Goal: Information Seeking & Learning: Learn about a topic

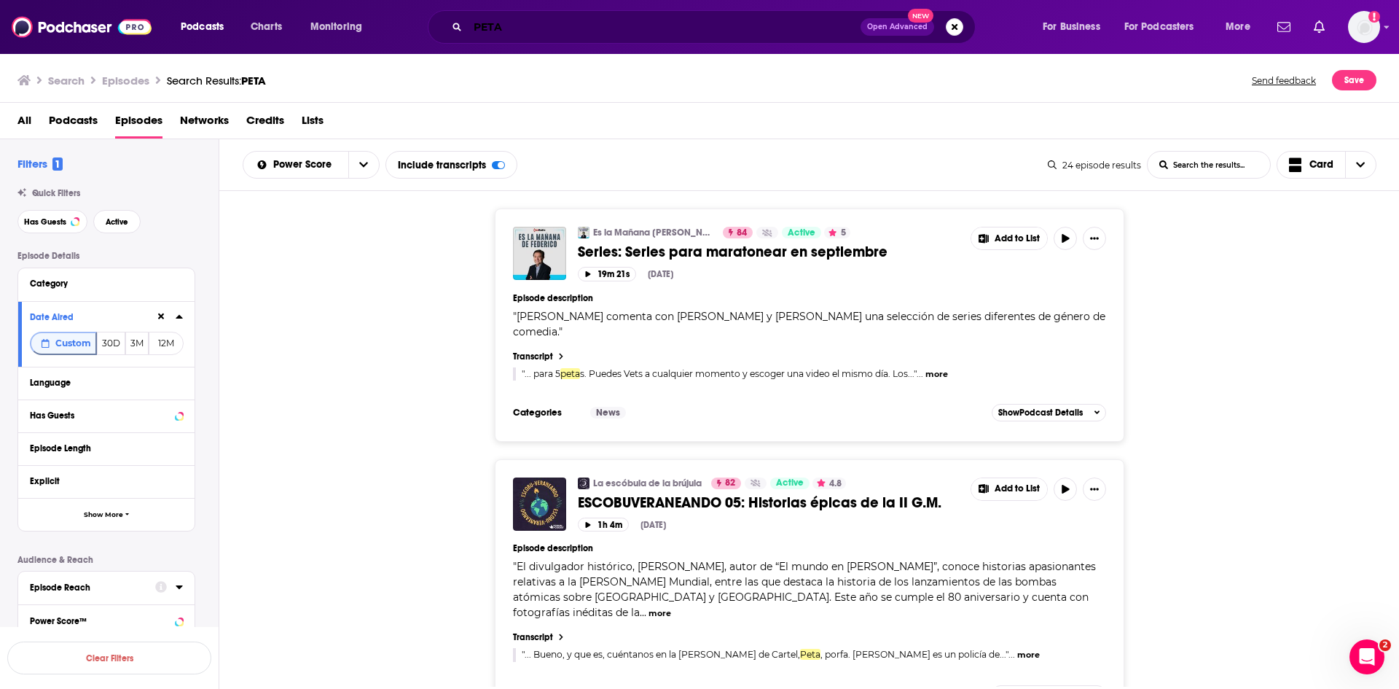
click at [586, 30] on input "PETA" at bounding box center [664, 26] width 393 height 23
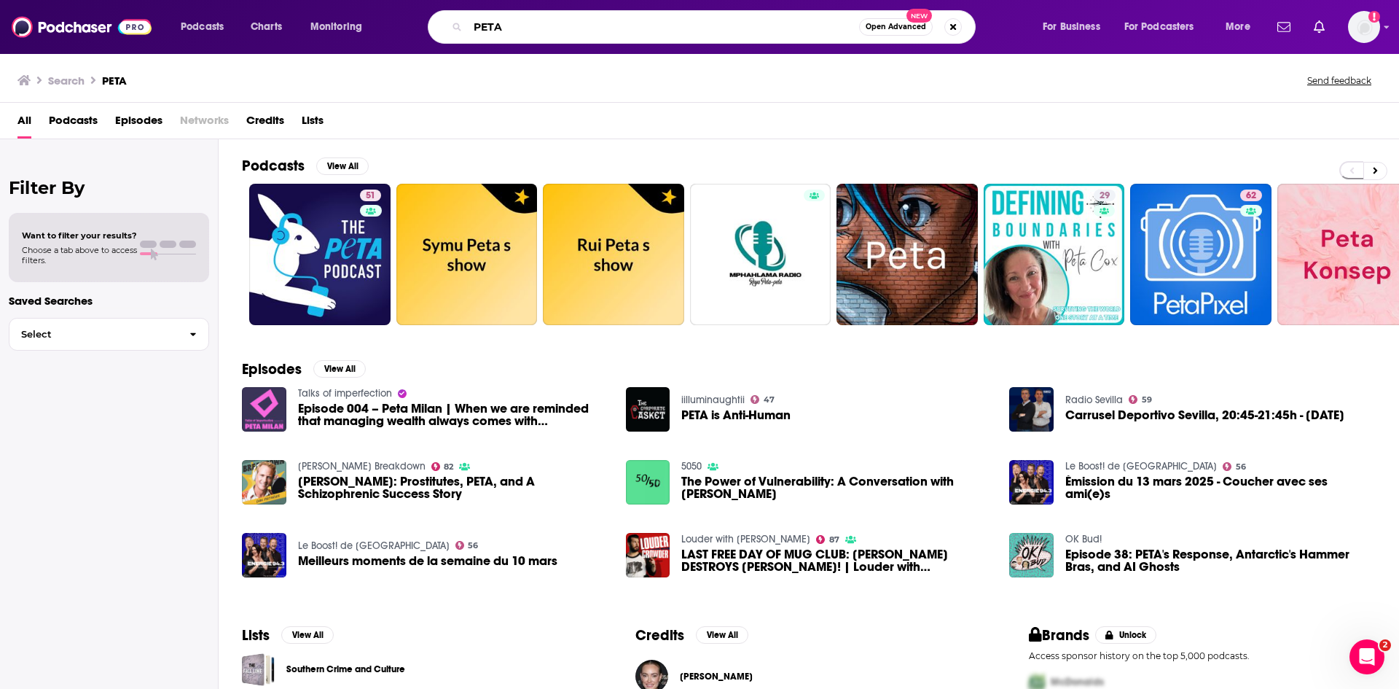
drag, startPoint x: 571, startPoint y: 22, endPoint x: 390, endPoint y: 17, distance: 180.8
click at [422, 20] on div "PETA Open Advanced New" at bounding box center [715, 27] width 623 height 34
type input "News"
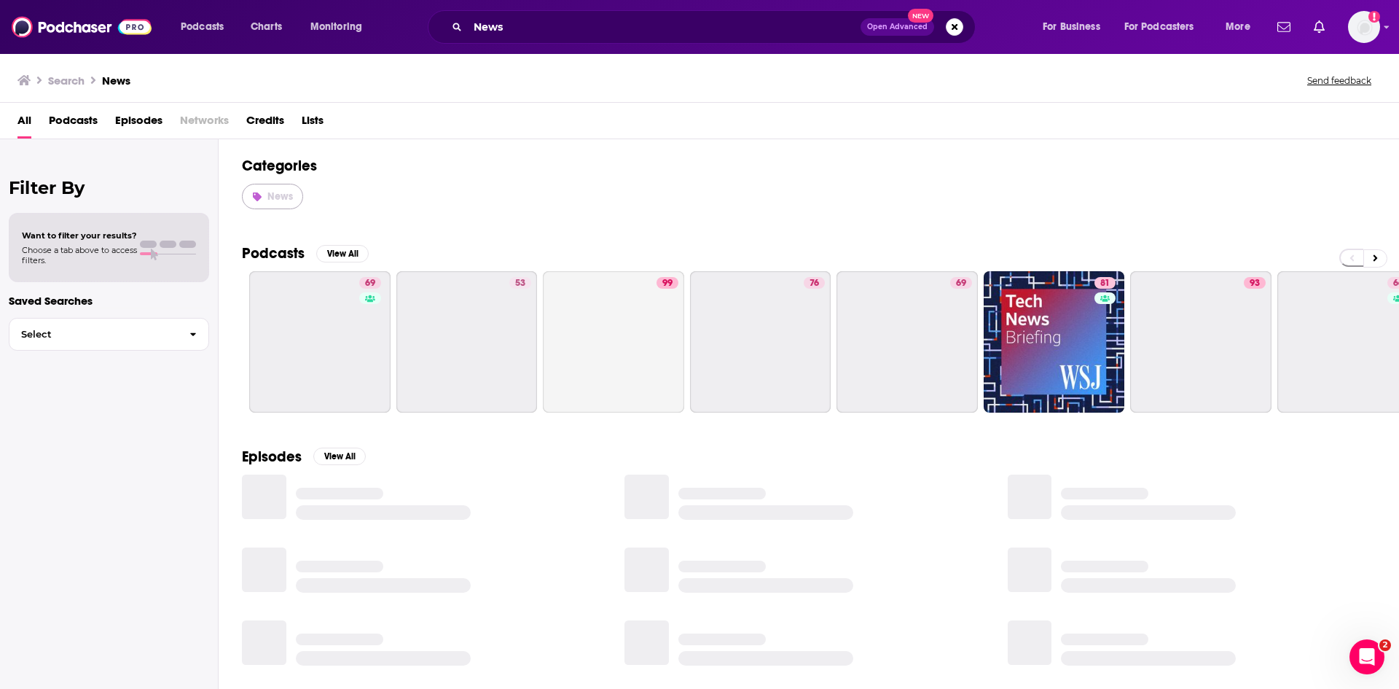
click at [278, 187] on link "News" at bounding box center [272, 197] width 61 height 26
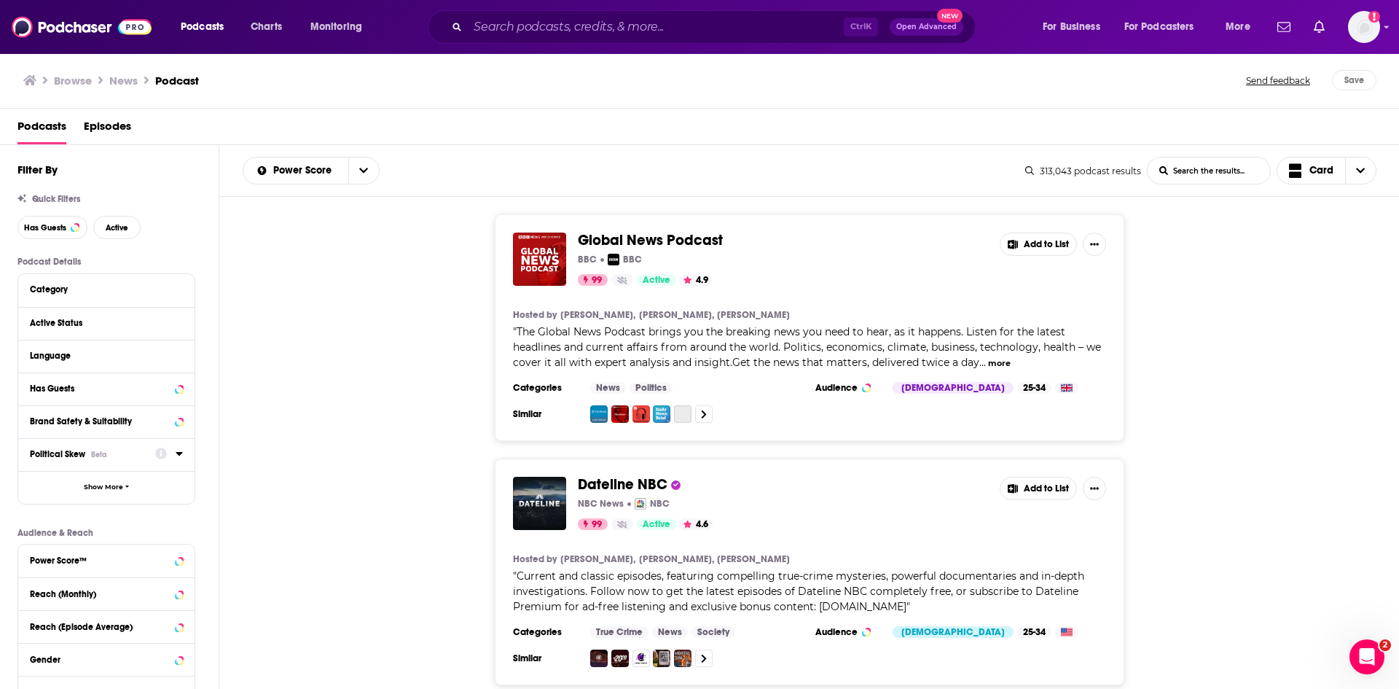
click at [180, 455] on icon at bounding box center [179, 453] width 7 height 12
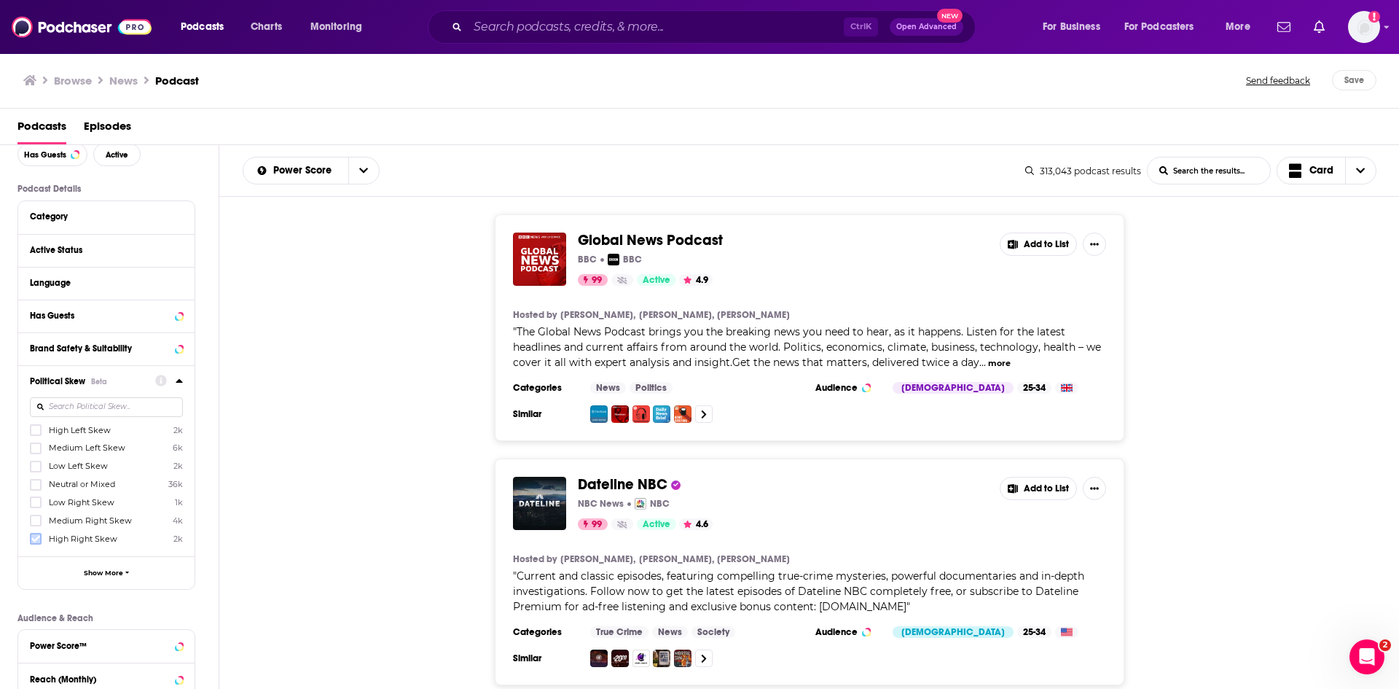
click at [37, 536] on icon at bounding box center [35, 538] width 9 height 9
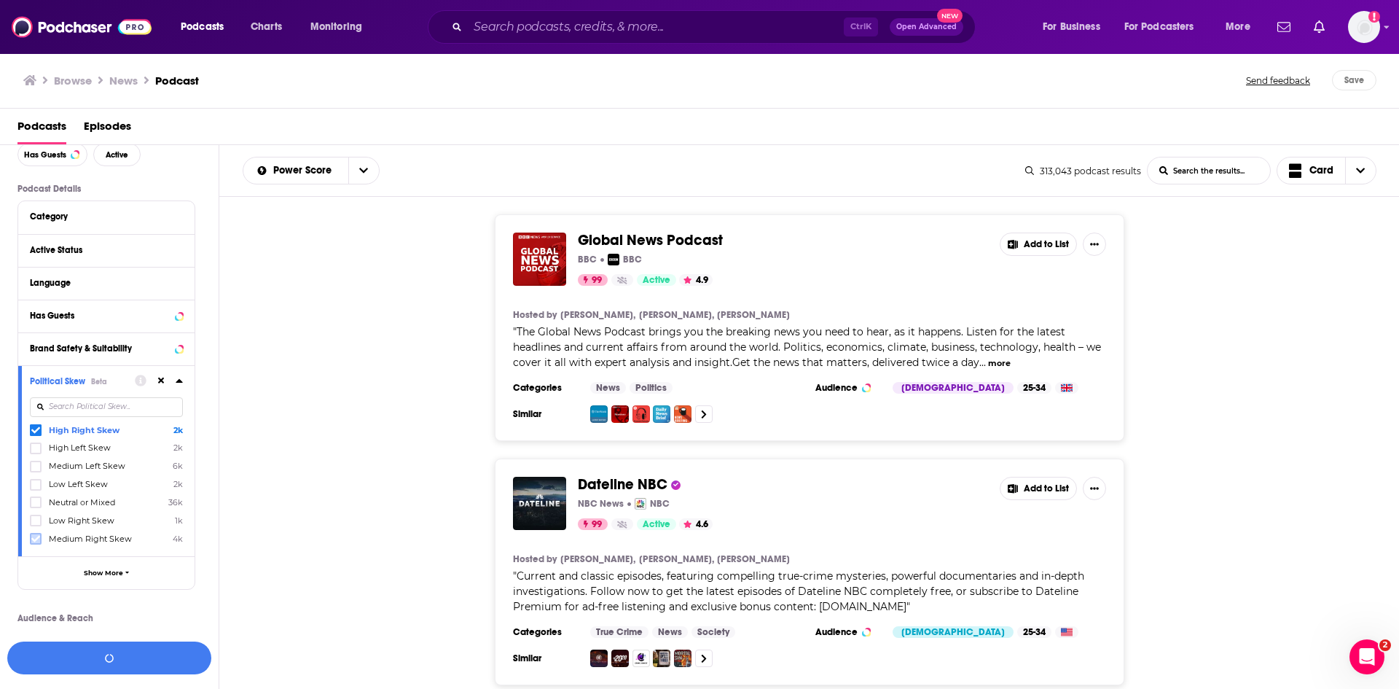
click at [38, 537] on icon at bounding box center [35, 539] width 9 height 7
click at [114, 656] on button "View 6k Results" at bounding box center [109, 657] width 204 height 33
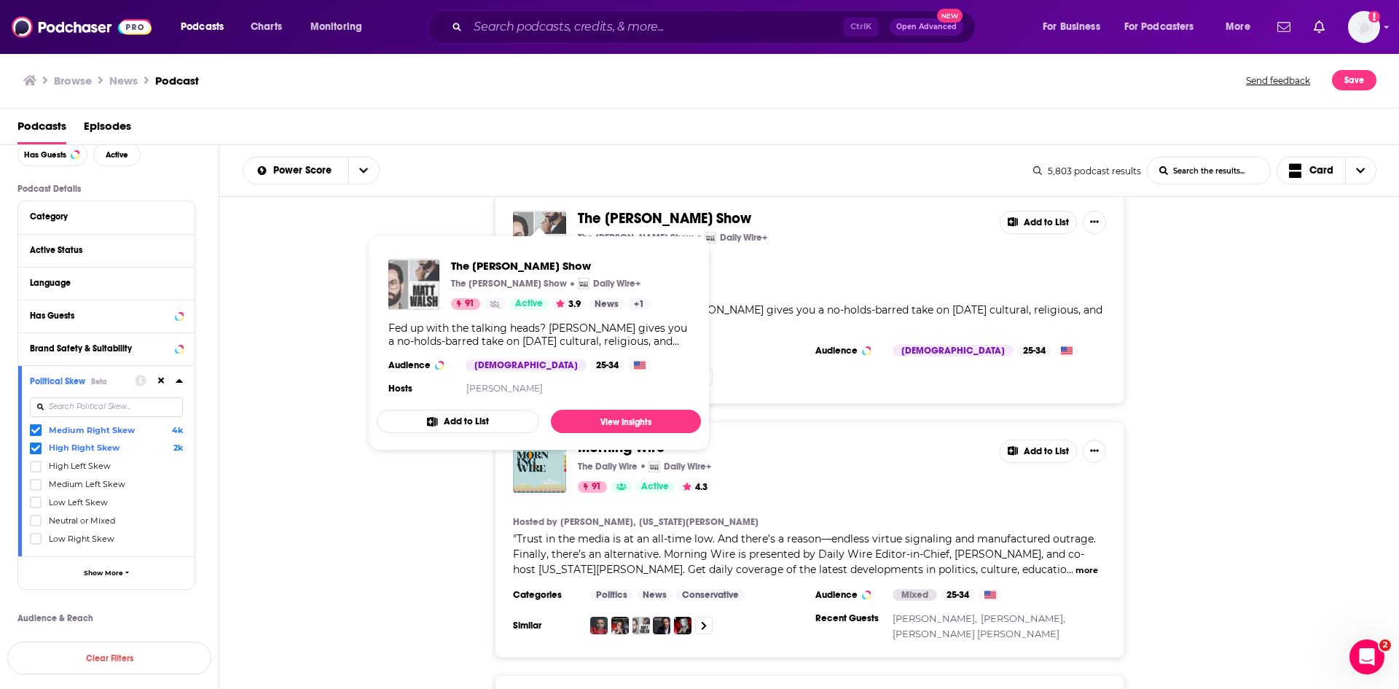
scroll to position [802, 0]
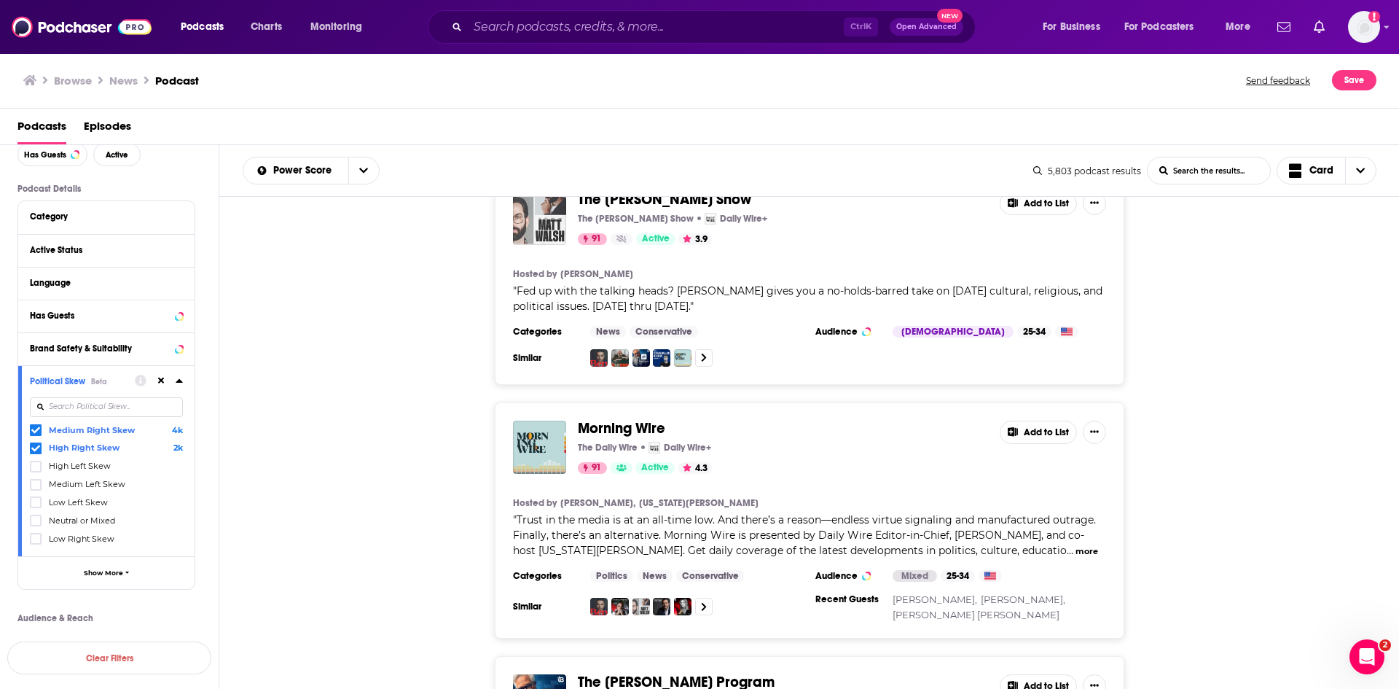
click at [369, 533] on div "Morning Wire The Daily Wire Daily Wire+ 91 Active 4.3 Add to List Hosted by [PE…" at bounding box center [809, 520] width 1180 height 236
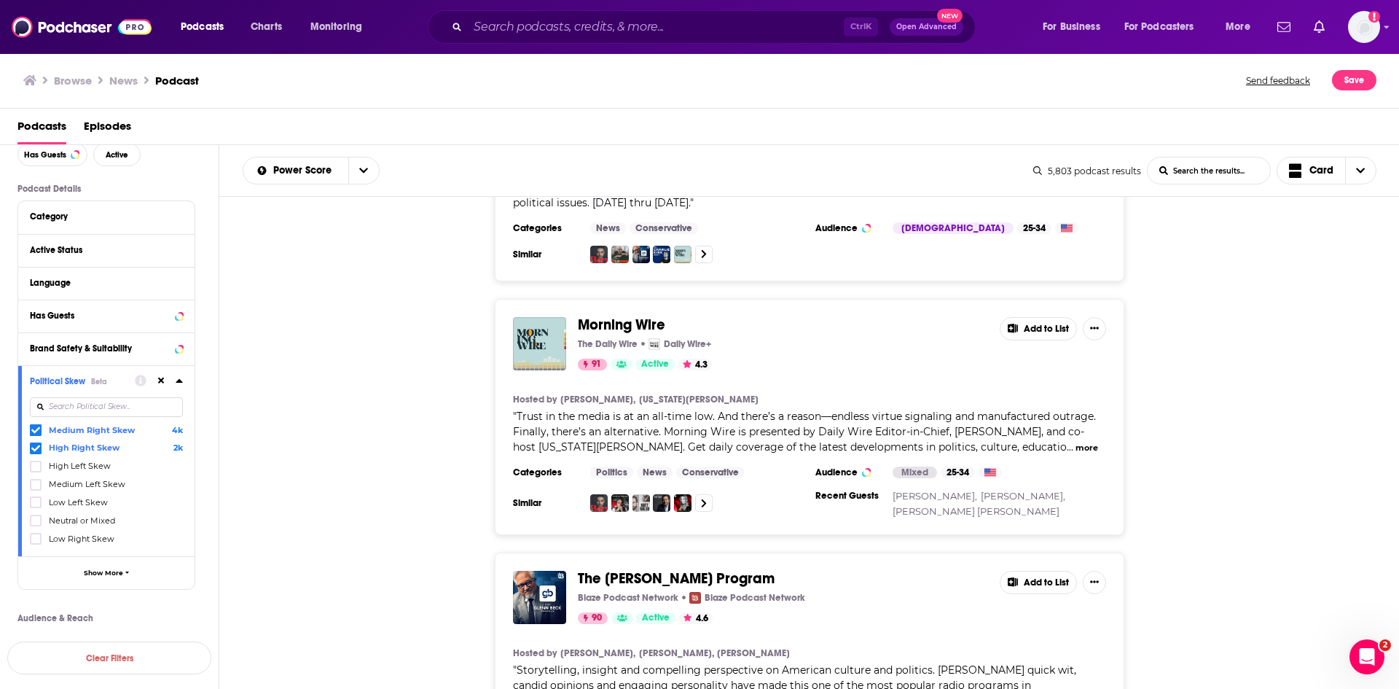
scroll to position [874, 0]
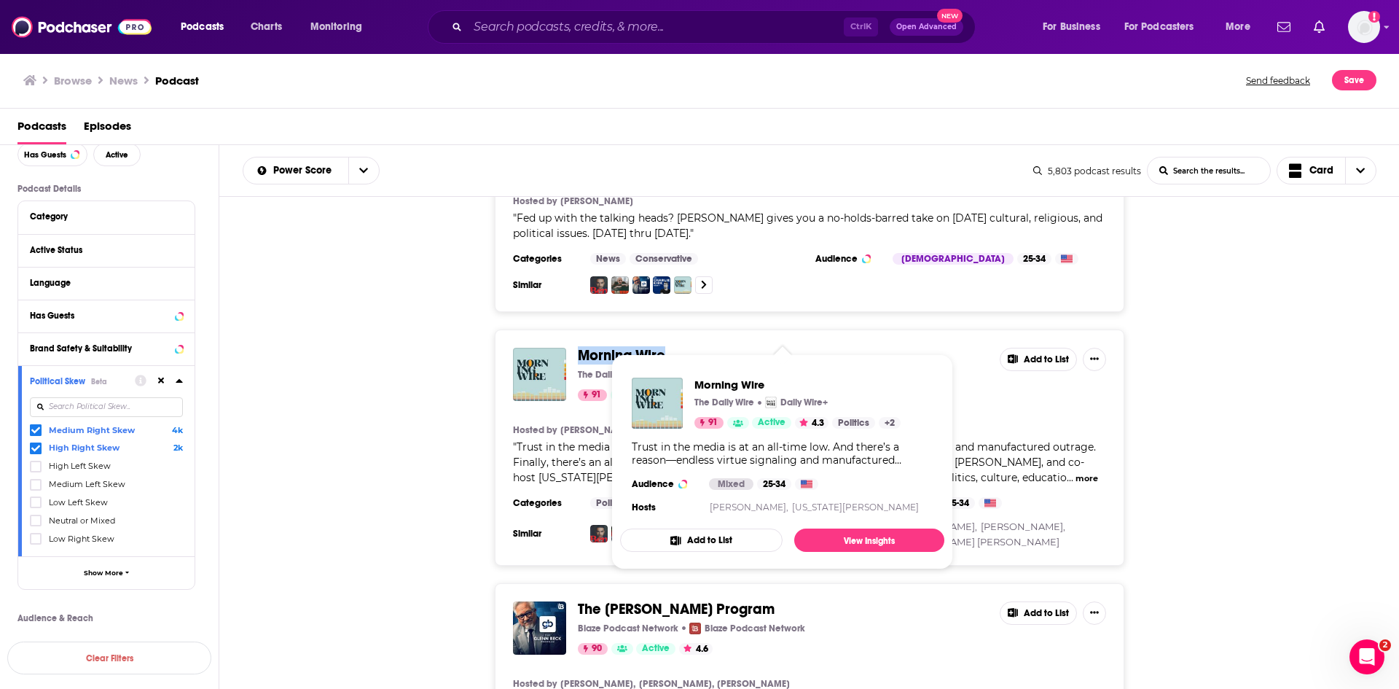
drag, startPoint x: 686, startPoint y: 326, endPoint x: 580, endPoint y: 326, distance: 106.4
click at [580, 348] on span "Morning Wire" at bounding box center [783, 356] width 410 height 16
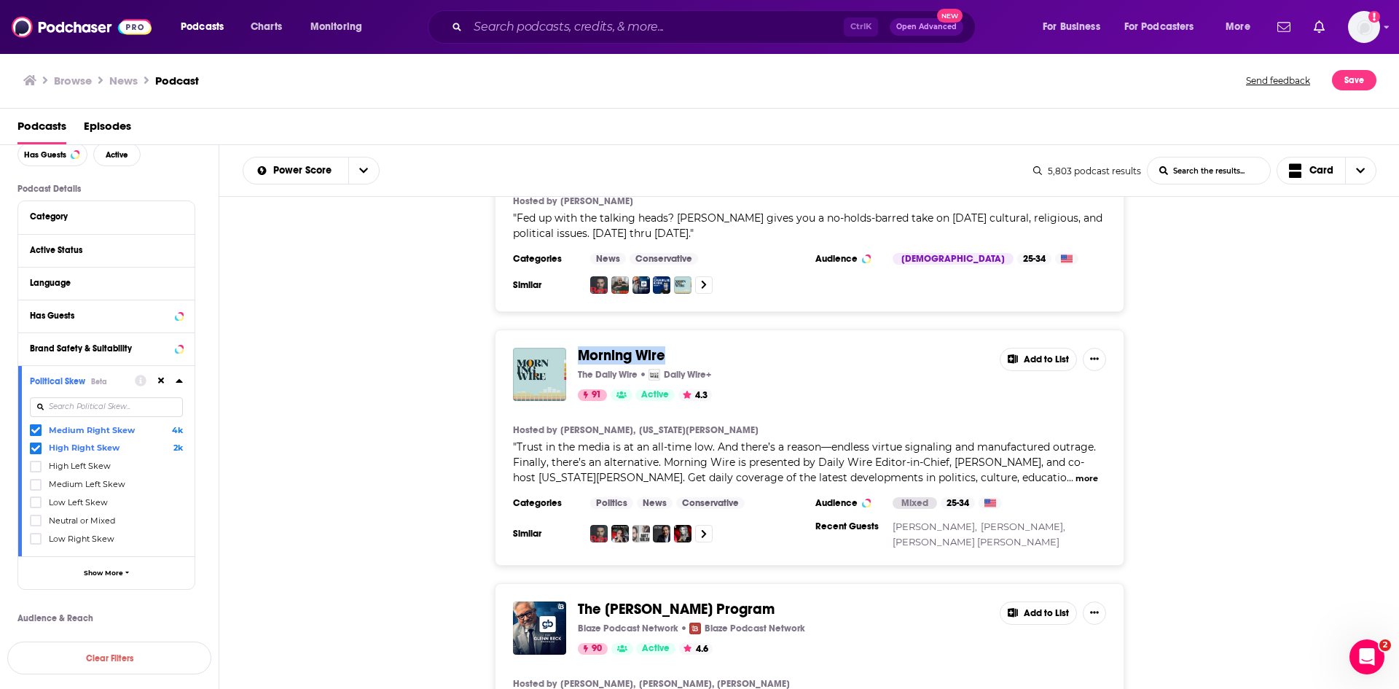
copy span "Morning Wire"
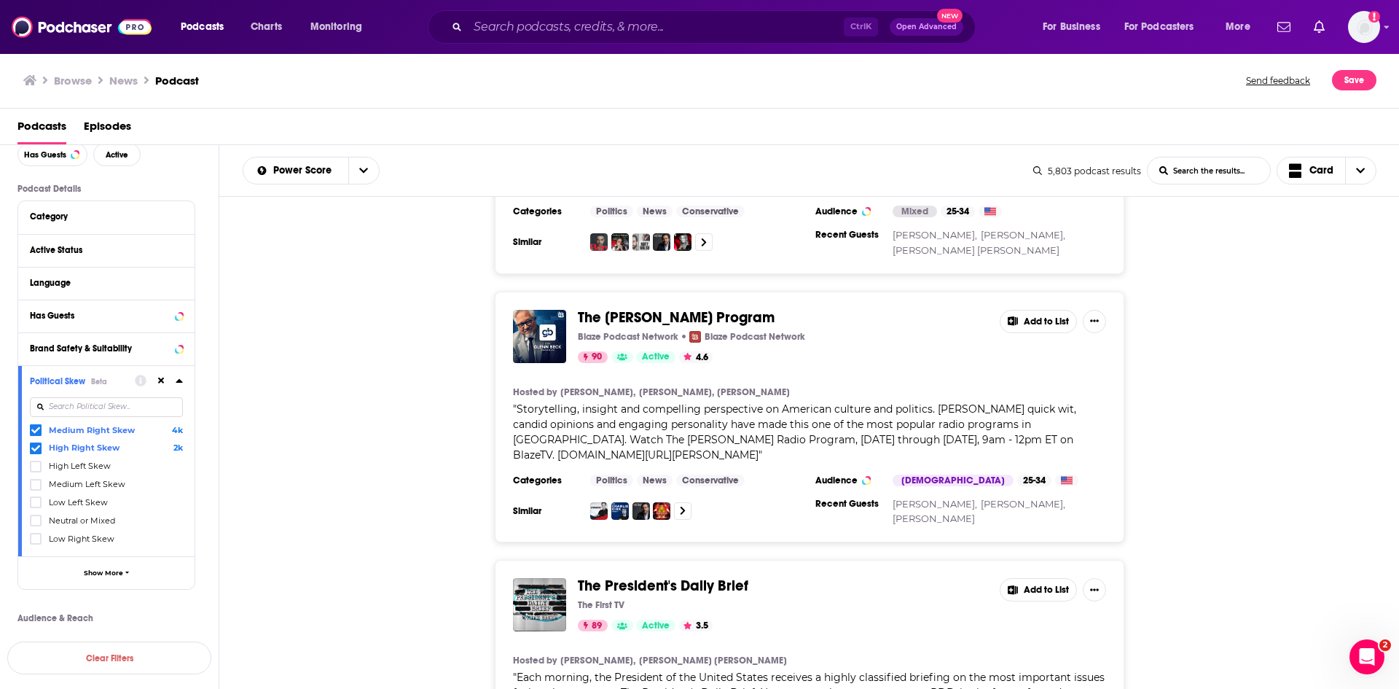
scroll to position [1239, 0]
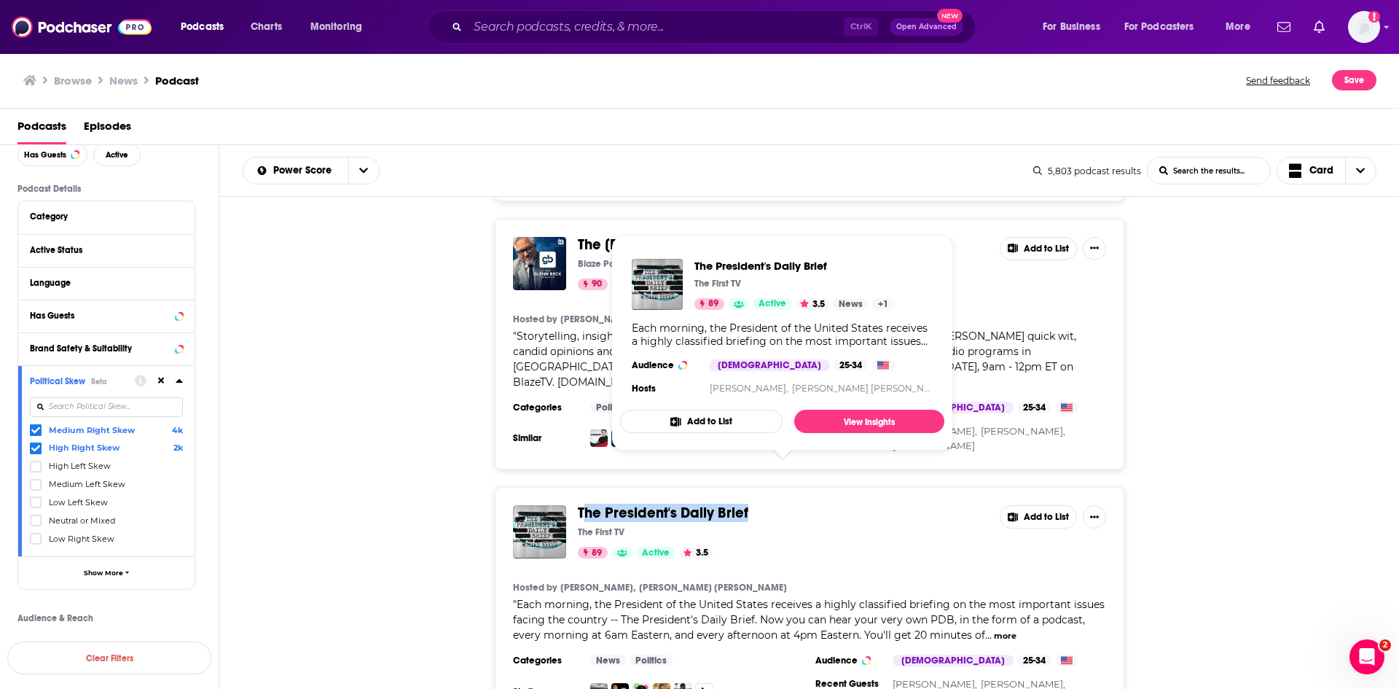
drag, startPoint x: 766, startPoint y: 474, endPoint x: 581, endPoint y: 463, distance: 184.7
click at [581, 505] on span "The President's Daily Brief" at bounding box center [783, 513] width 410 height 16
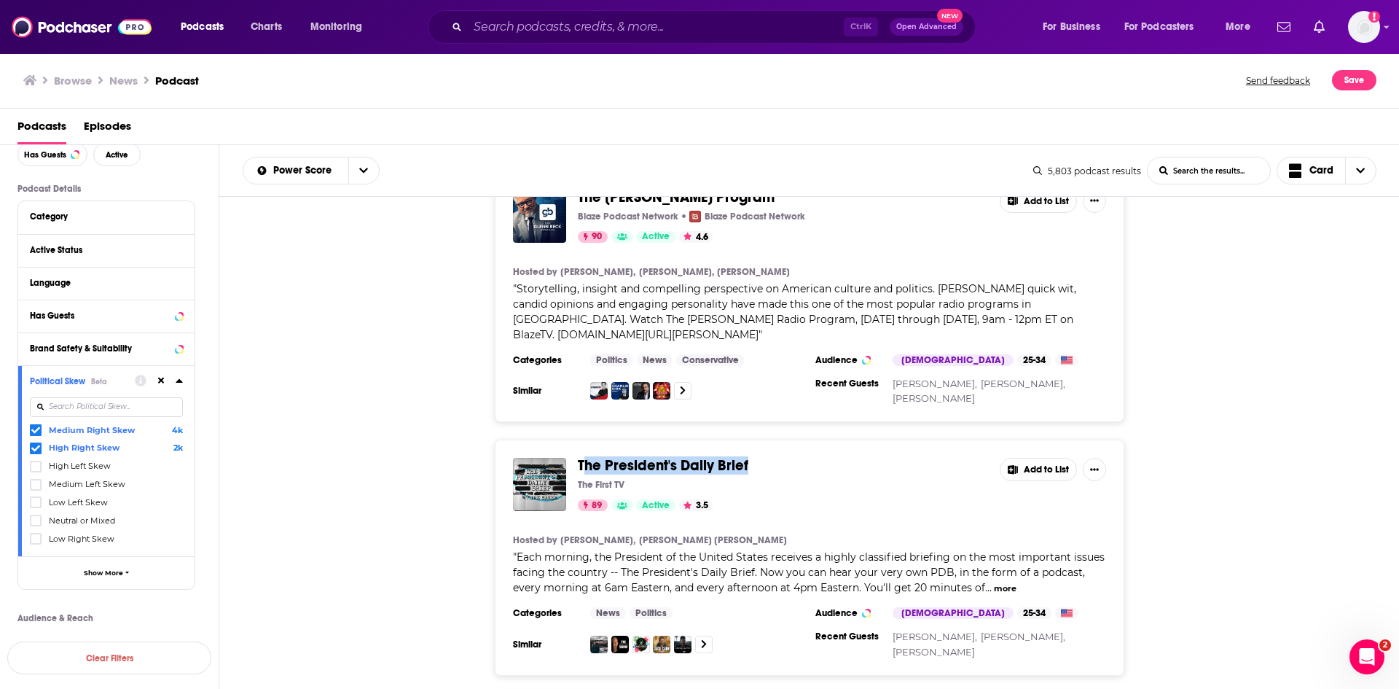
scroll to position [1312, 0]
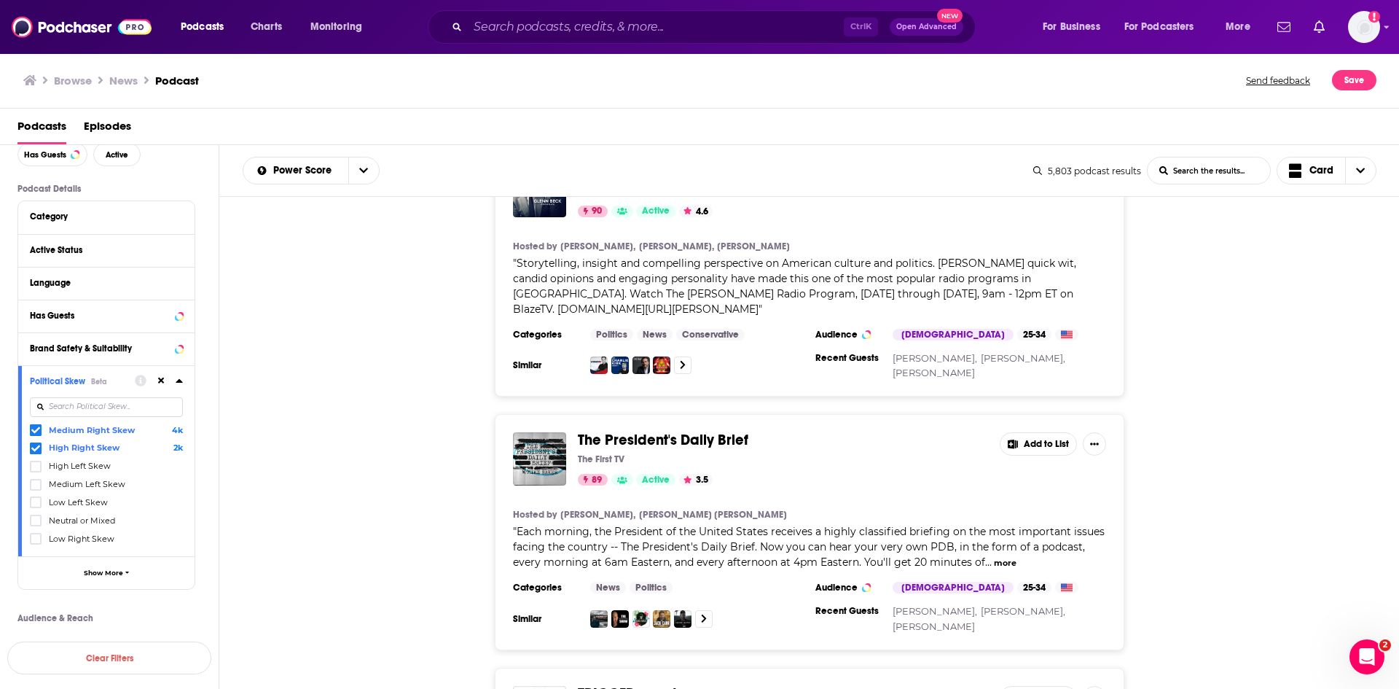
click at [367, 518] on div "The President's Daily Brief The First TV 89 Active 3.5 Add to List Hosted by [P…" at bounding box center [809, 532] width 1180 height 236
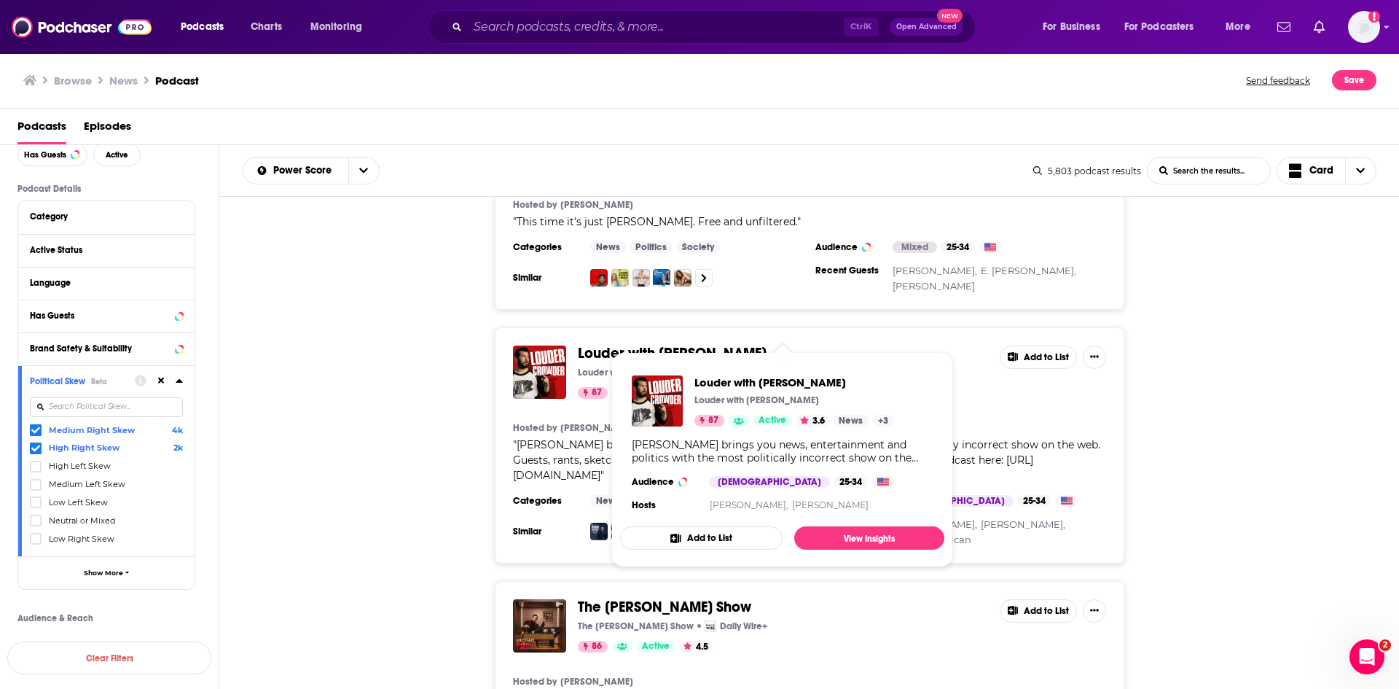
scroll to position [2186, 0]
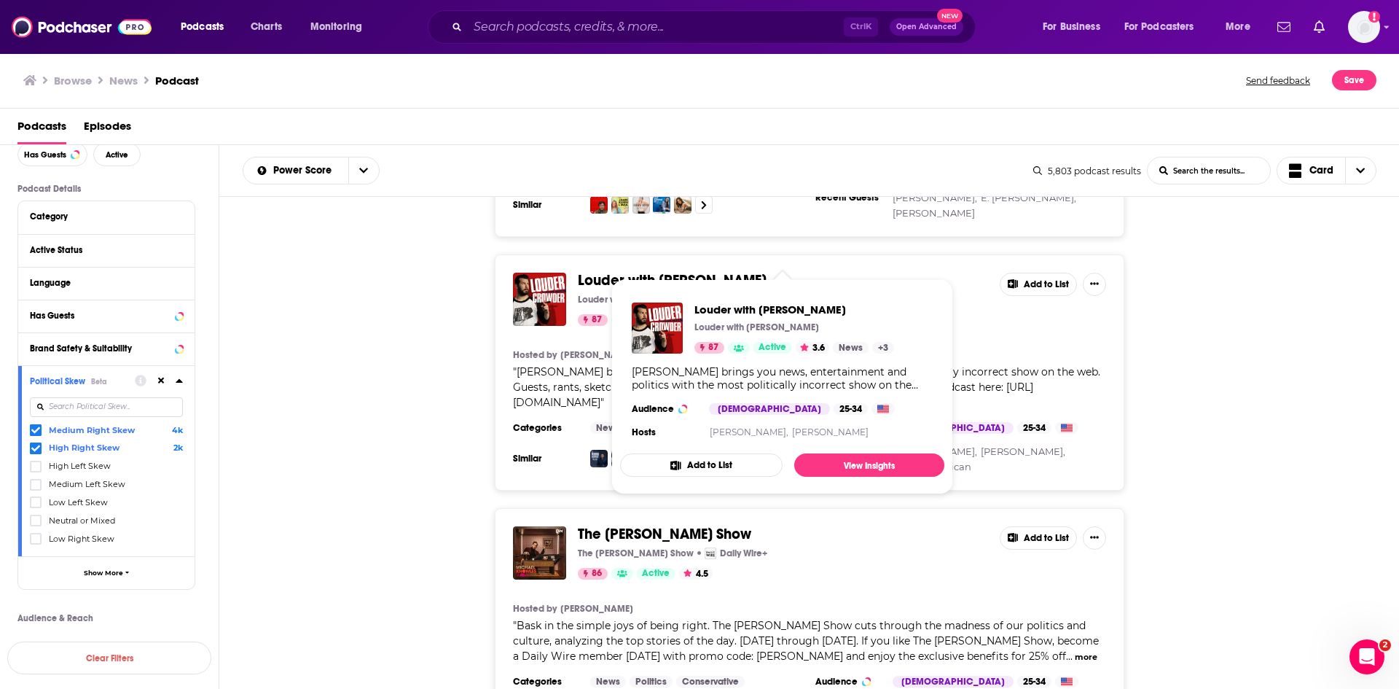
click at [353, 508] on div "The [PERSON_NAME] Show The [PERSON_NAME] Show Daily Wire+ 86 Active 4.5 Add to …" at bounding box center [809, 626] width 1180 height 236
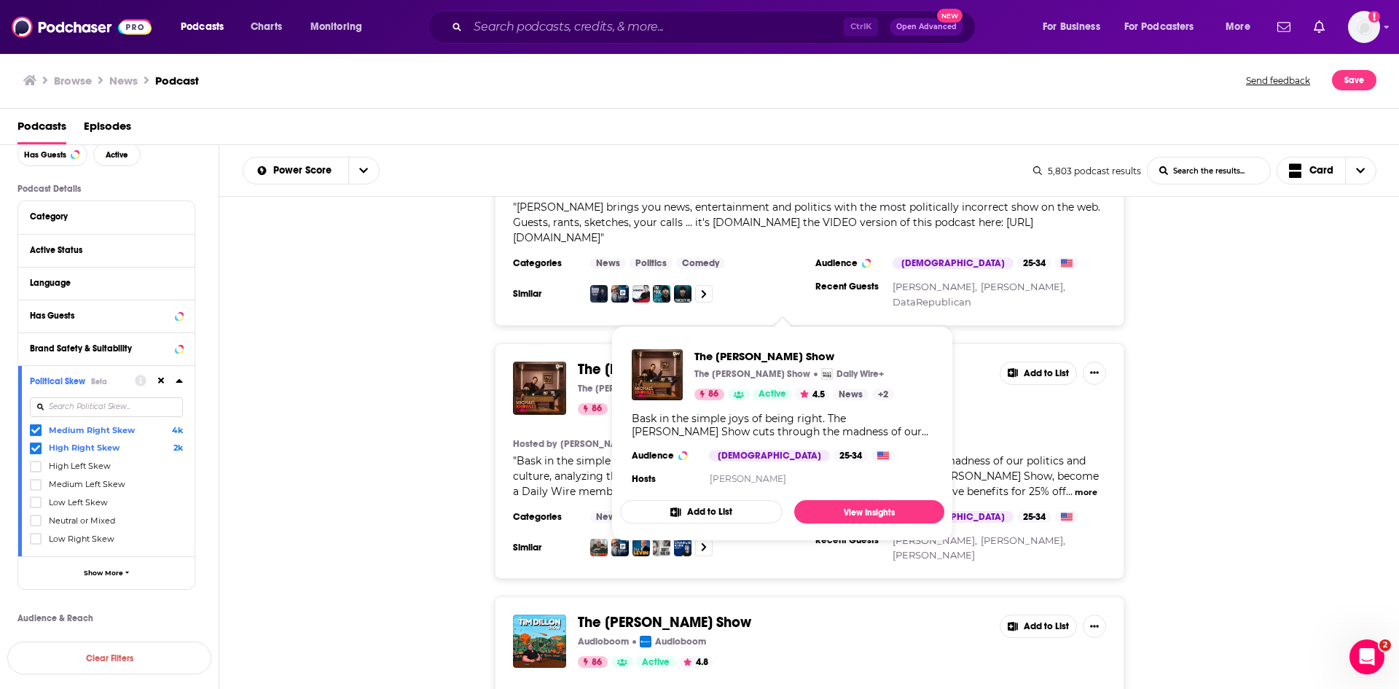
scroll to position [2405, 0]
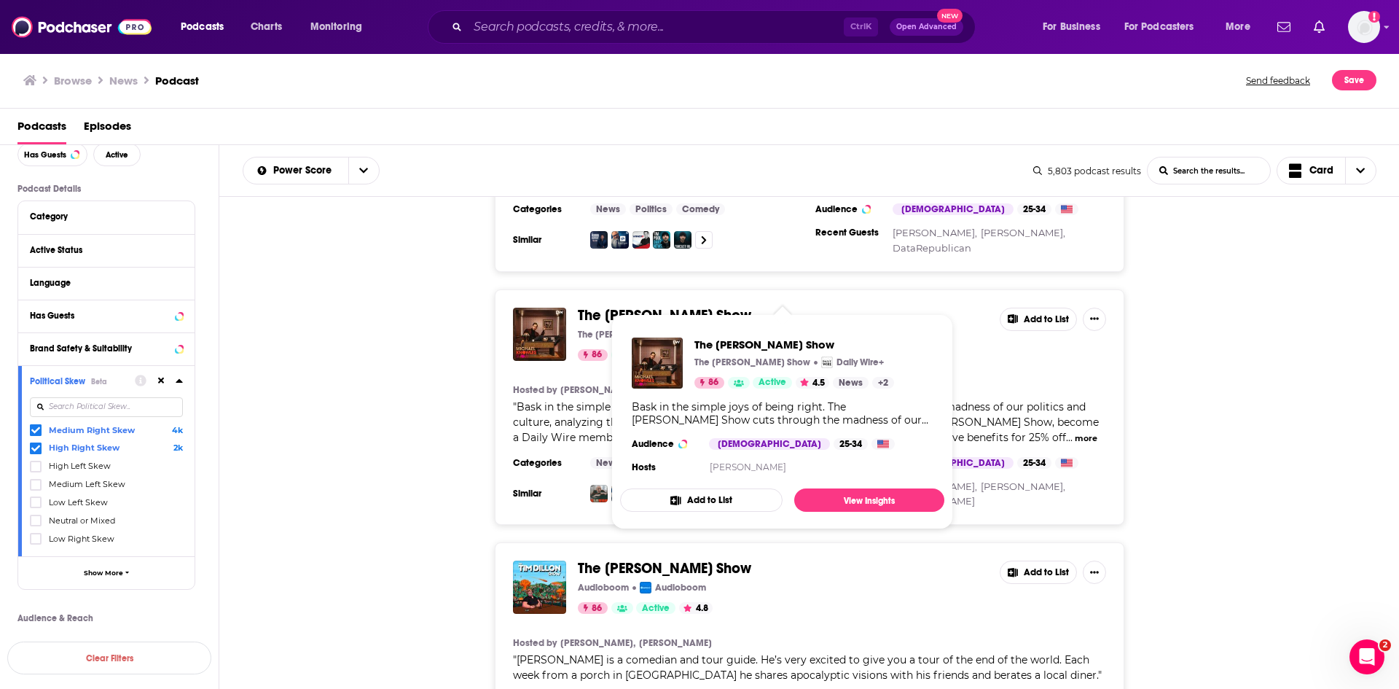
click at [409, 542] on div "The [PERSON_NAME] Show Audioboom Audioboom 86 Active 4.8 Add to List Hosted by …" at bounding box center [809, 652] width 1180 height 221
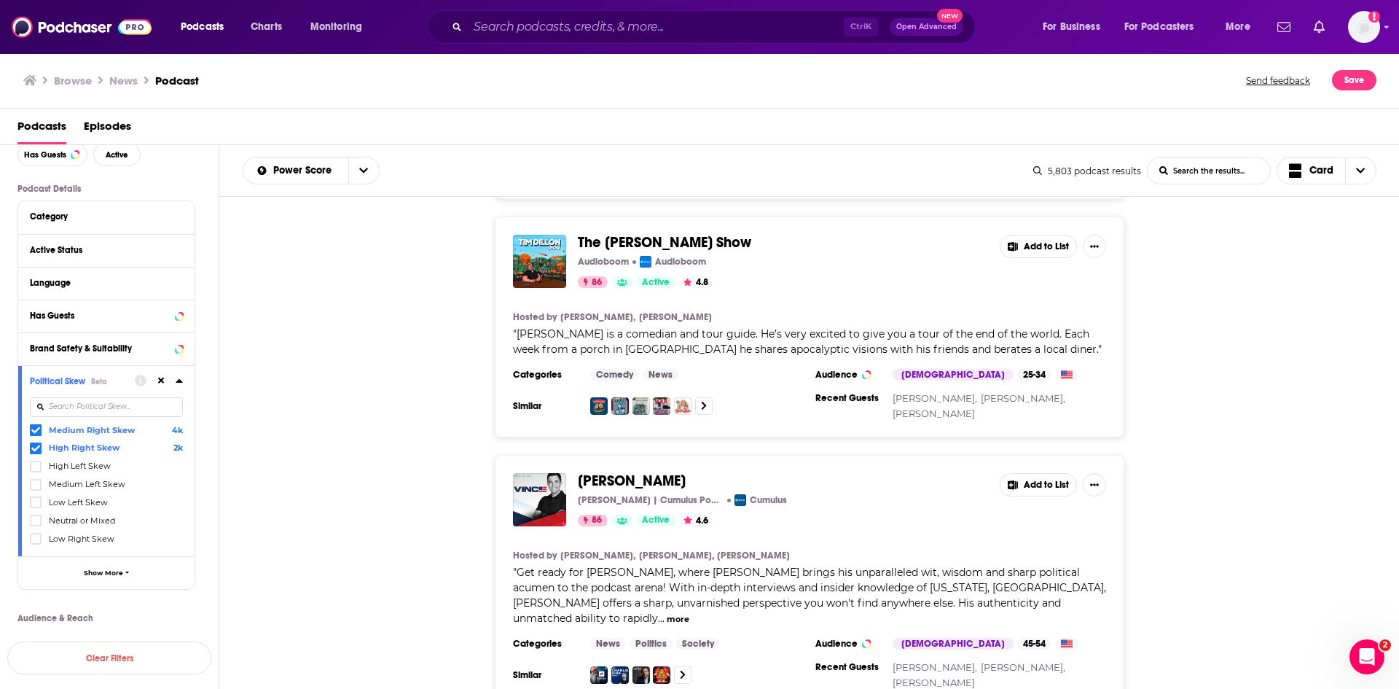
scroll to position [2769, 0]
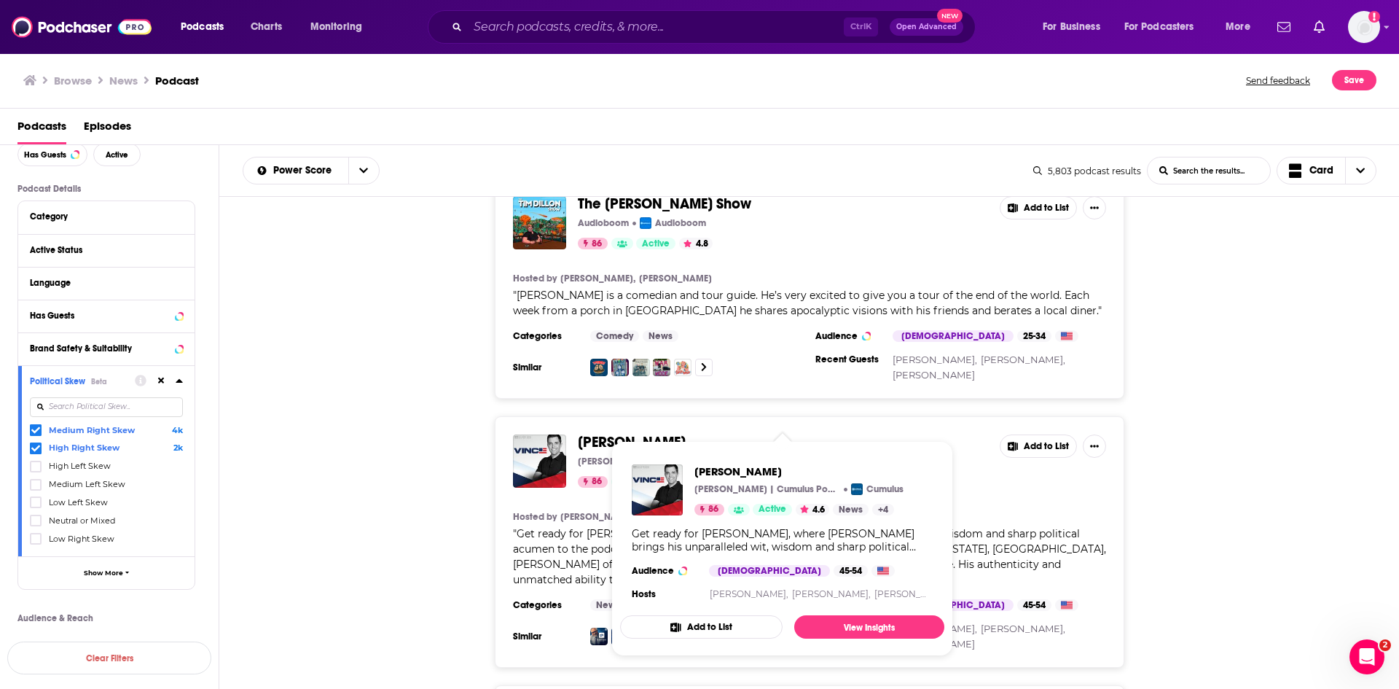
click at [1246, 466] on div "[PERSON_NAME] [PERSON_NAME] | Cumulus Podcast Network Cumulus 86 Active 4.6 Add…" at bounding box center [809, 541] width 1180 height 251
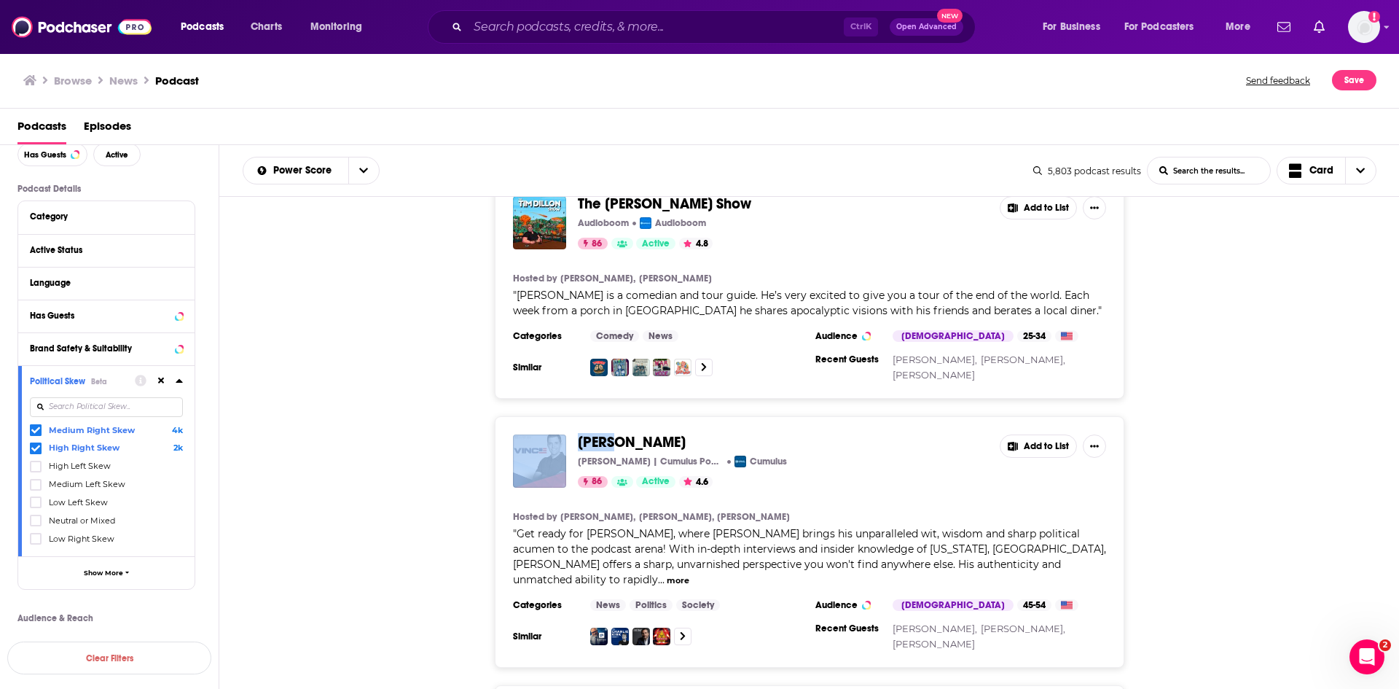
drag, startPoint x: 637, startPoint y: 412, endPoint x: 568, endPoint y: 413, distance: 68.5
click at [568, 434] on div "[PERSON_NAME] [PERSON_NAME] | Cumulus Podcast Network Cumulus 86 Active 4.6 Add…" at bounding box center [809, 460] width 593 height 53
copy div "[PERSON_NAME]"
drag, startPoint x: 743, startPoint y: 511, endPoint x: 658, endPoint y: 516, distance: 85.4
click at [658, 526] on div "" Get ready for [PERSON_NAME], where [PERSON_NAME] brings his unparalleled wit,…" at bounding box center [809, 556] width 593 height 61
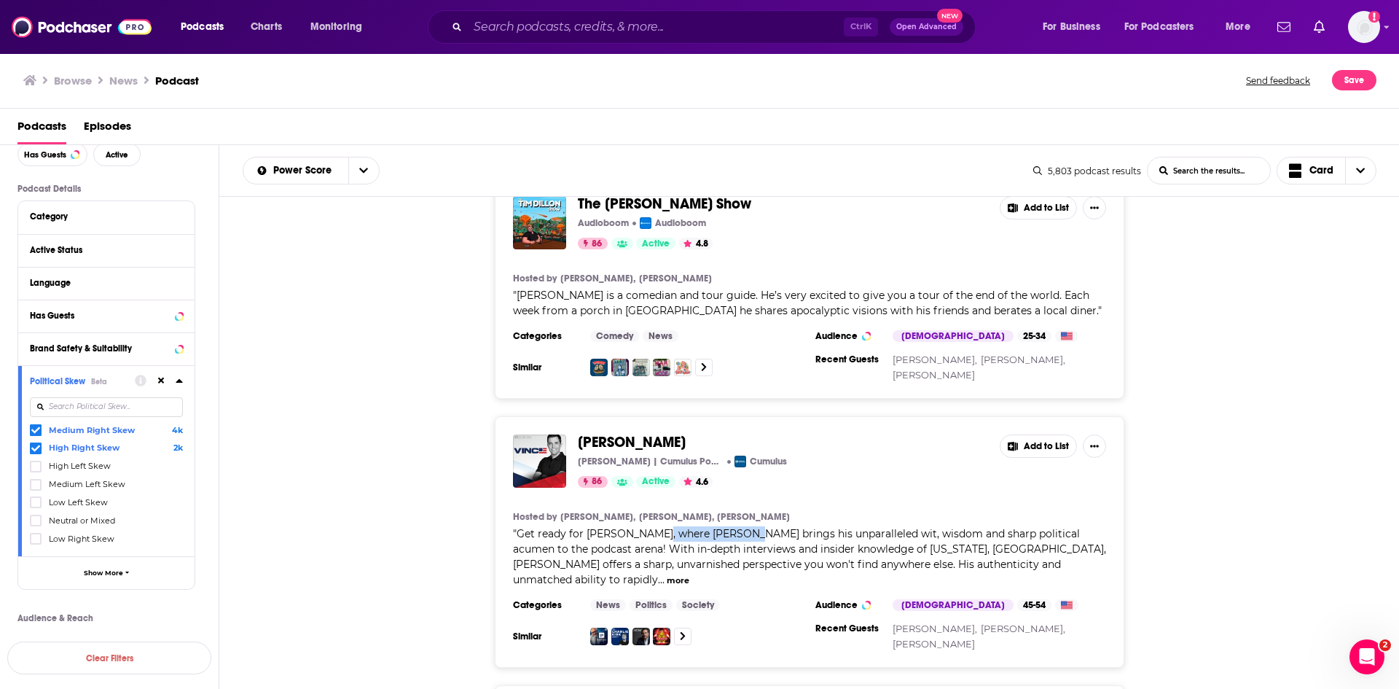
copy span "[PERSON_NAME]"
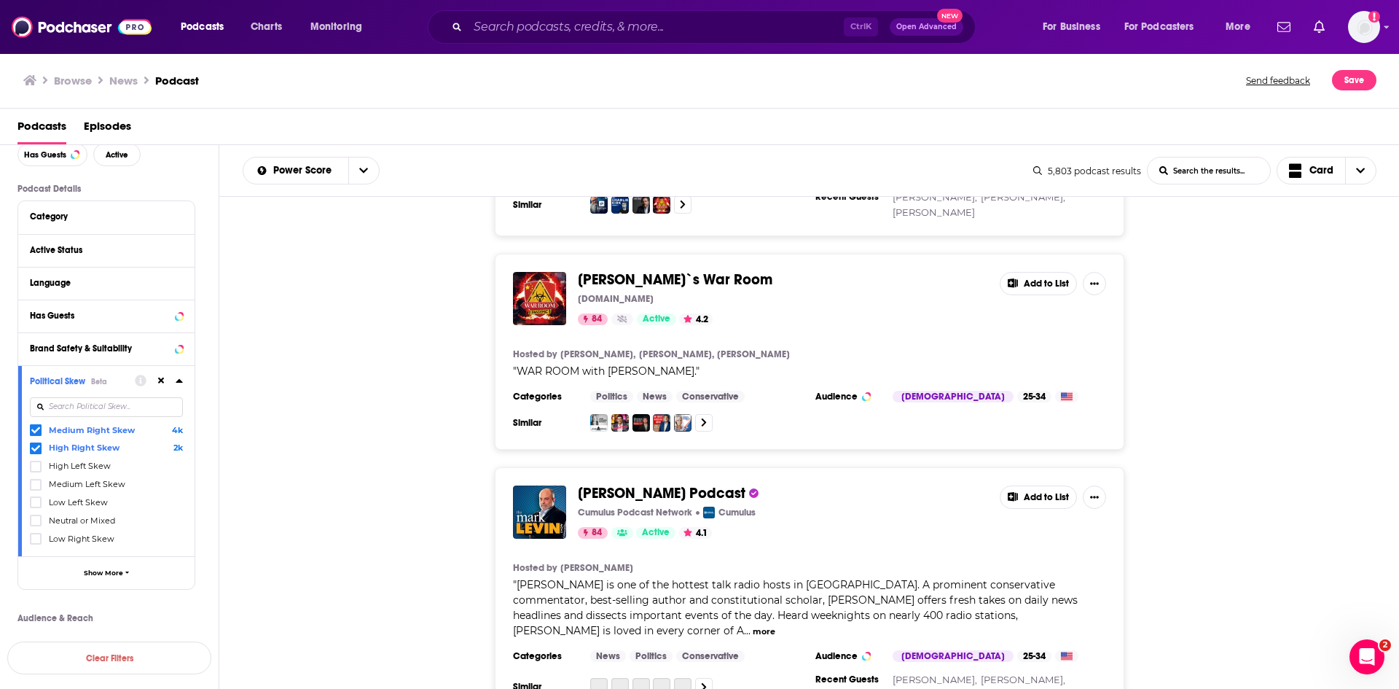
scroll to position [3206, 0]
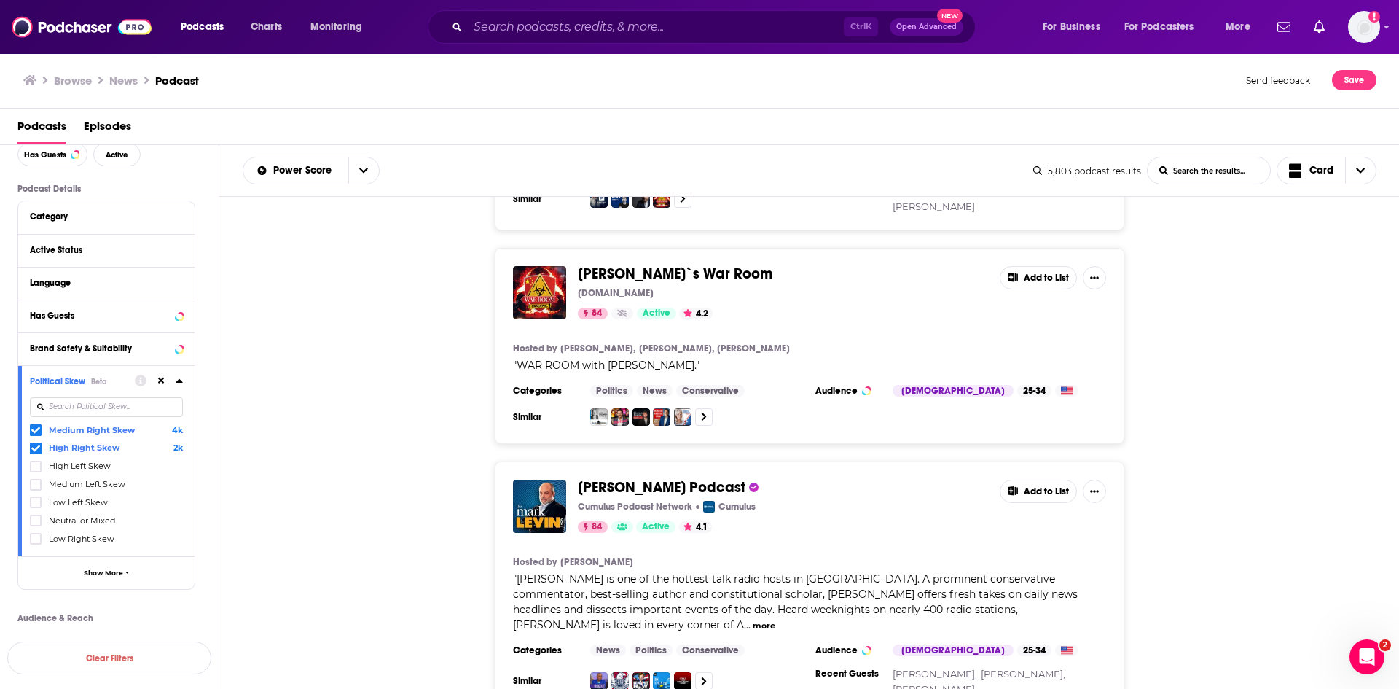
click at [439, 461] on div "[PERSON_NAME] Podcast Cumulus Podcast Network Cumulus 84 Active 4.1 Add to List…" at bounding box center [809, 586] width 1180 height 251
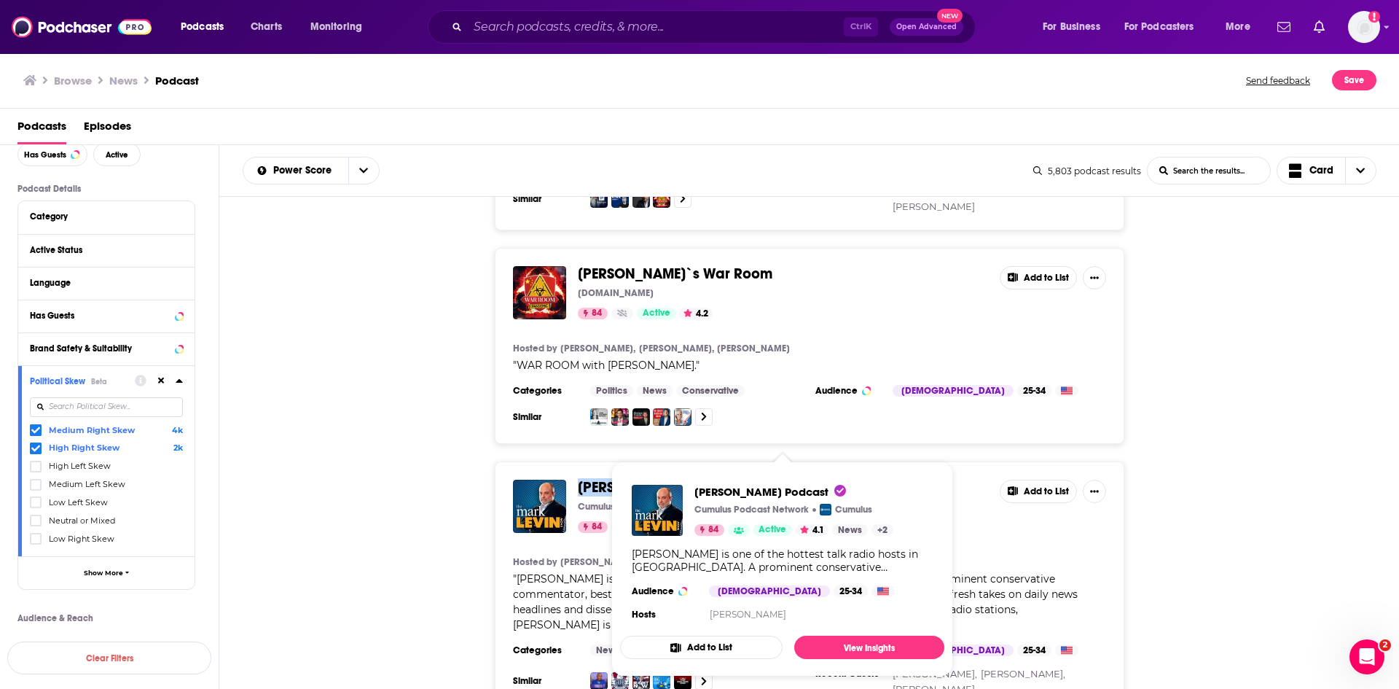
drag, startPoint x: 576, startPoint y: 436, endPoint x: 708, endPoint y: 440, distance: 131.9
click at [708, 479] on div "[PERSON_NAME] Podcast Cumulus Podcast Network Cumulus 84 Active 4.1 Add to List" at bounding box center [809, 505] width 593 height 53
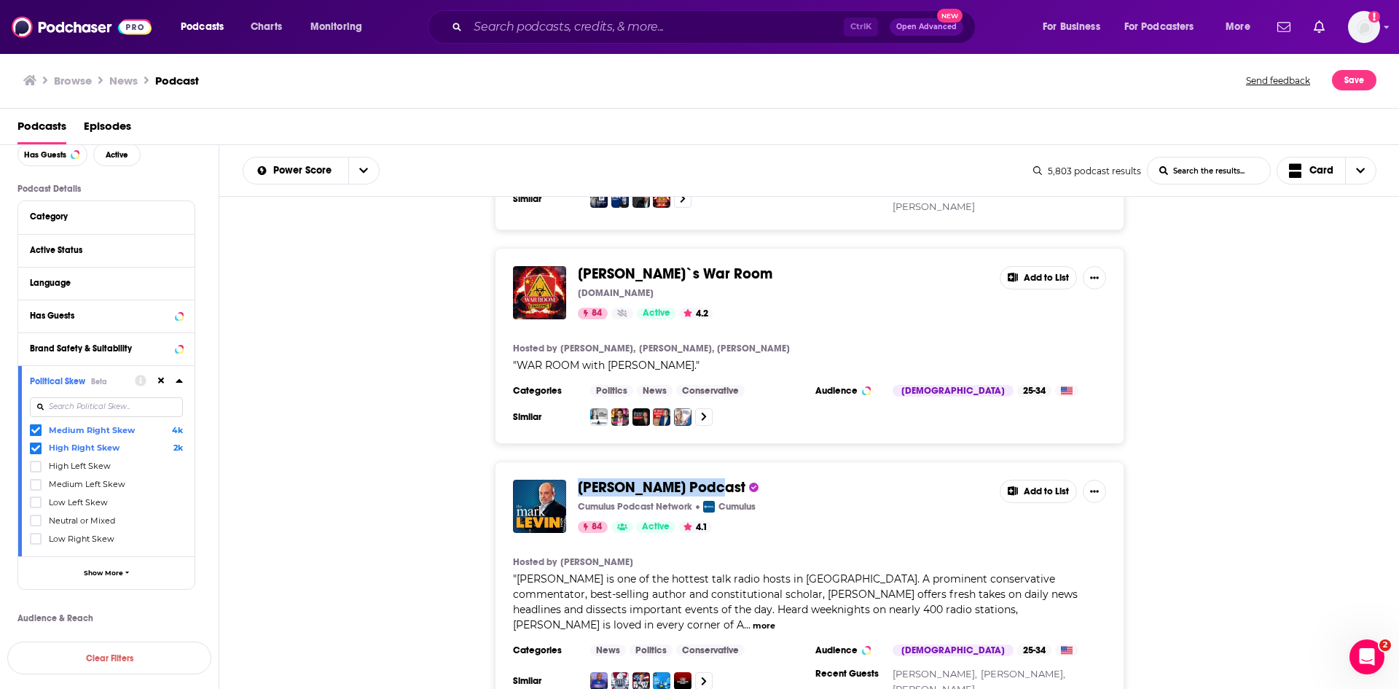
copy span "[PERSON_NAME] Podcast"
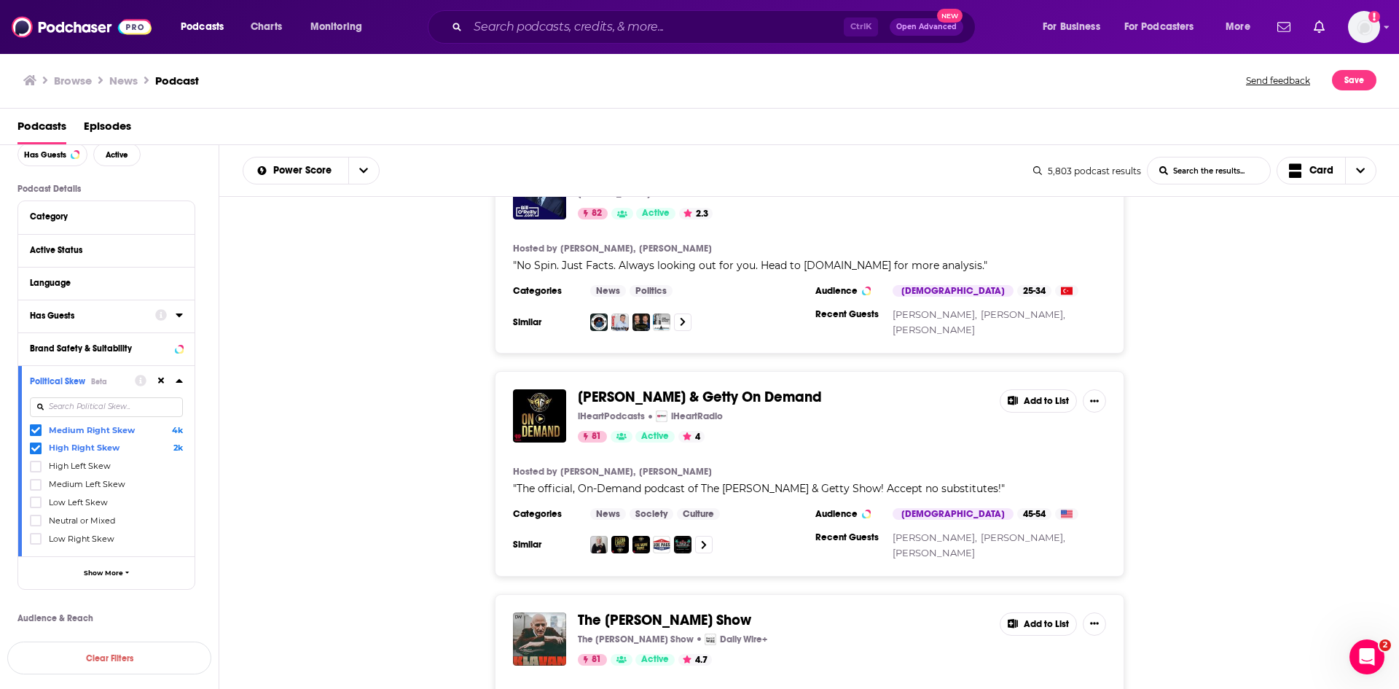
scroll to position [4809, 0]
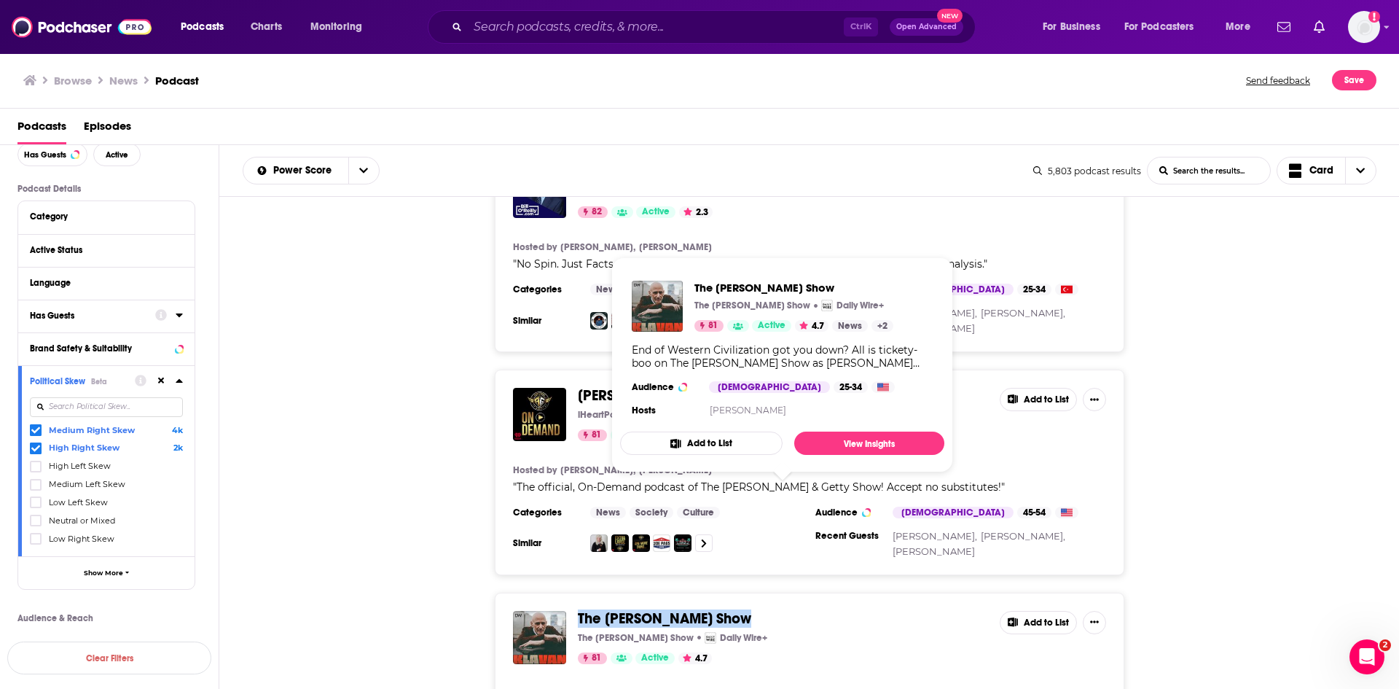
drag, startPoint x: 799, startPoint y: 498, endPoint x: 578, endPoint y: 491, distance: 221.6
click at [578, 611] on span "The [PERSON_NAME] Show" at bounding box center [783, 619] width 410 height 16
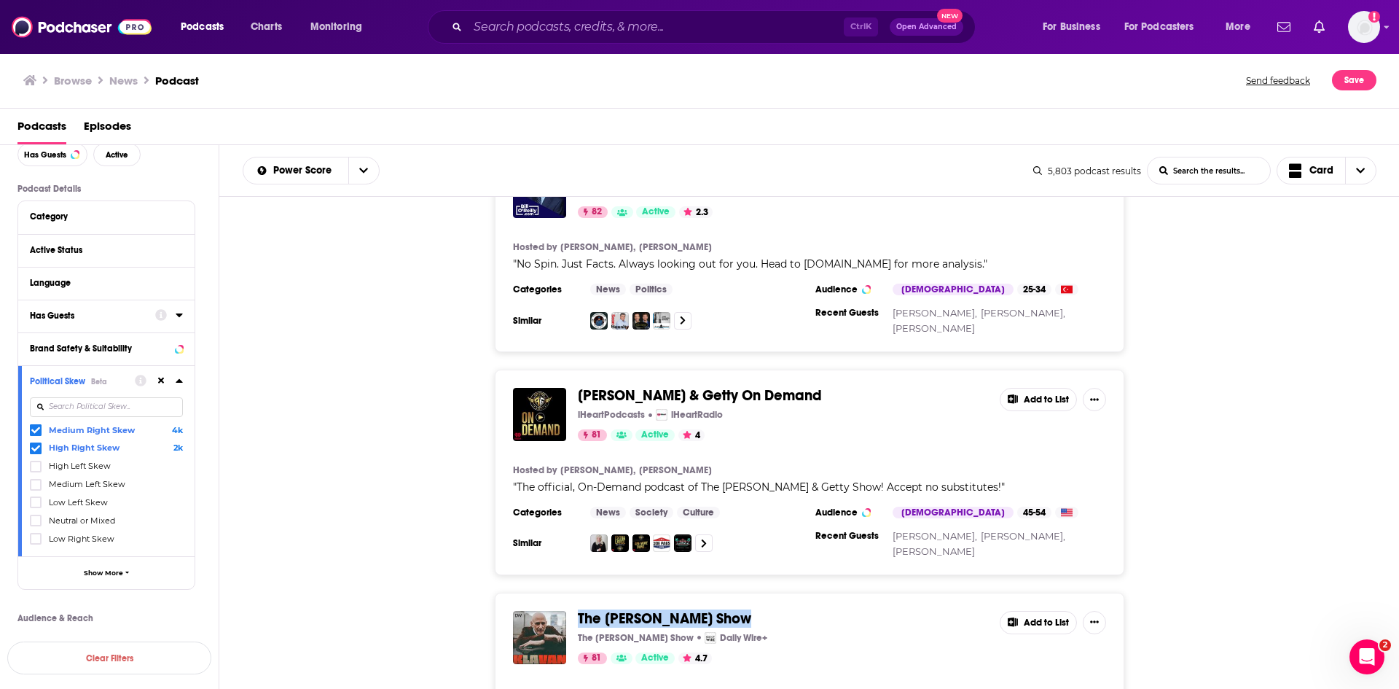
copy span "The [PERSON_NAME] Show"
click at [34, 430] on icon at bounding box center [35, 430] width 9 height 9
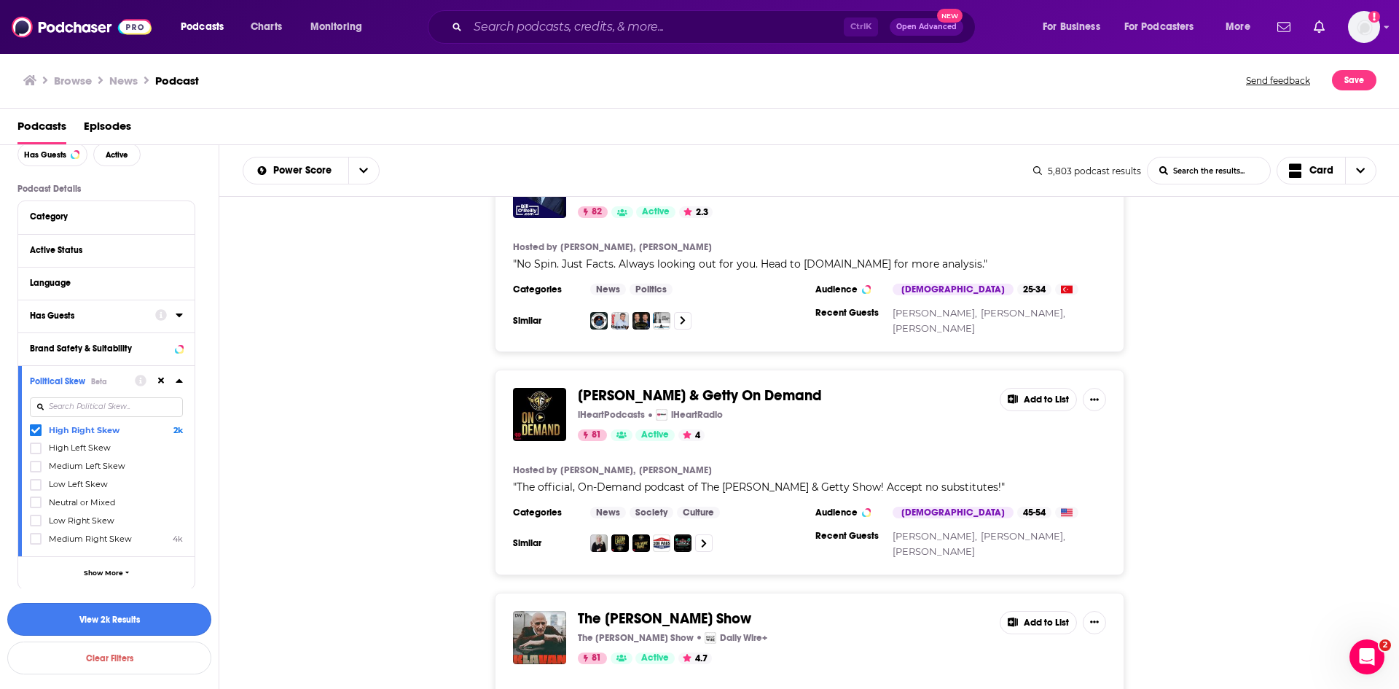
click at [158, 619] on button "View 2k Results" at bounding box center [109, 619] width 204 height 33
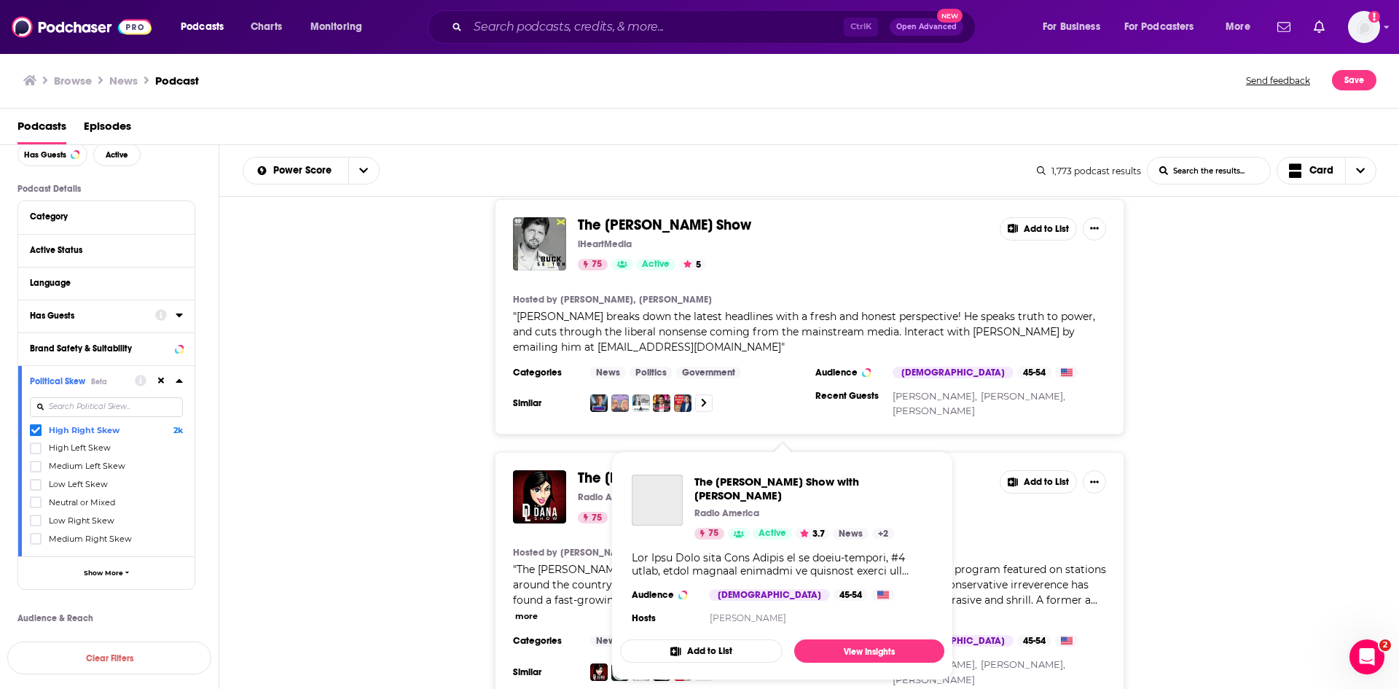
scroll to position [4305, 0]
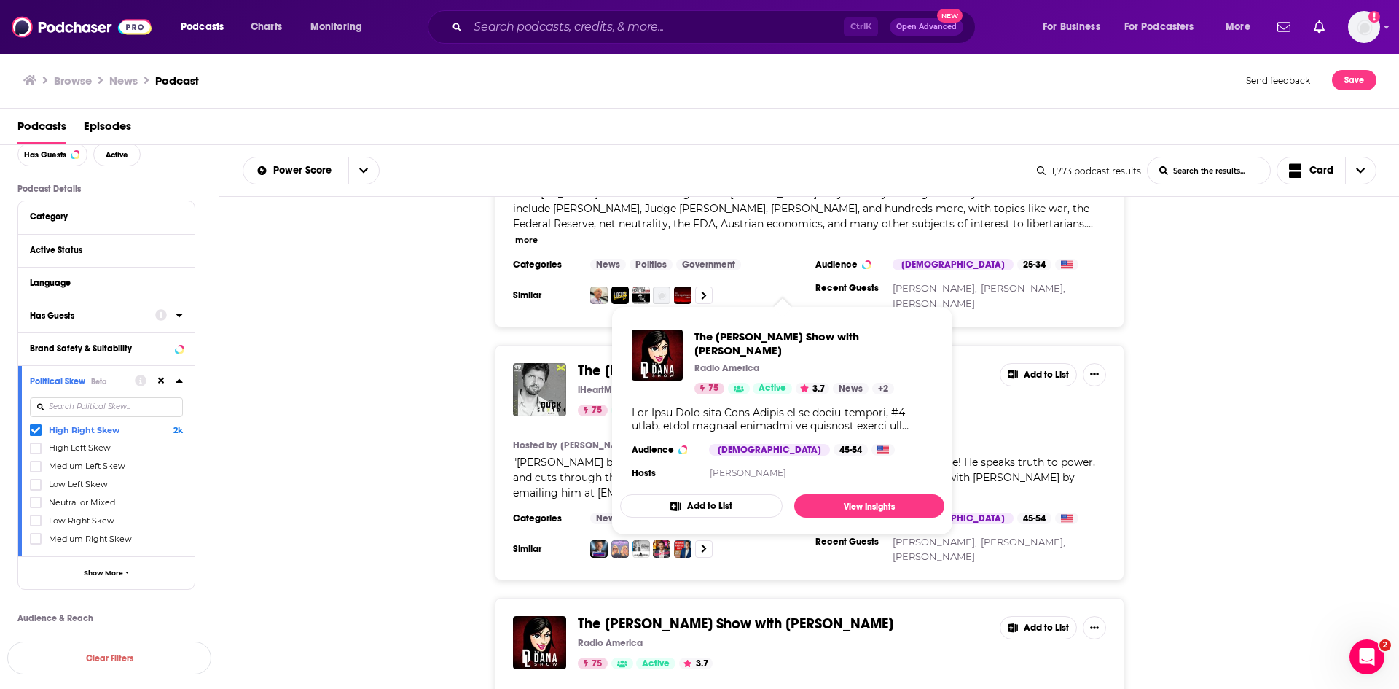
click at [308, 409] on div "The [PERSON_NAME] Show iHeartMedia 75 Active 5 Add to List Hosted by [PERSON_NA…" at bounding box center [809, 463] width 1180 height 236
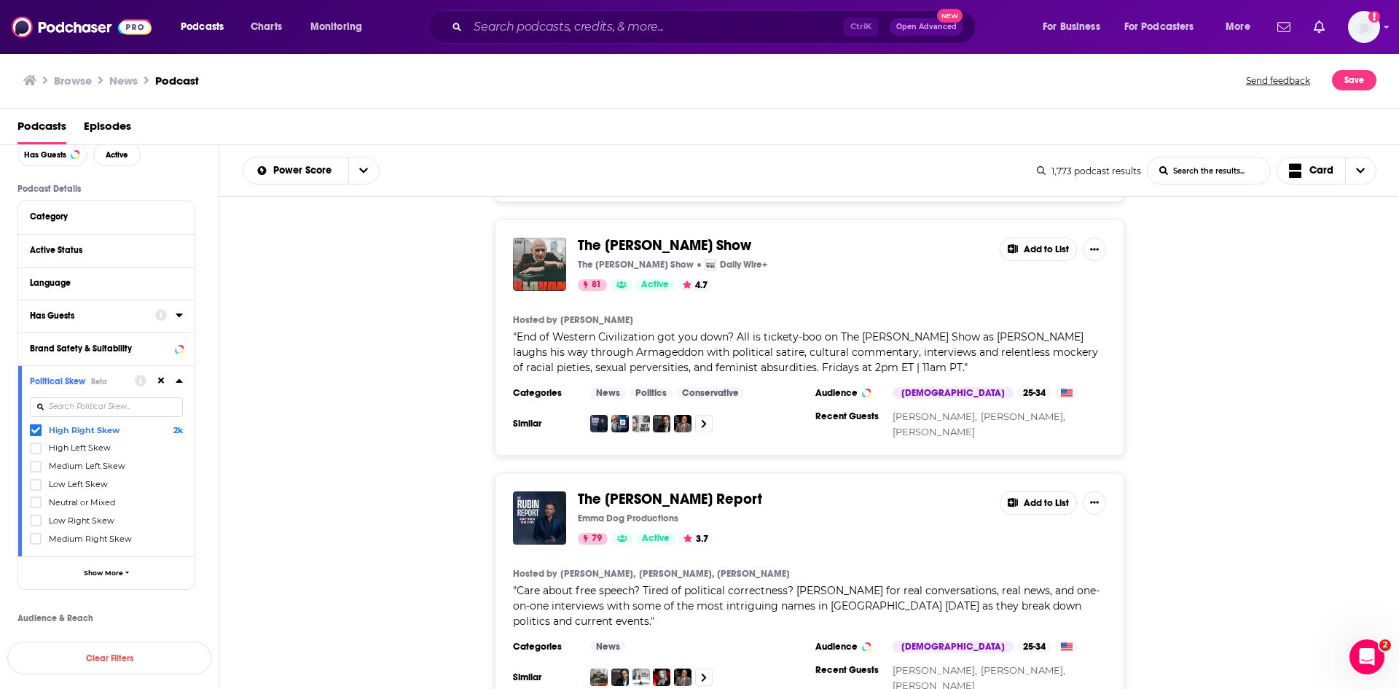
scroll to position [3716, 0]
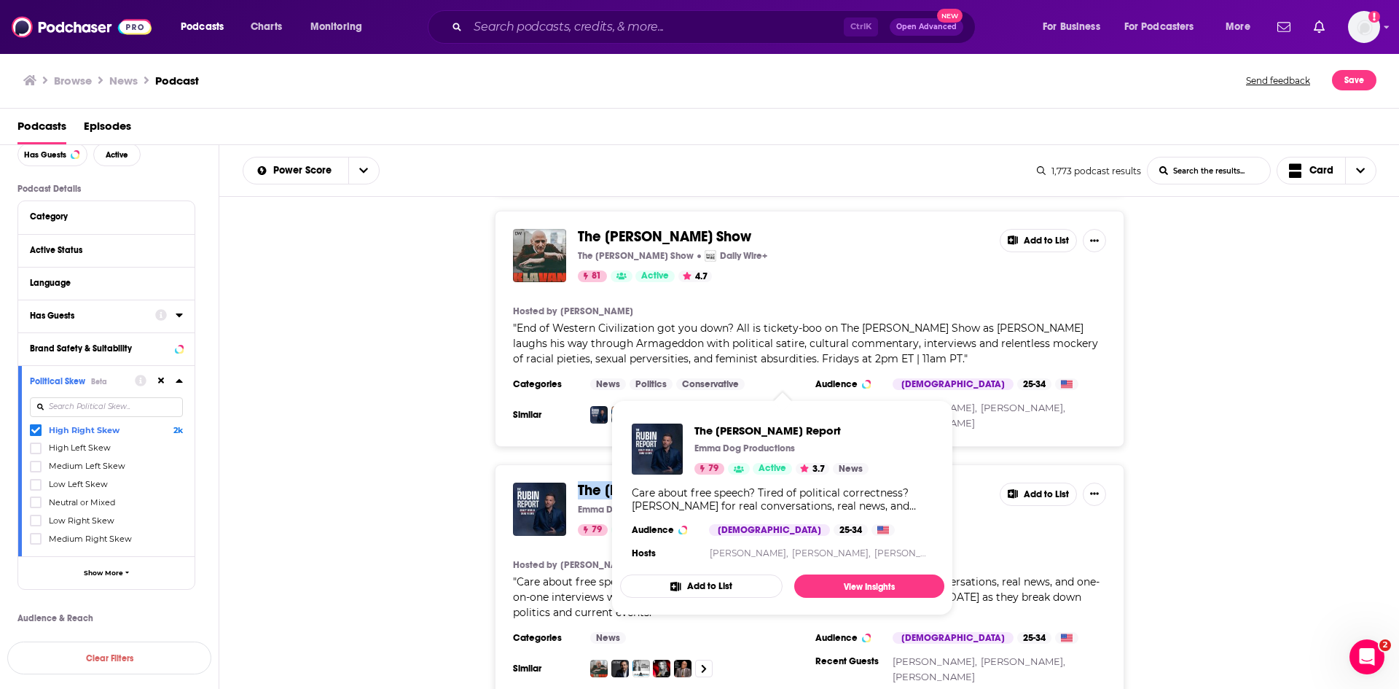
drag, startPoint x: 706, startPoint y: 379, endPoint x: 579, endPoint y: 378, distance: 126.8
click at [579, 482] on span "The [PERSON_NAME] Report" at bounding box center [783, 490] width 410 height 16
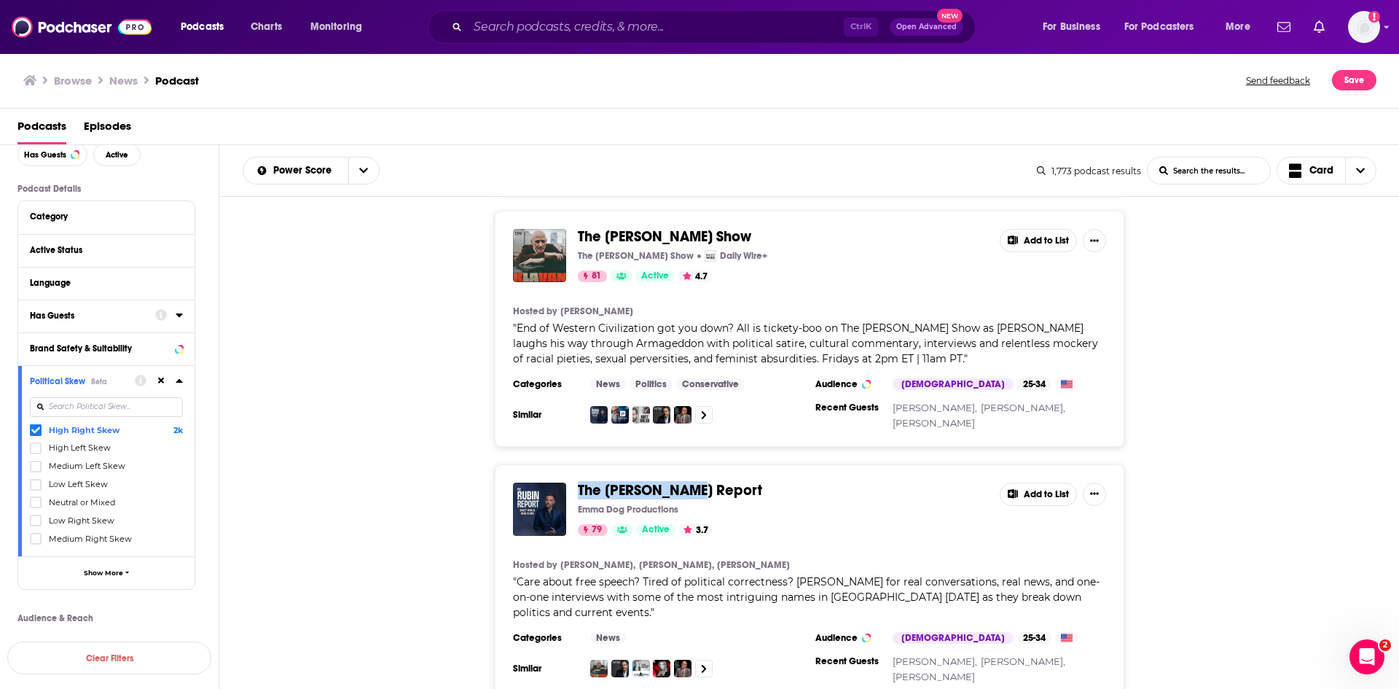
copy span "The [PERSON_NAME] Report"
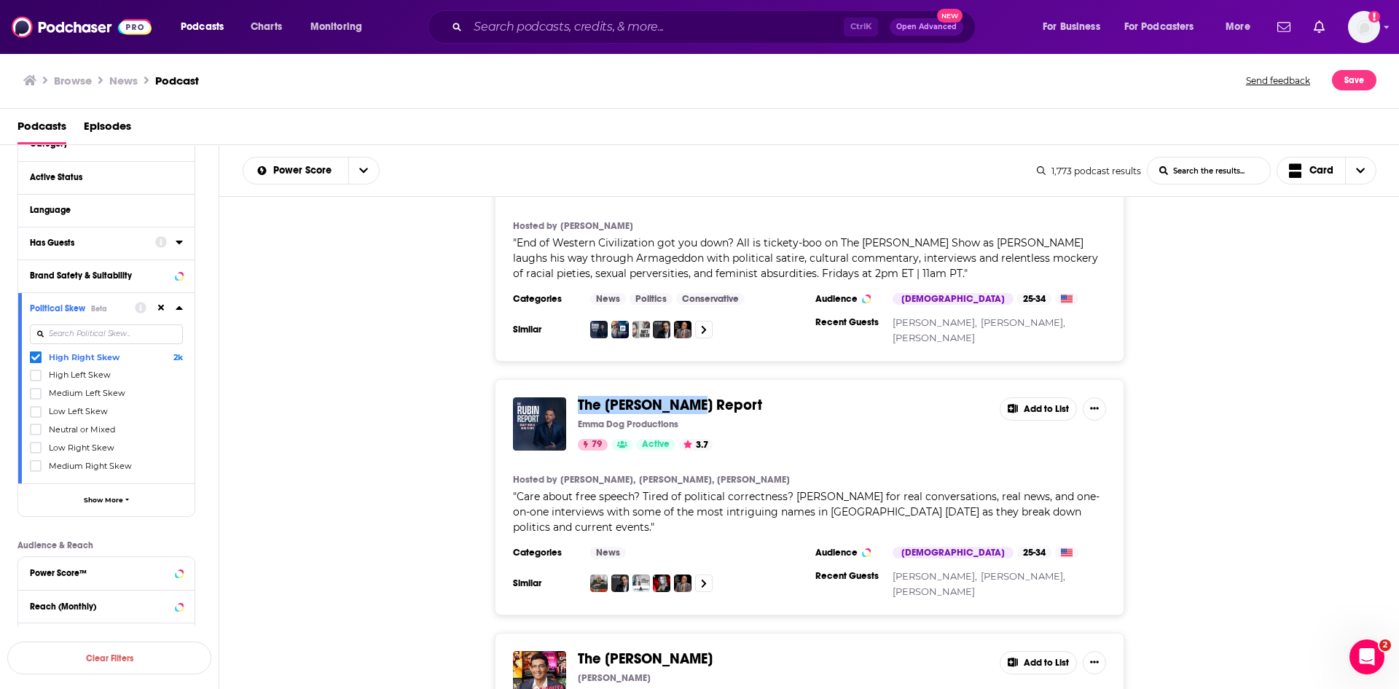
scroll to position [3862, 0]
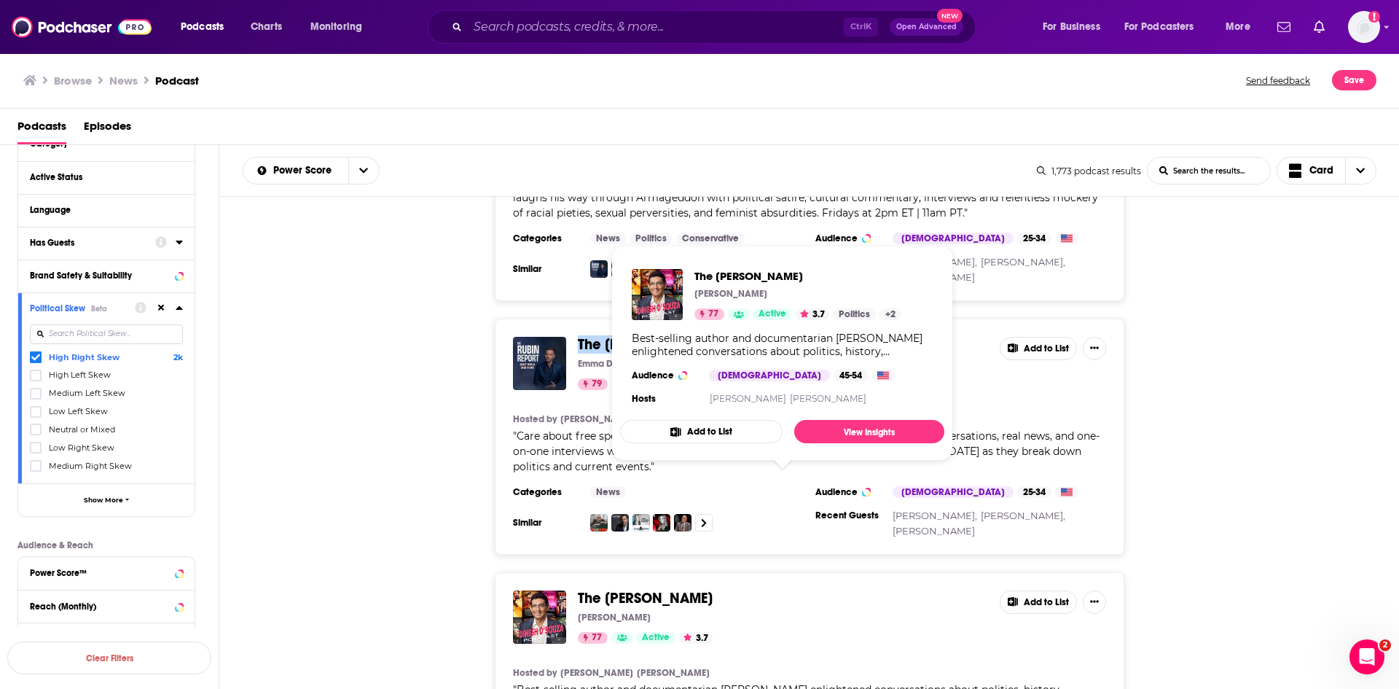
drag, startPoint x: 758, startPoint y: 480, endPoint x: 580, endPoint y: 482, distance: 177.8
click at [580, 590] on span "The [PERSON_NAME]" at bounding box center [783, 598] width 410 height 16
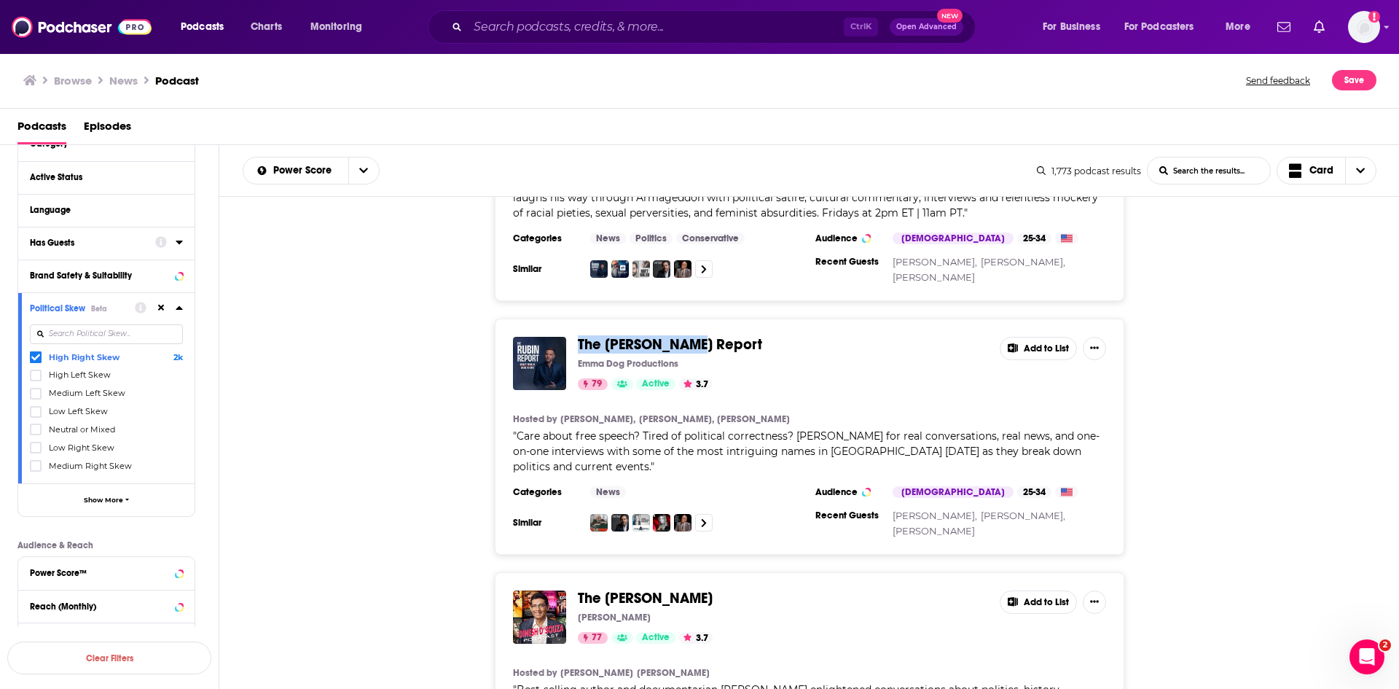
copy span "The [PERSON_NAME]"
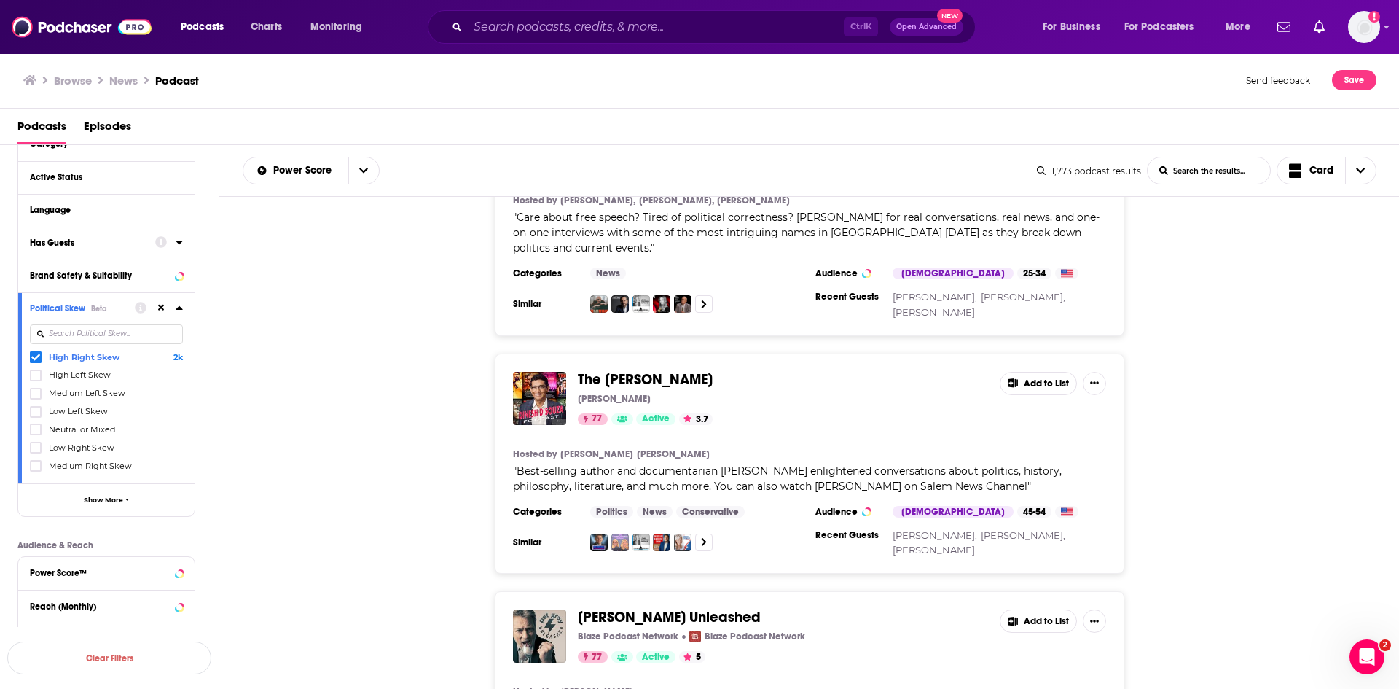
scroll to position [4154, 0]
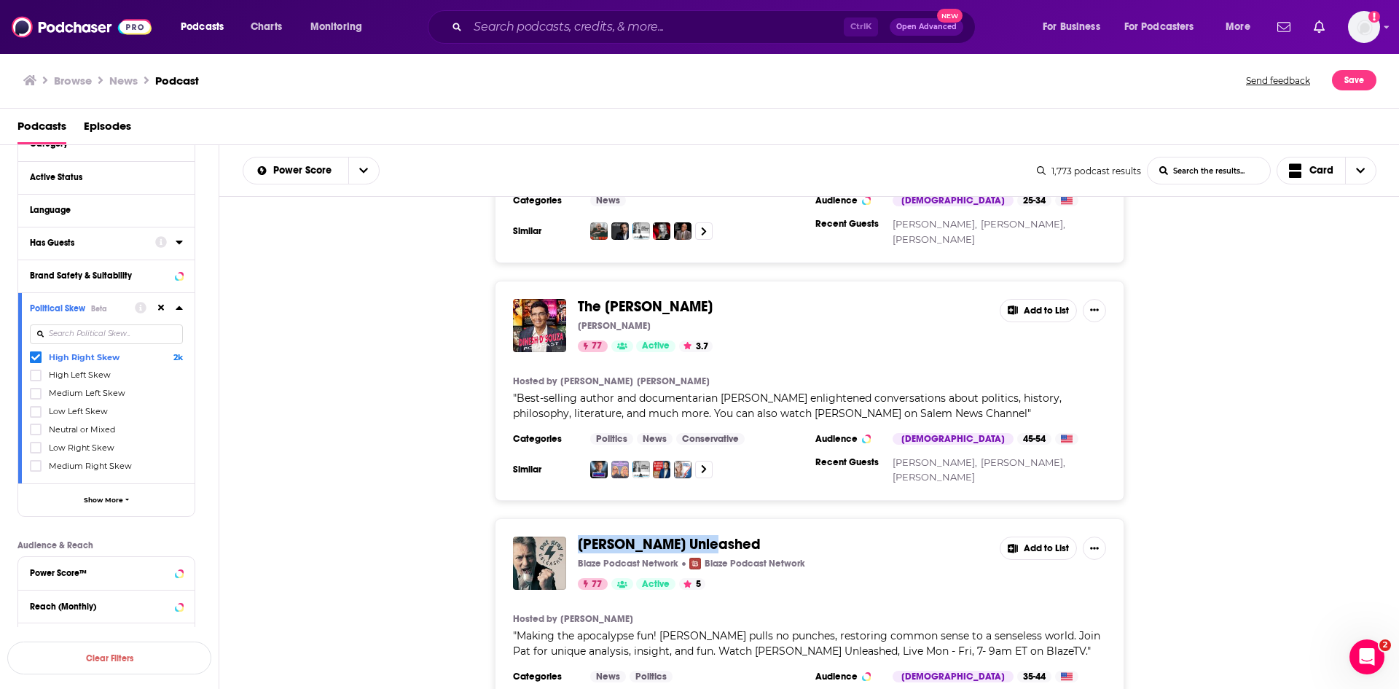
drag, startPoint x: 714, startPoint y: 433, endPoint x: 576, endPoint y: 424, distance: 138.0
click at [576, 536] on div "[PERSON_NAME] Unleashed Blaze Podcast Network Blaze Podcast Network 77 Active 5…" at bounding box center [809, 562] width 593 height 53
copy span "[PERSON_NAME] Unleashed"
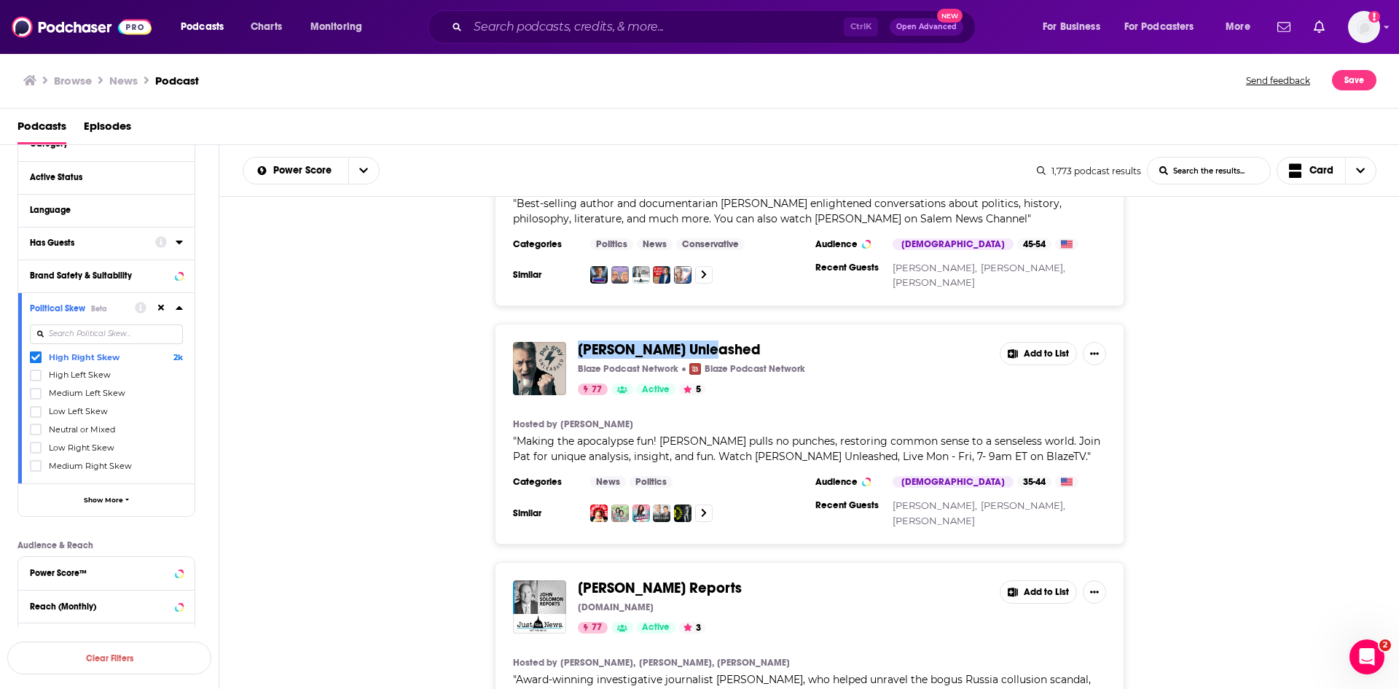
scroll to position [4372, 0]
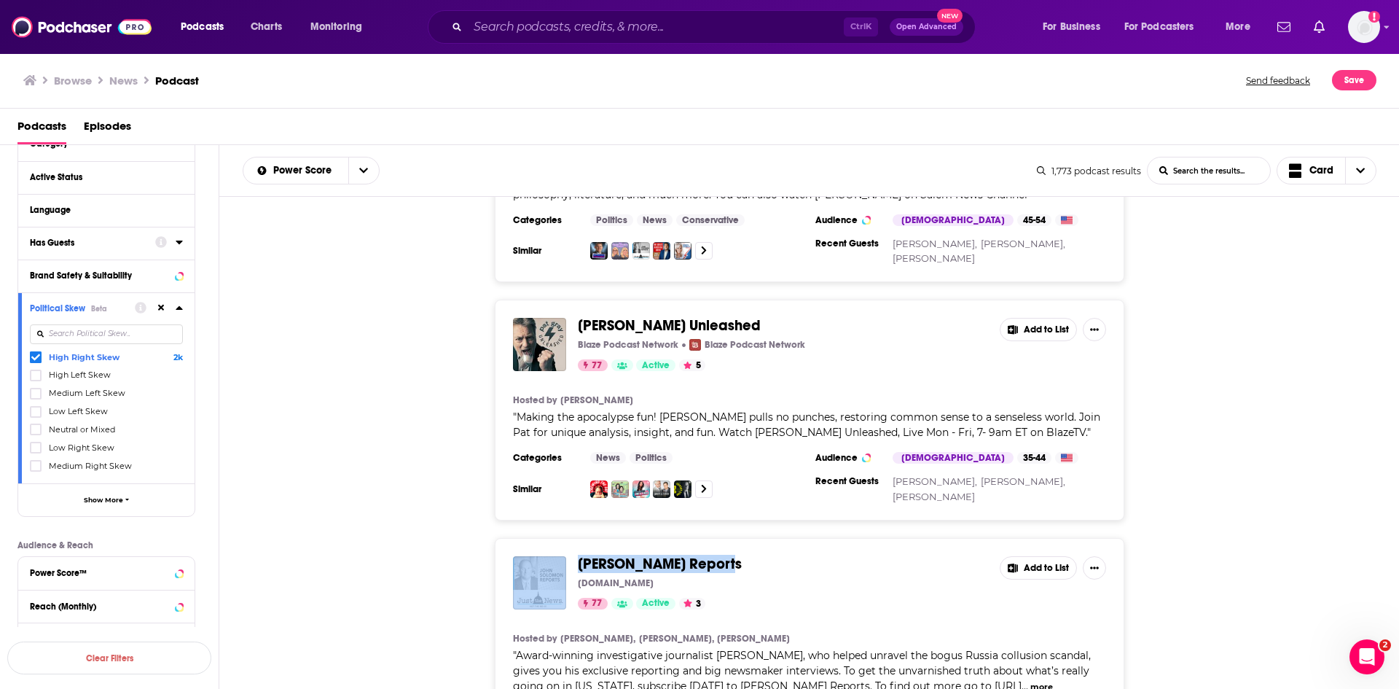
drag, startPoint x: 748, startPoint y: 447, endPoint x: 571, endPoint y: 455, distance: 177.9
click at [571, 556] on div "[PERSON_NAME] Reports [DOMAIN_NAME] 77 Active 3 Add to List" at bounding box center [809, 582] width 593 height 53
copy div "[PERSON_NAME] Reports"
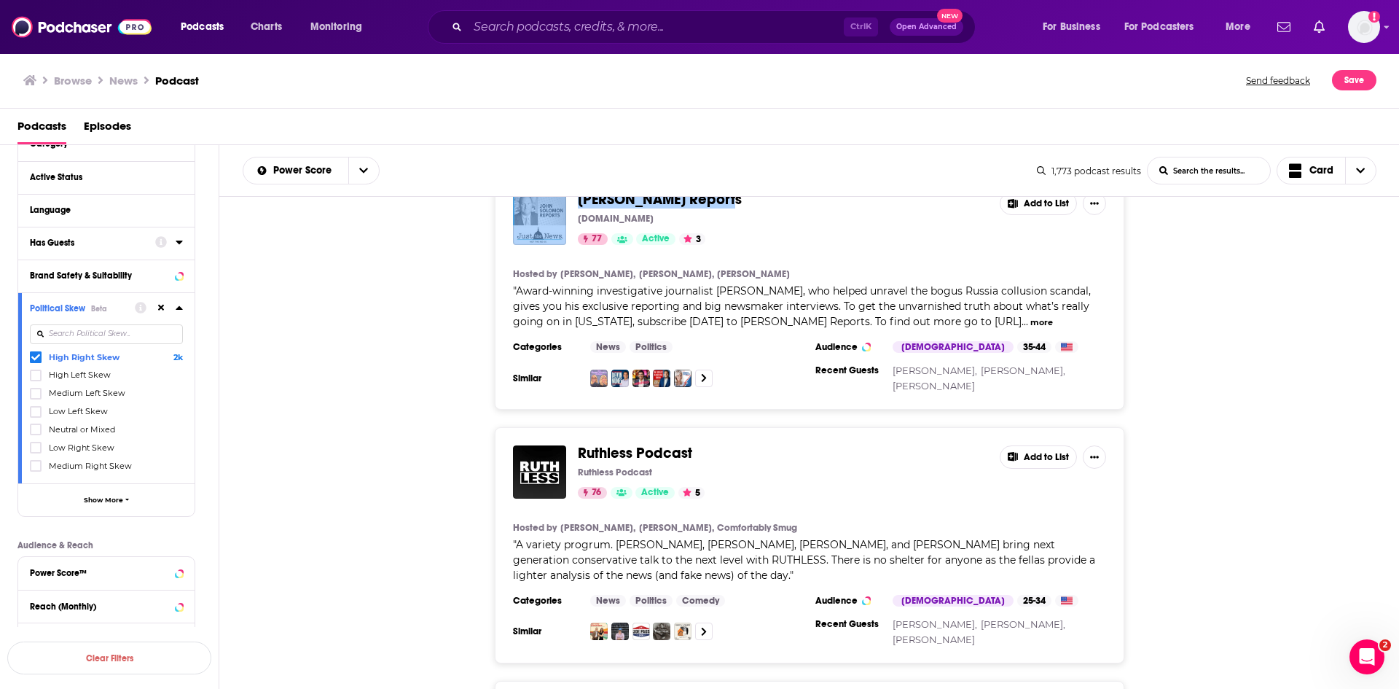
scroll to position [4809, 0]
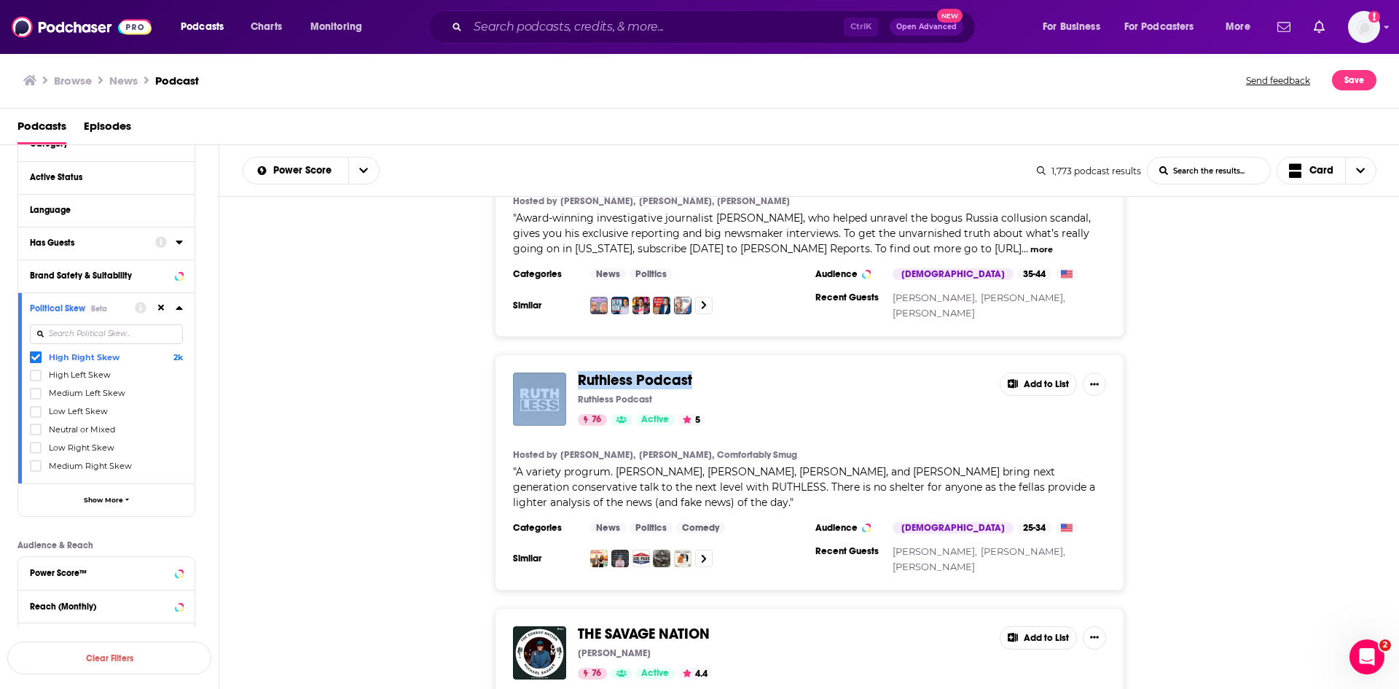
drag, startPoint x: 711, startPoint y: 259, endPoint x: 571, endPoint y: 255, distance: 140.0
click at [571, 372] on div "Ruthless Podcast Ruthless Podcast 76 Active 5 Add to List" at bounding box center [809, 398] width 593 height 53
copy div "Ruthless Podcast"
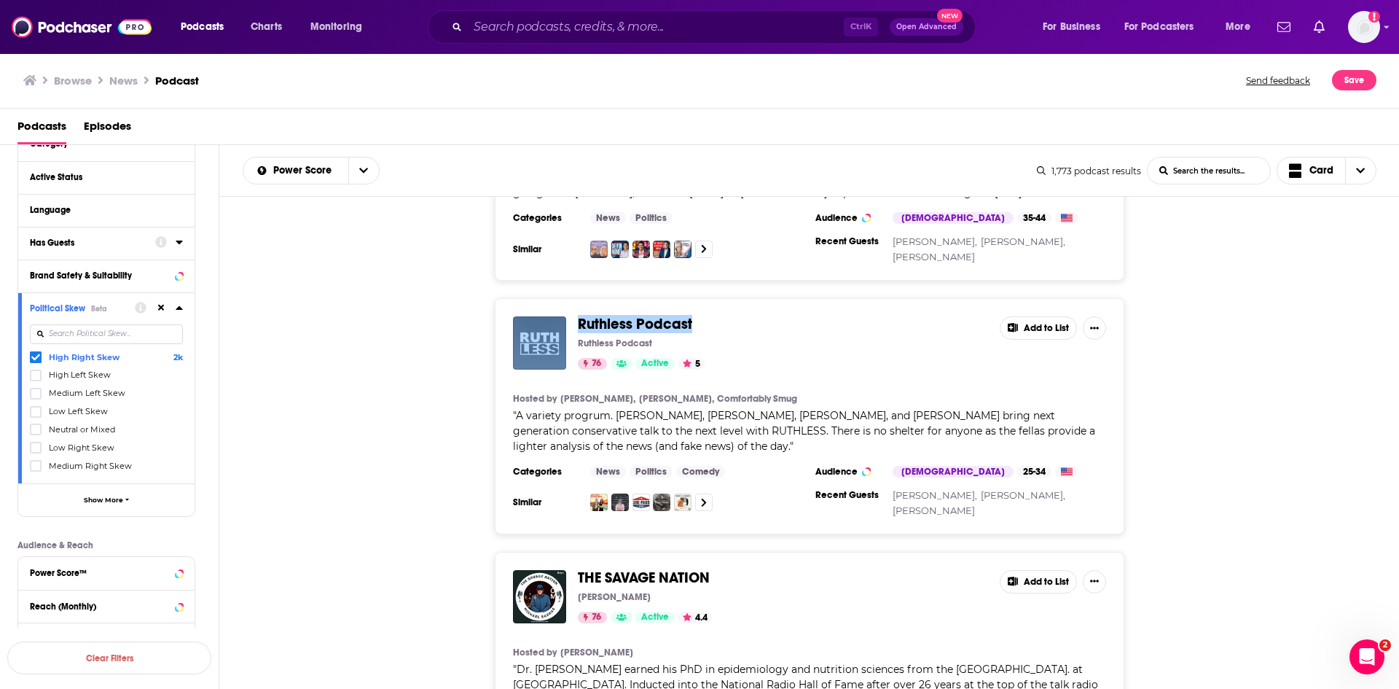
scroll to position [4882, 0]
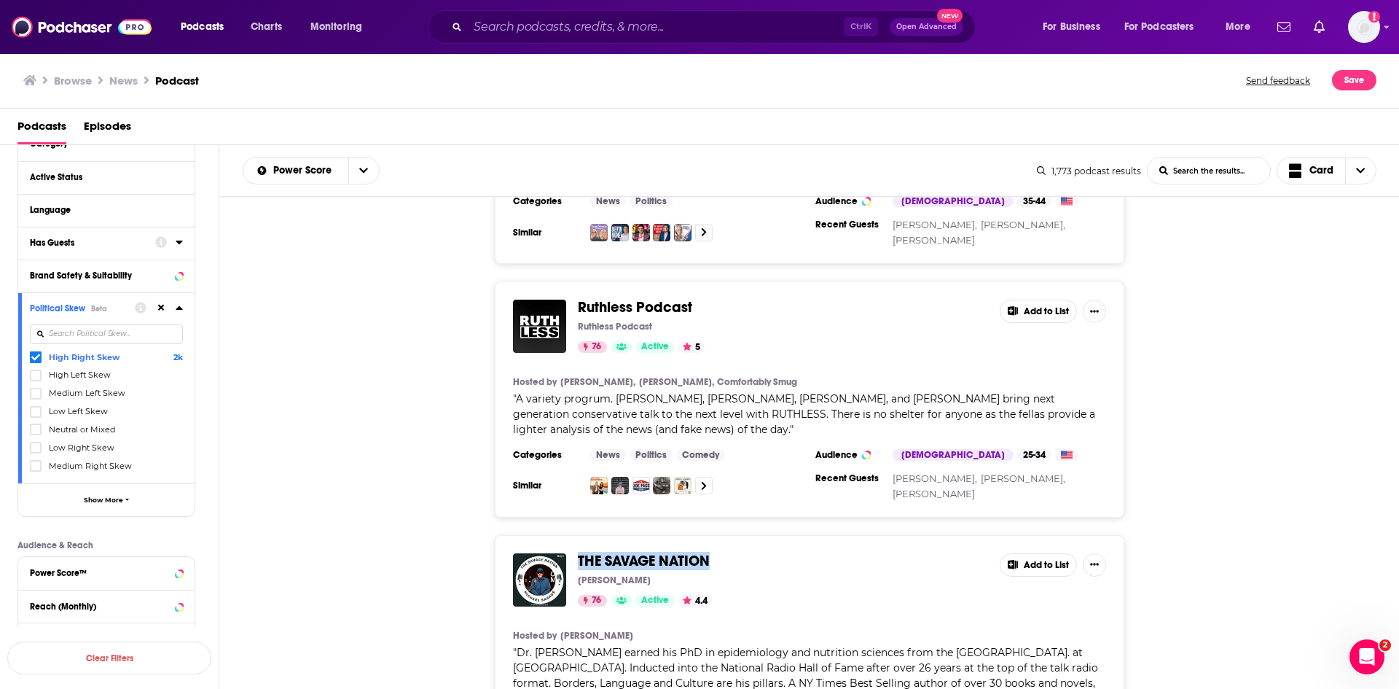
drag, startPoint x: 759, startPoint y: 442, endPoint x: 573, endPoint y: 439, distance: 185.8
click at [573, 553] on div "THE SAVAGE NATION [PERSON_NAME] 76 Active 4.4 Add to List" at bounding box center [809, 579] width 593 height 53
drag, startPoint x: 685, startPoint y: 457, endPoint x: 576, endPoint y: 455, distance: 109.3
click at [576, 553] on div "THE SAVAGE NATION [PERSON_NAME] 76 Active 4.4 Add to List" at bounding box center [809, 579] width 593 height 53
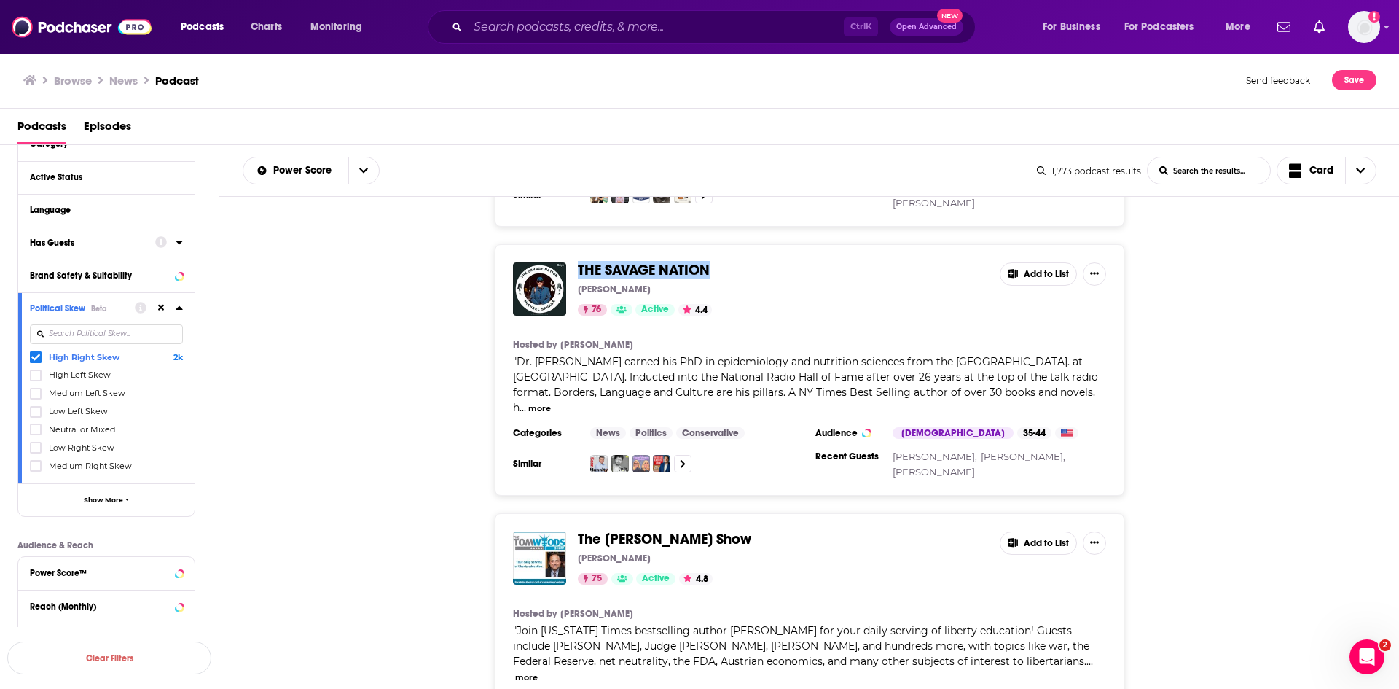
scroll to position [5174, 0]
drag, startPoint x: 747, startPoint y: 396, endPoint x: 576, endPoint y: 400, distance: 170.6
click at [576, 530] on div "The [PERSON_NAME] Show [PERSON_NAME] 75 Active 4.8 Add to List" at bounding box center [809, 556] width 593 height 53
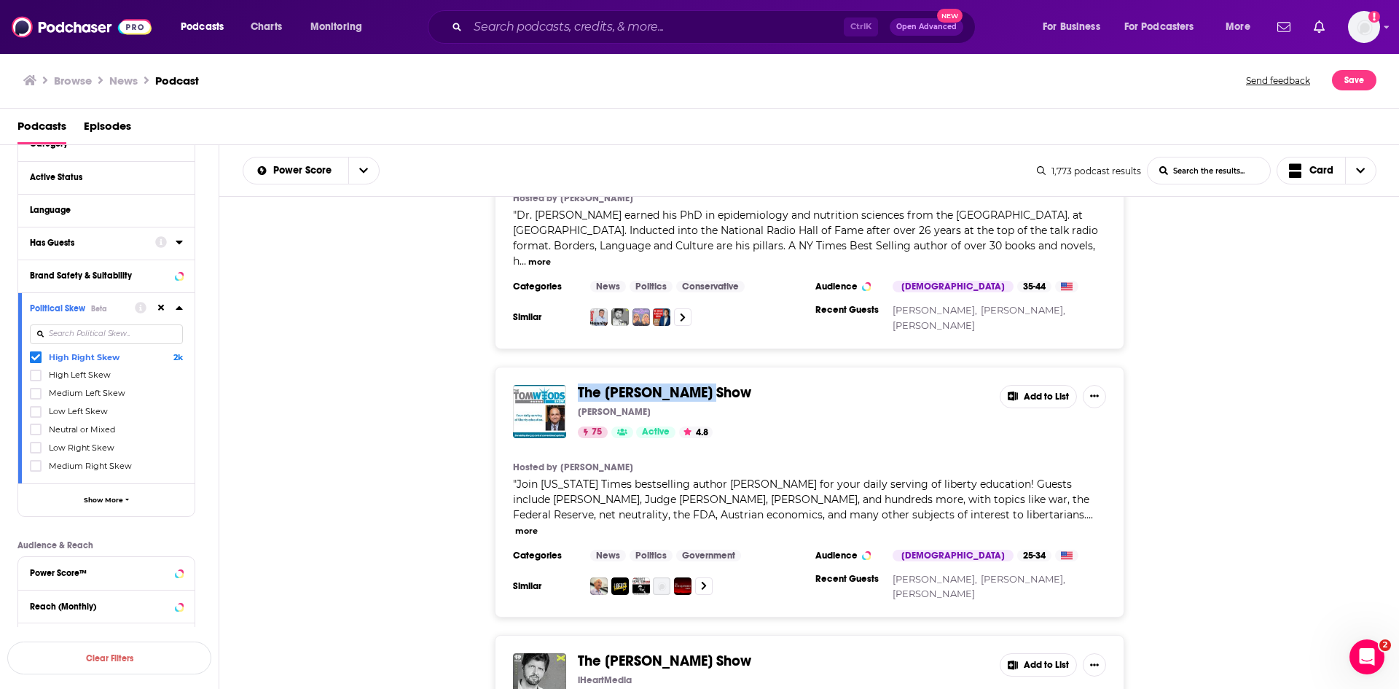
scroll to position [5392, 0]
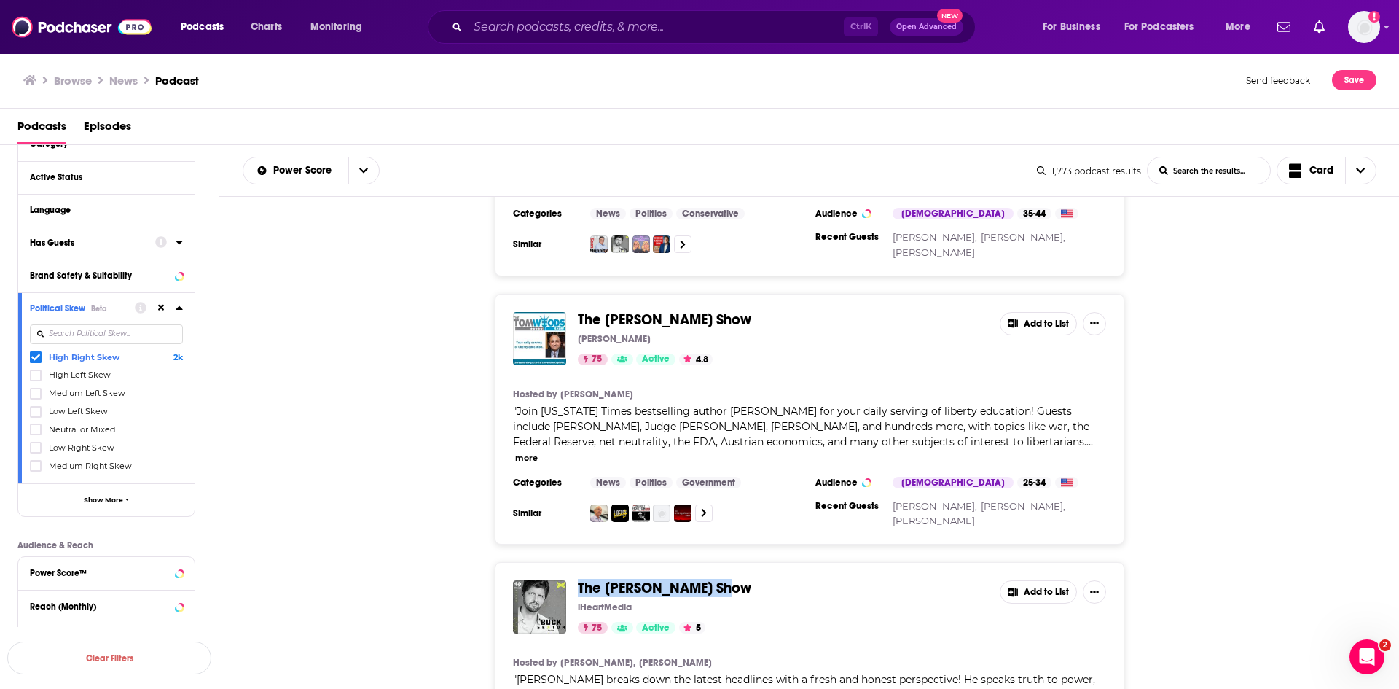
drag, startPoint x: 770, startPoint y: 440, endPoint x: 573, endPoint y: 436, distance: 197.5
click at [573, 580] on div "The [PERSON_NAME] Show iHeartMedia 75 Active 5 Add to List" at bounding box center [809, 606] width 593 height 53
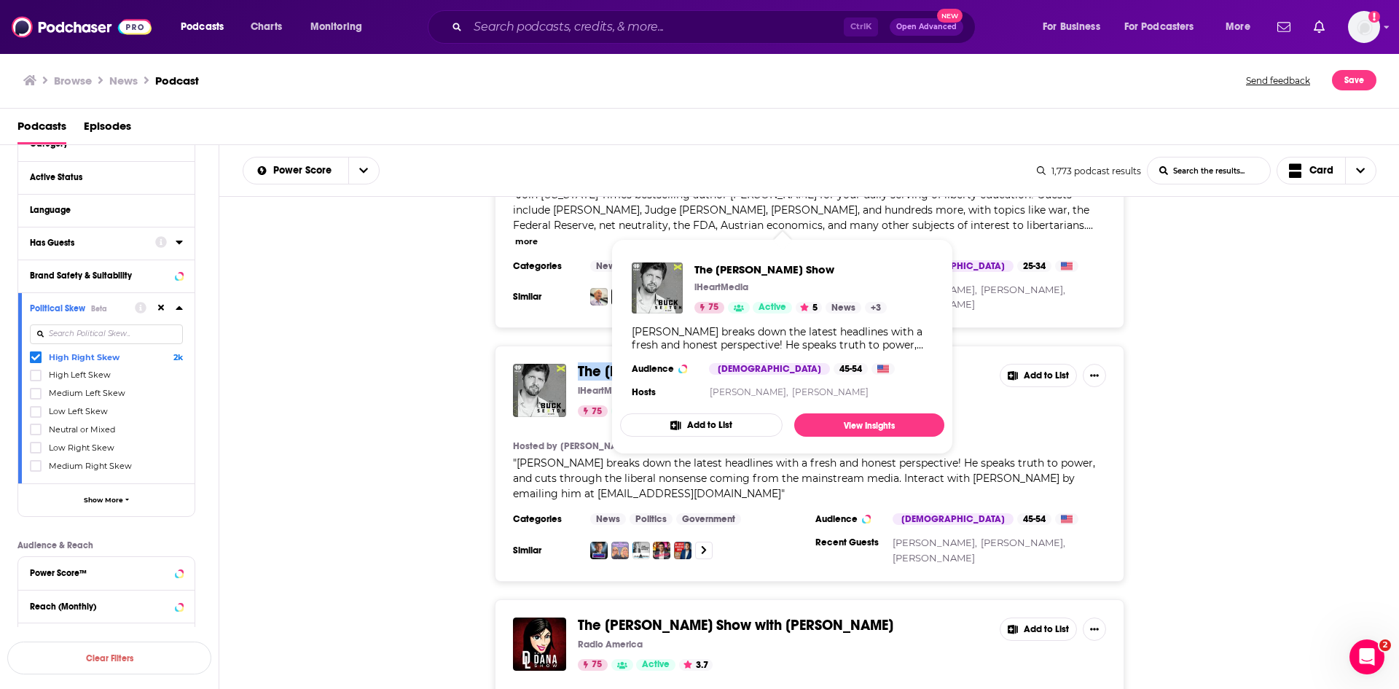
scroll to position [5611, 0]
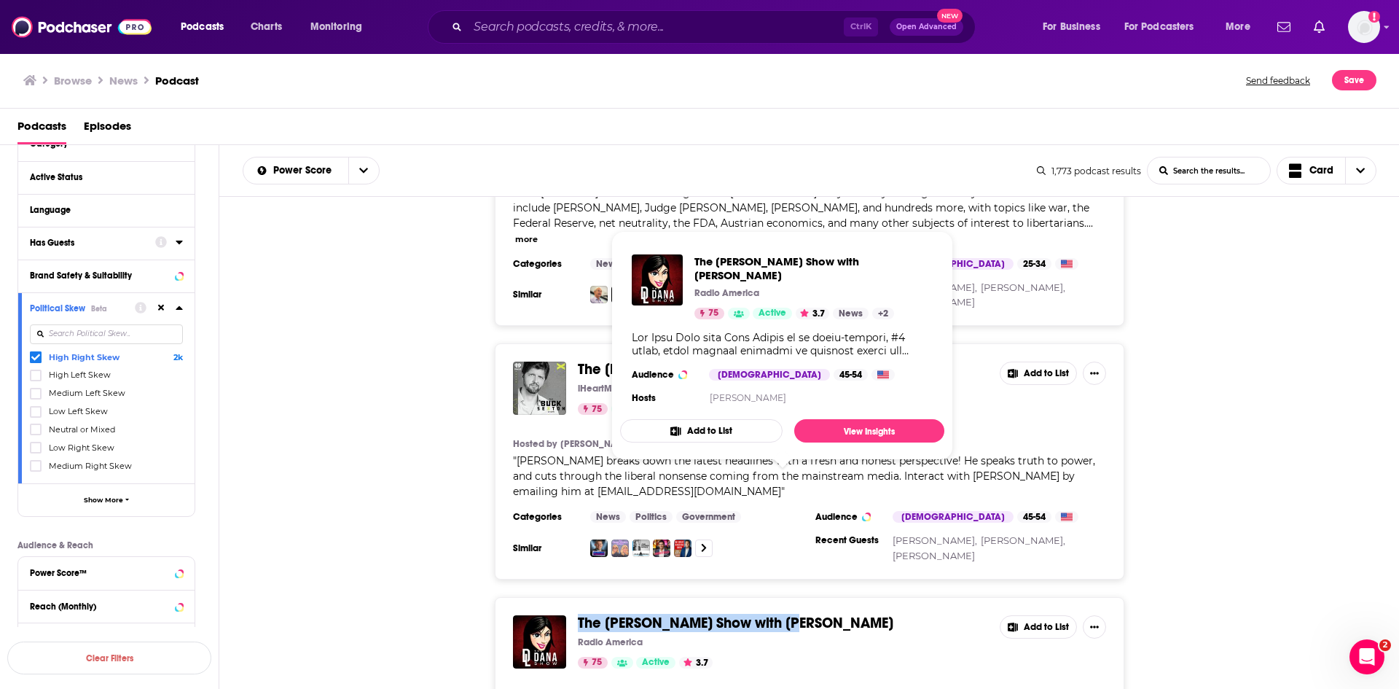
drag, startPoint x: 818, startPoint y: 469, endPoint x: 580, endPoint y: 471, distance: 237.6
click at [580, 615] on span "The [PERSON_NAME] Show with [PERSON_NAME]" at bounding box center [783, 623] width 410 height 16
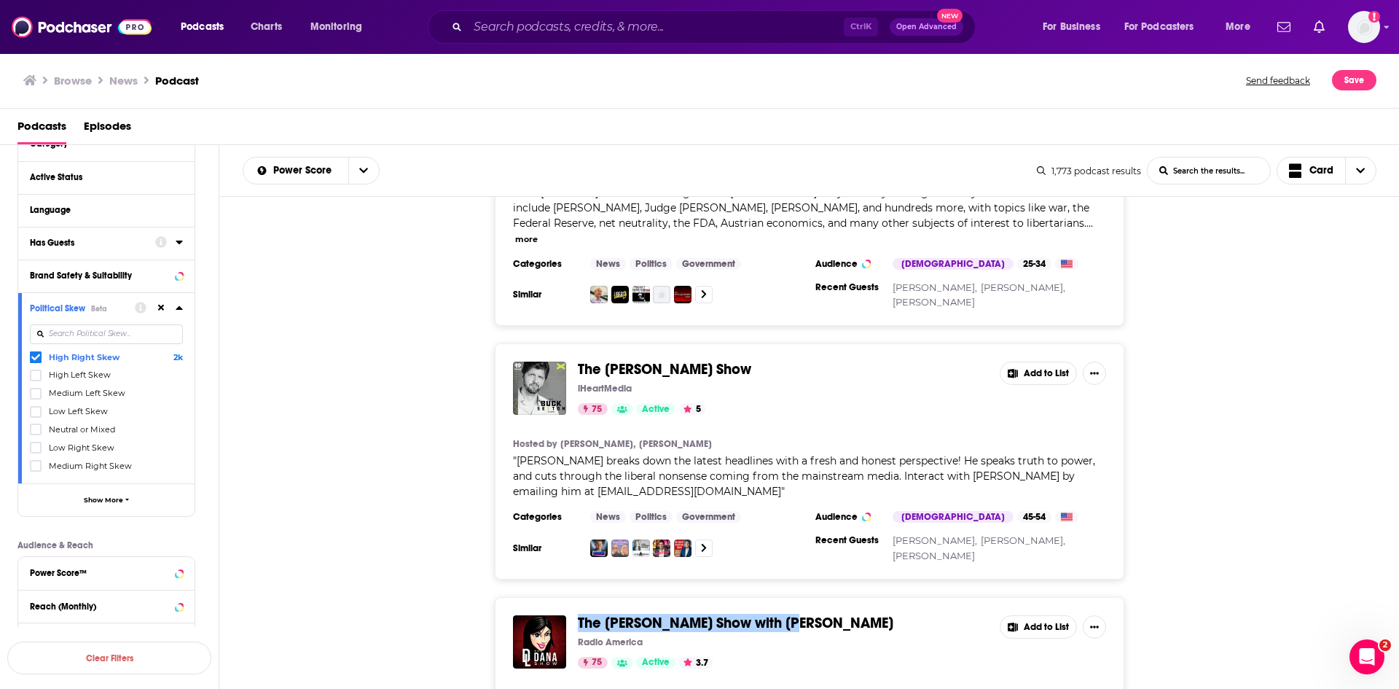
scroll to position [5682, 0]
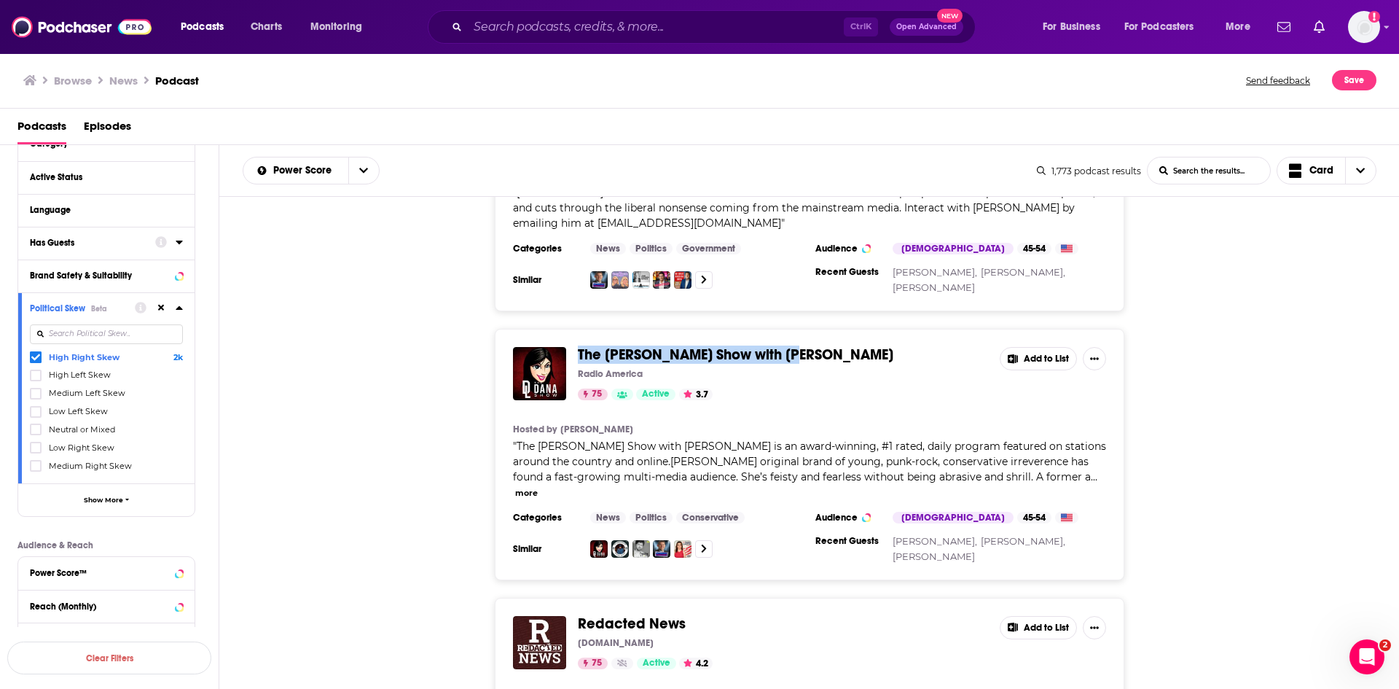
scroll to position [5901, 0]
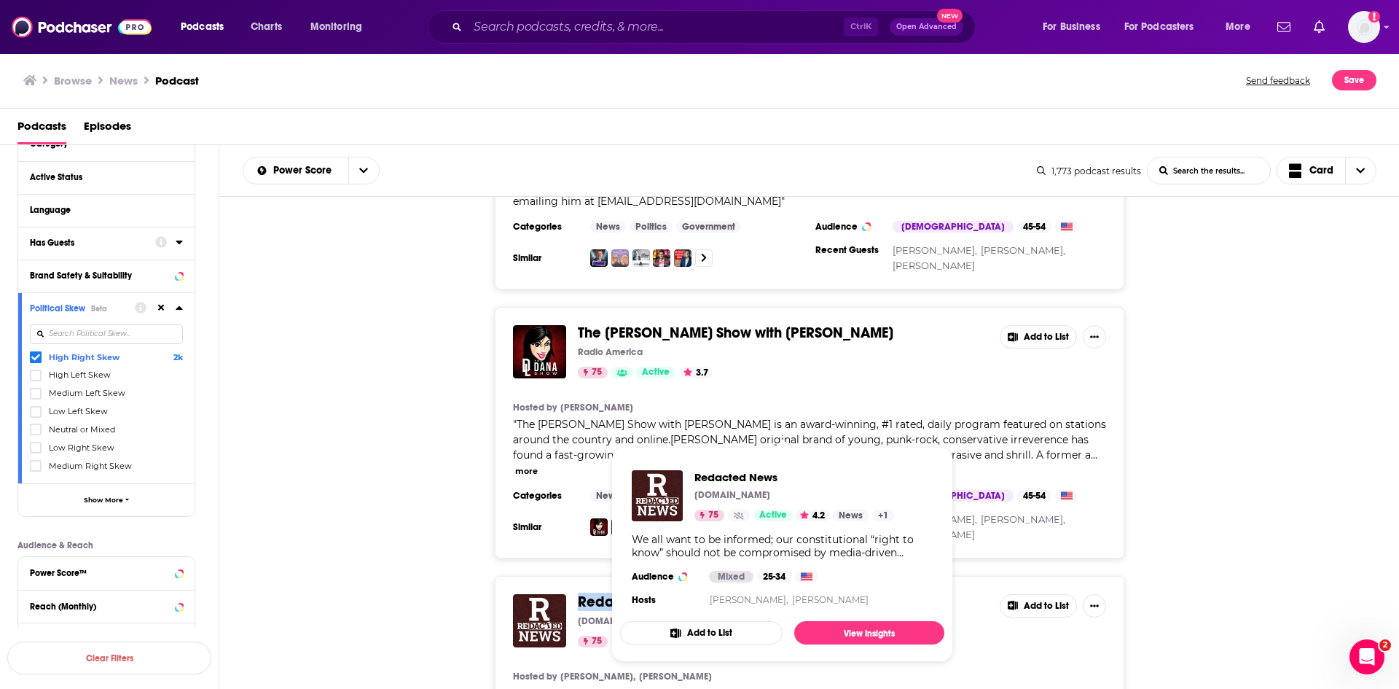
drag, startPoint x: 701, startPoint y: 423, endPoint x: 579, endPoint y: 428, distance: 121.8
click at [579, 594] on span "Redacted News" at bounding box center [783, 602] width 410 height 16
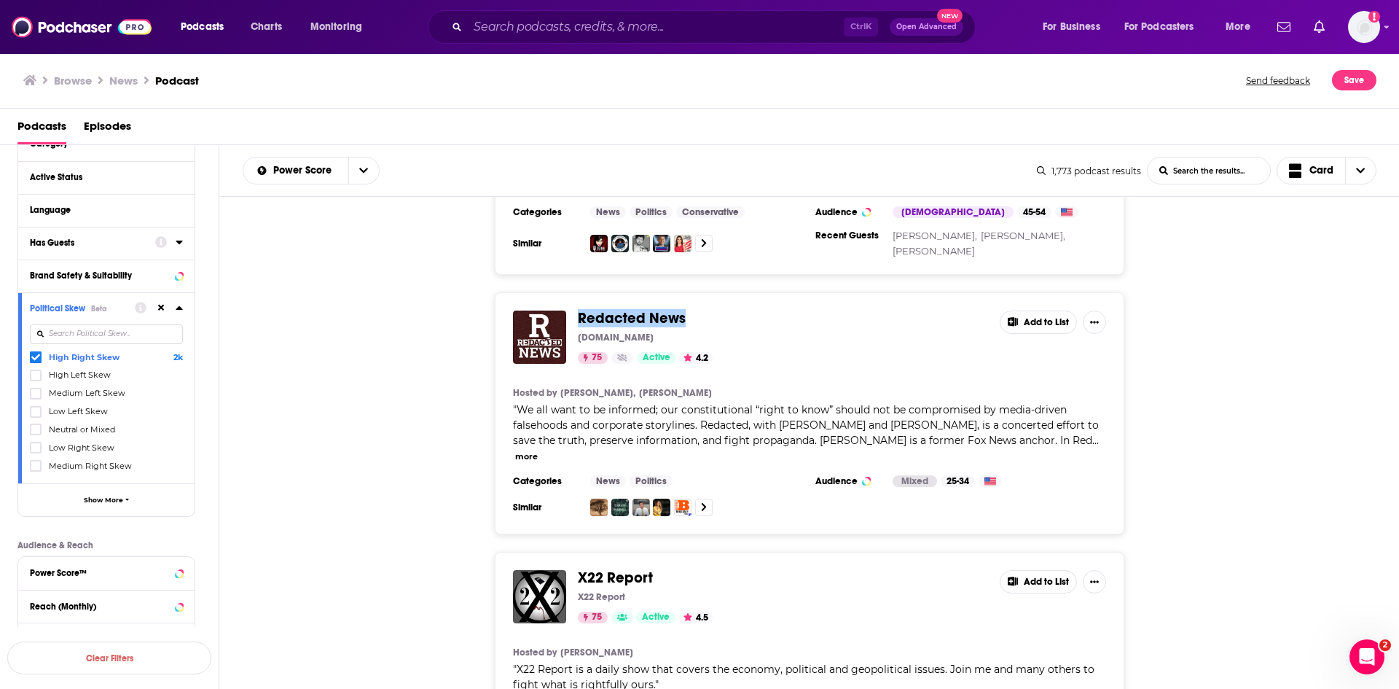
scroll to position [6192, 0]
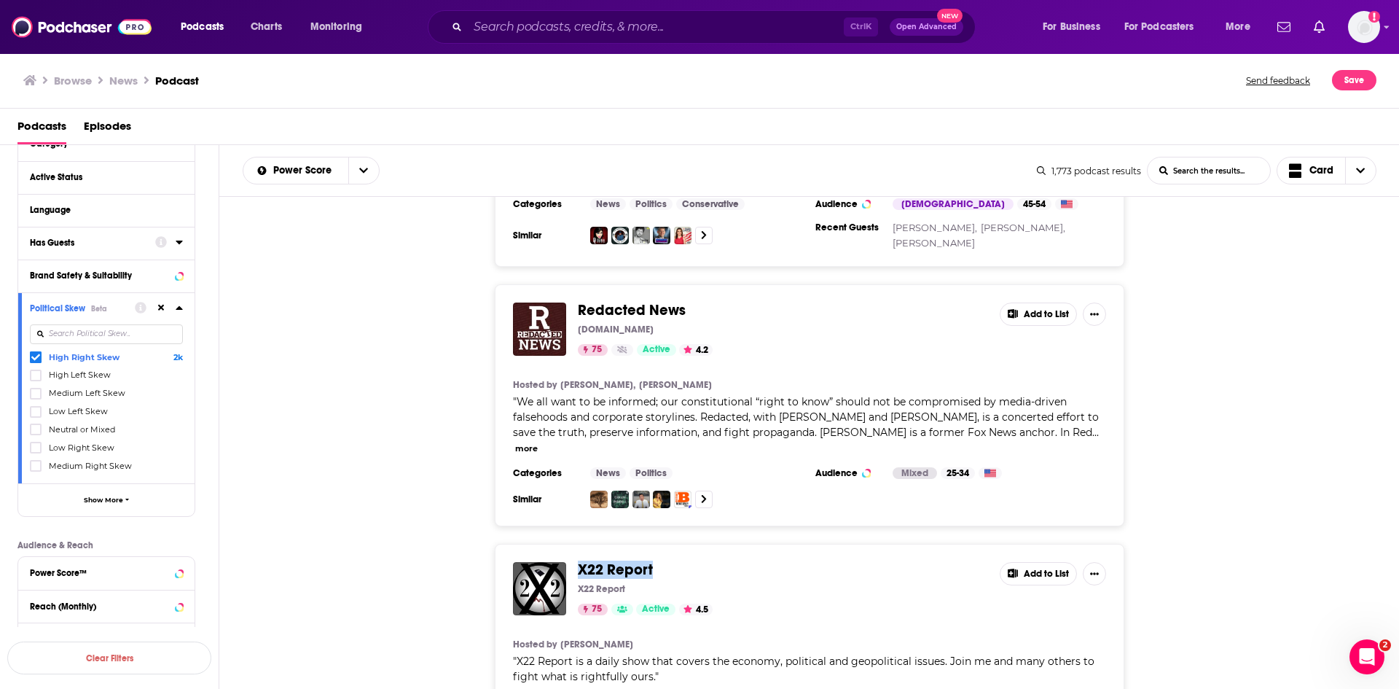
drag, startPoint x: 678, startPoint y: 372, endPoint x: 573, endPoint y: 376, distance: 104.3
click at [573, 562] on div "X22 Report X22 Report 75 Active 4.5 Add to List" at bounding box center [809, 588] width 593 height 53
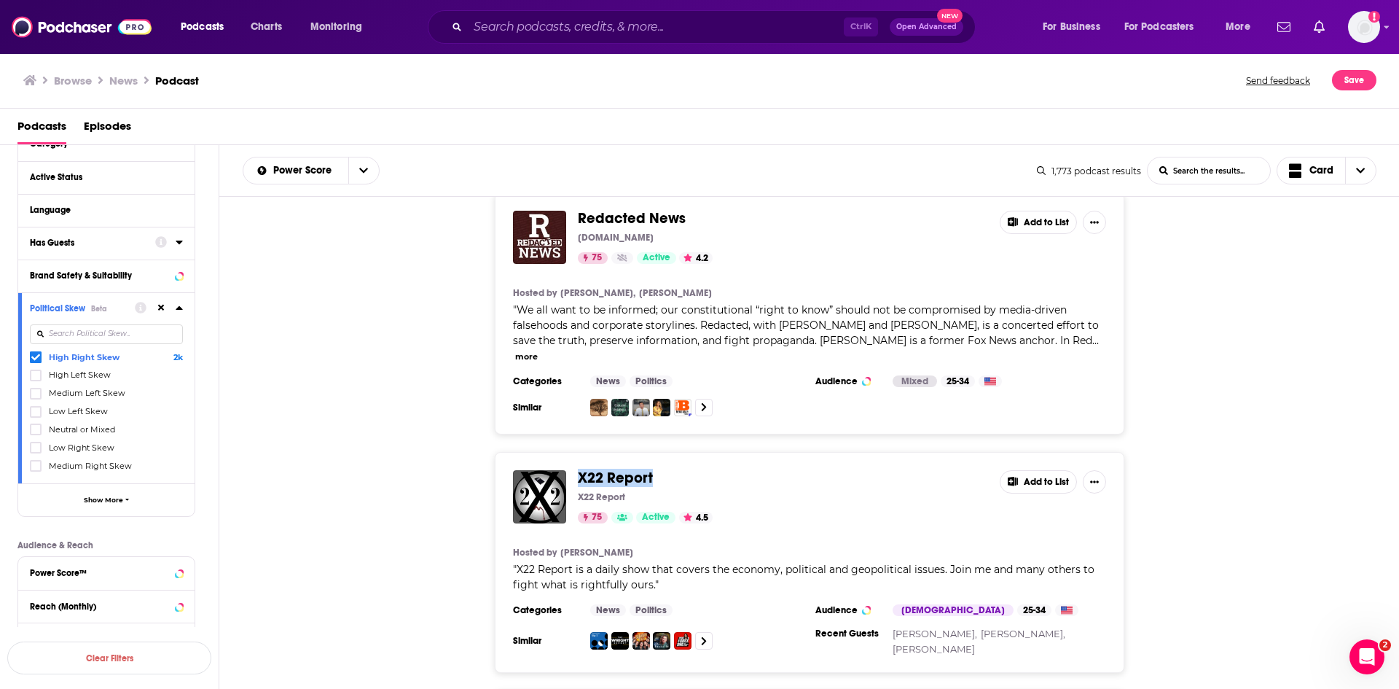
scroll to position [6411, 0]
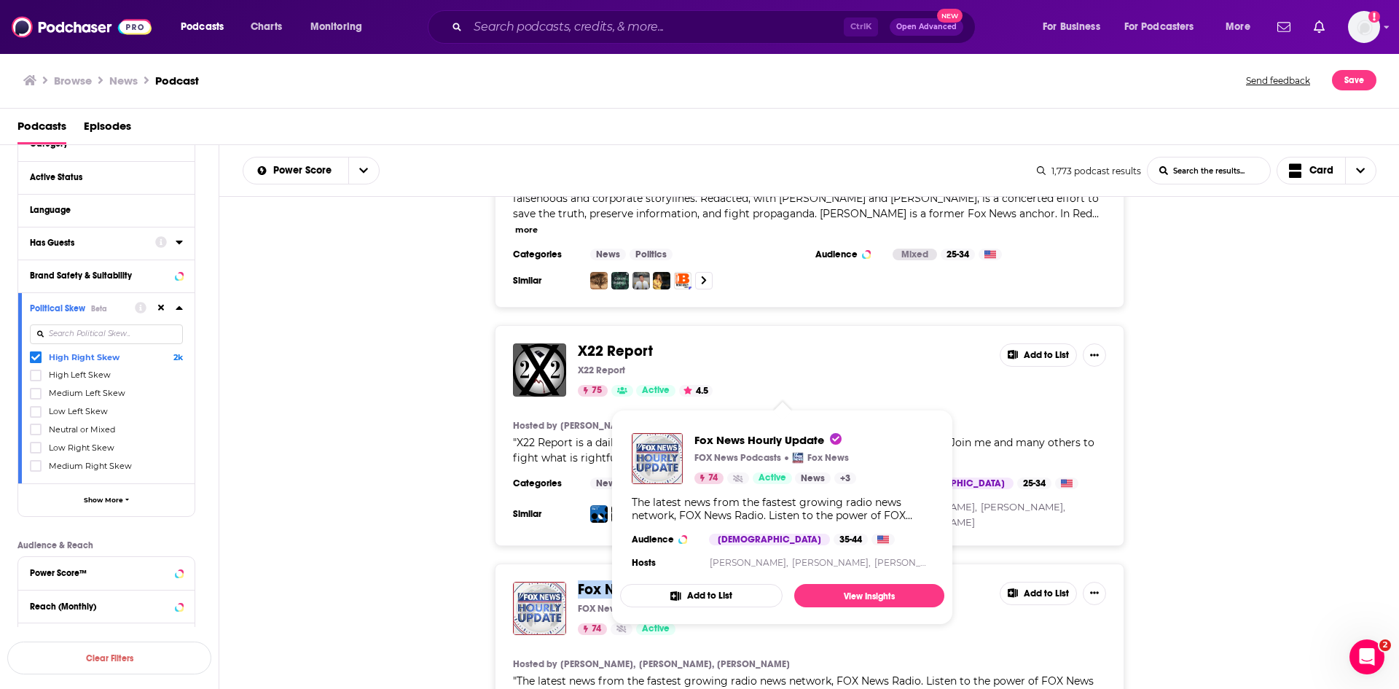
drag, startPoint x: 743, startPoint y: 386, endPoint x: 580, endPoint y: 385, distance: 162.5
click at [580, 581] on span "Fox News Hourly Update" at bounding box center [783, 589] width 410 height 16
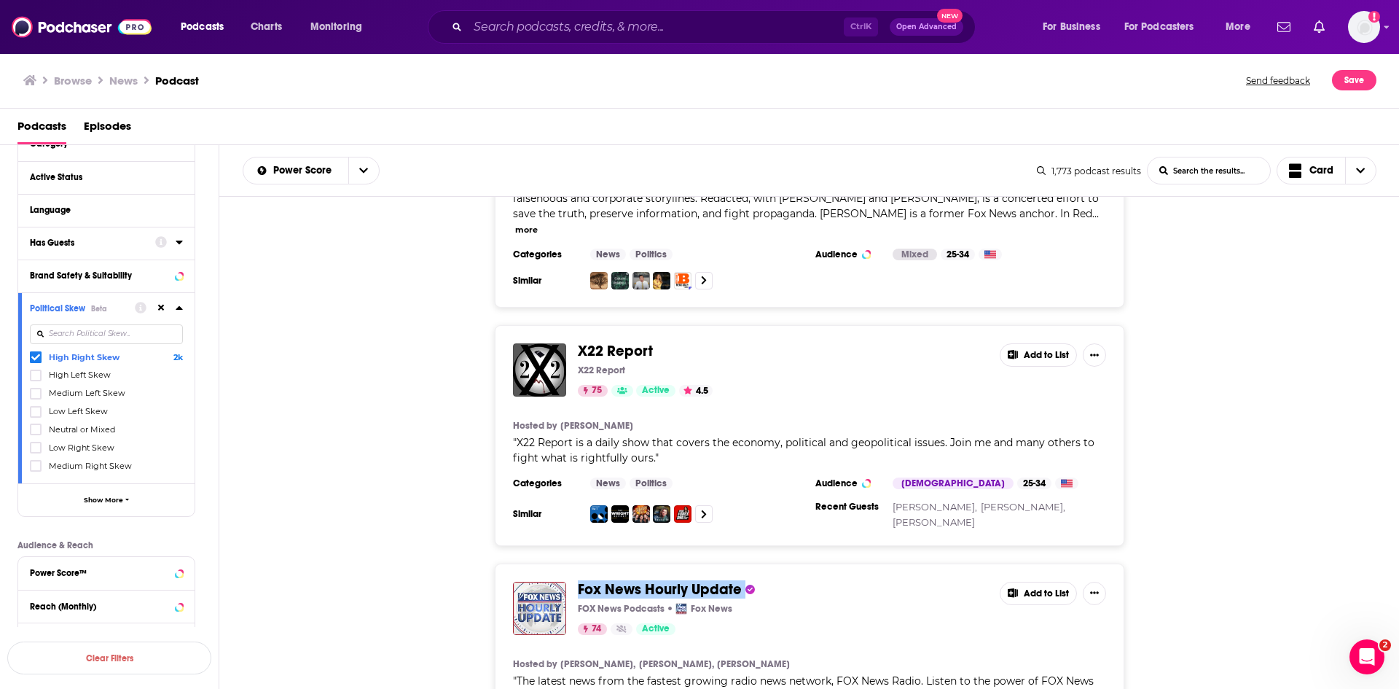
scroll to position [6557, 0]
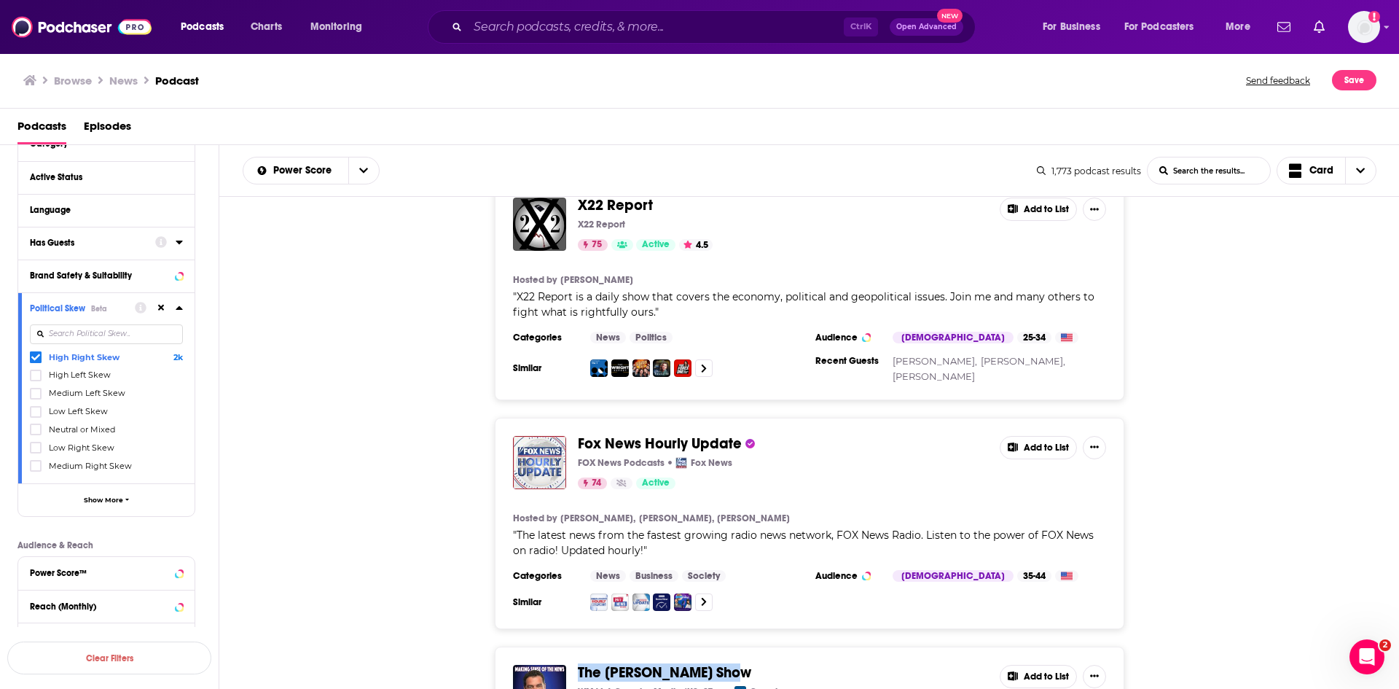
drag, startPoint x: 740, startPoint y: 469, endPoint x: 573, endPoint y: 462, distance: 166.3
click at [573, 665] on div "The [PERSON_NAME] Show WMAL | Cumulus Media [US_STATE] Cumulus 74 Active 4 Add …" at bounding box center [809, 691] width 593 height 53
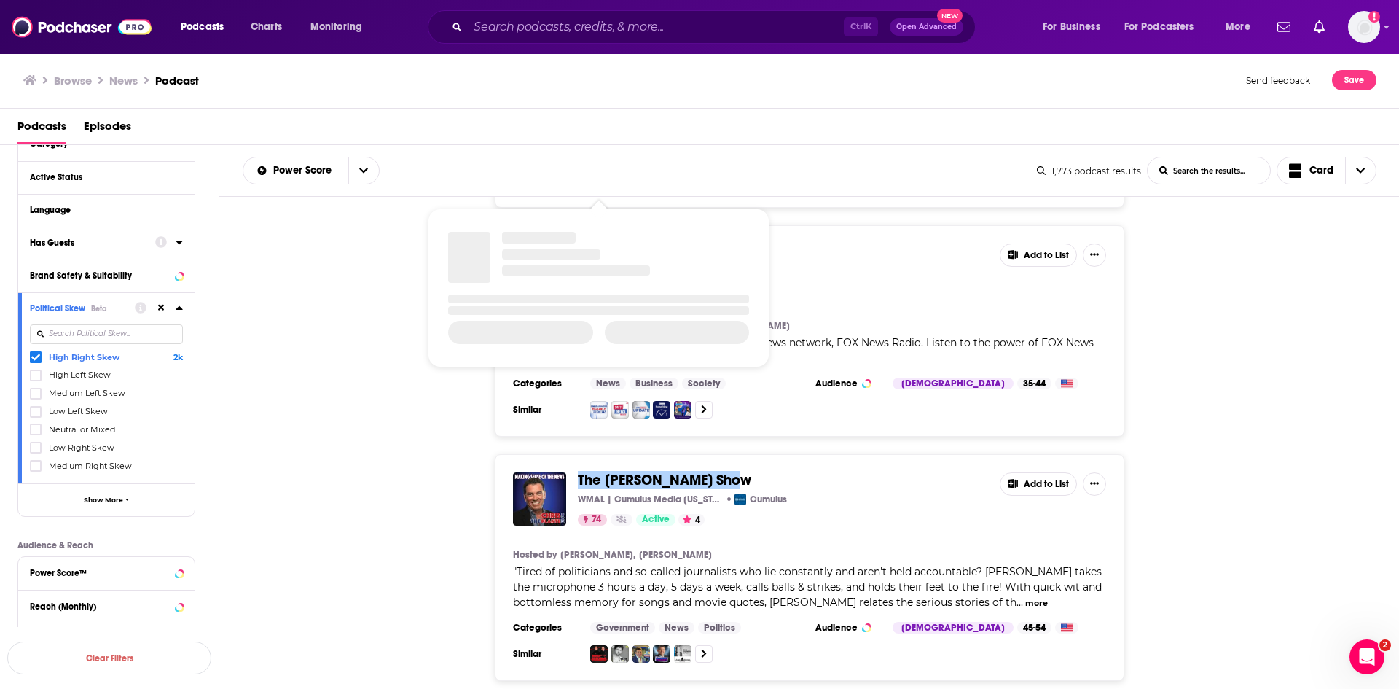
scroll to position [6848, 0]
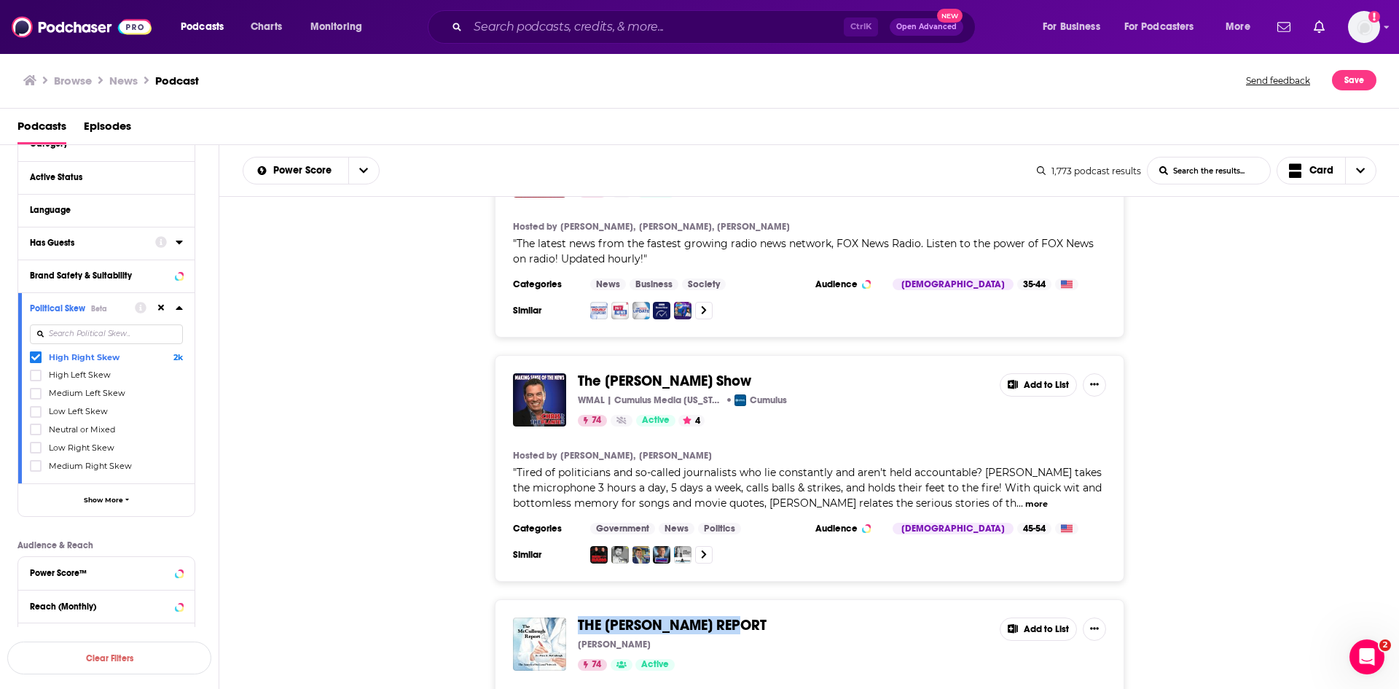
drag, startPoint x: 774, startPoint y: 417, endPoint x: 578, endPoint y: 411, distance: 196.1
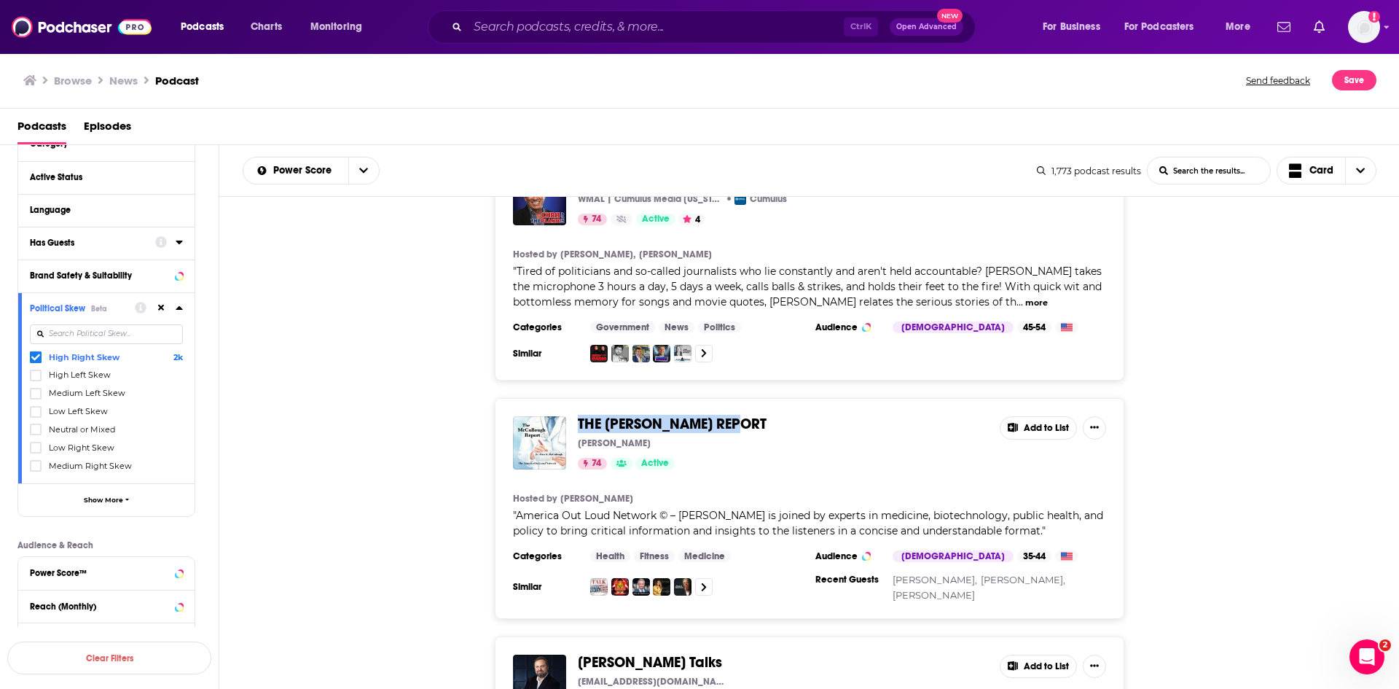
scroll to position [7067, 0]
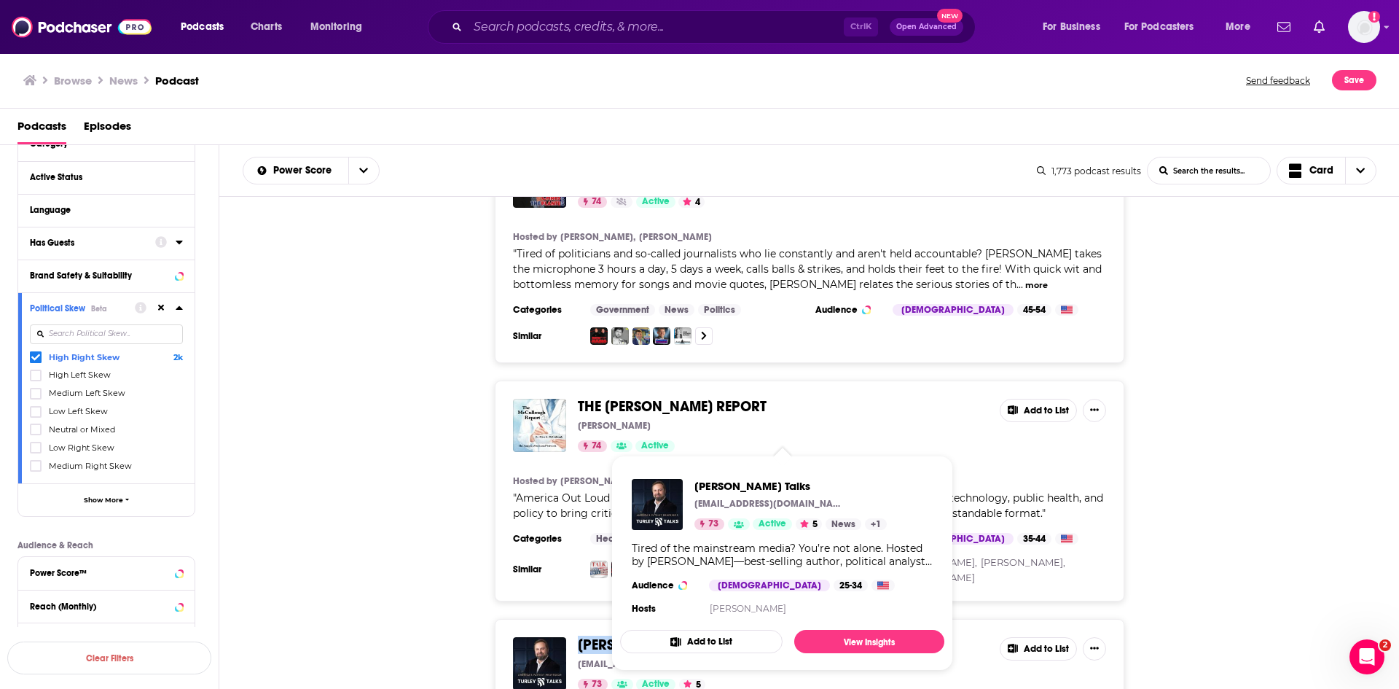
drag, startPoint x: 671, startPoint y: 432, endPoint x: 579, endPoint y: 433, distance: 91.8
click at [579, 637] on span "[PERSON_NAME] Talks" at bounding box center [783, 645] width 410 height 16
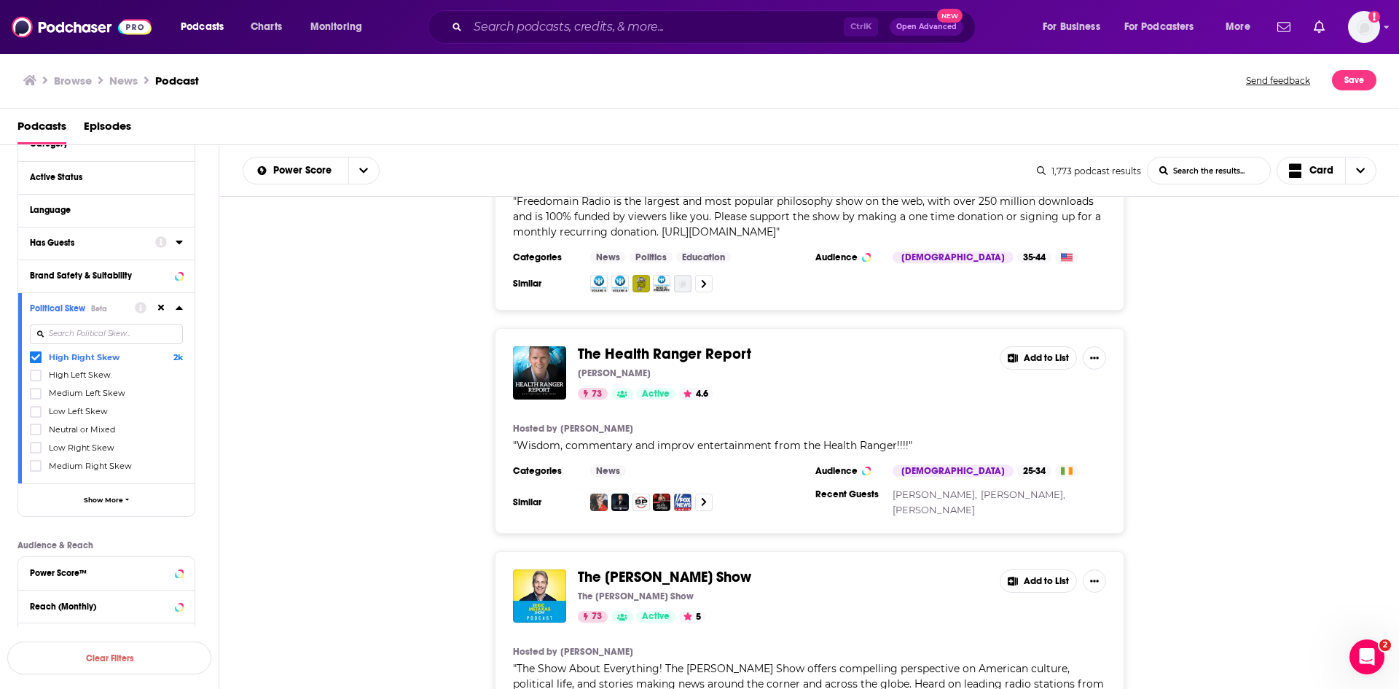
scroll to position [7868, 0]
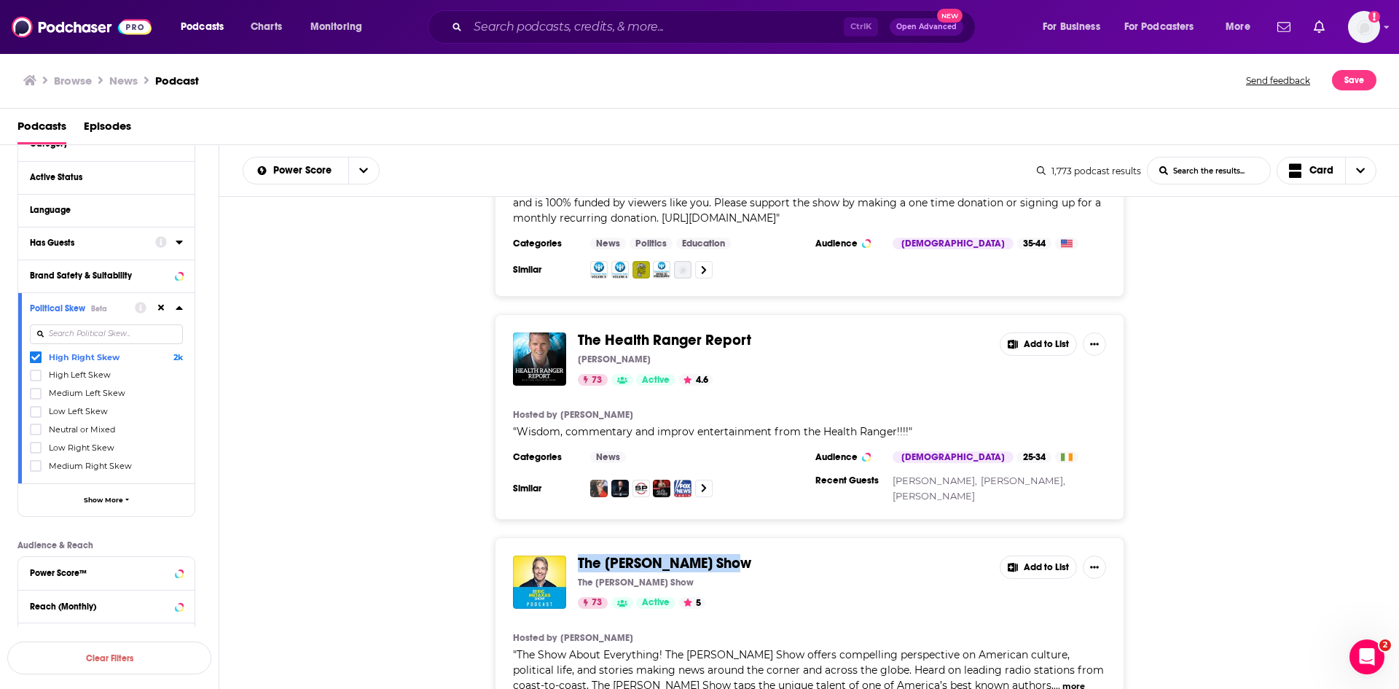
drag, startPoint x: 745, startPoint y: 341, endPoint x: 574, endPoint y: 339, distance: 170.5
click at [574, 555] on div "The [PERSON_NAME] Show The [PERSON_NAME] Show 73 Active 5 Add to List" at bounding box center [809, 581] width 593 height 53
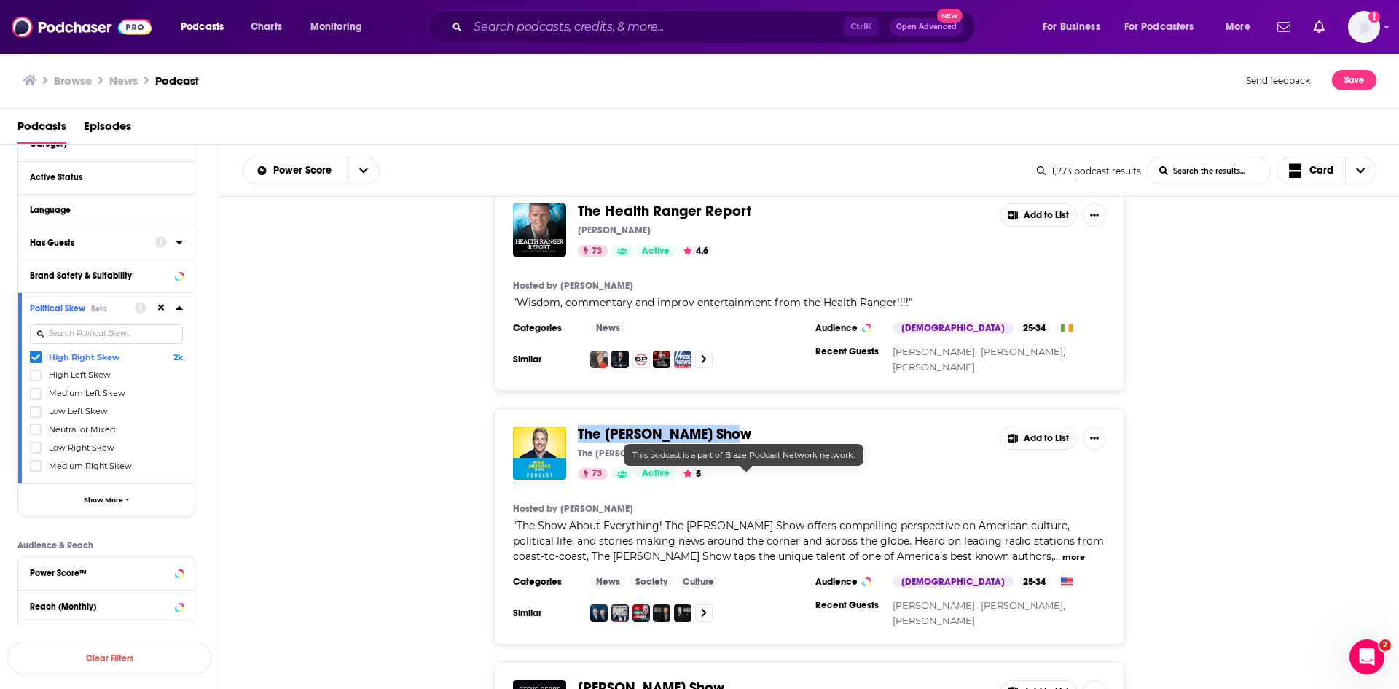
scroll to position [8014, 0]
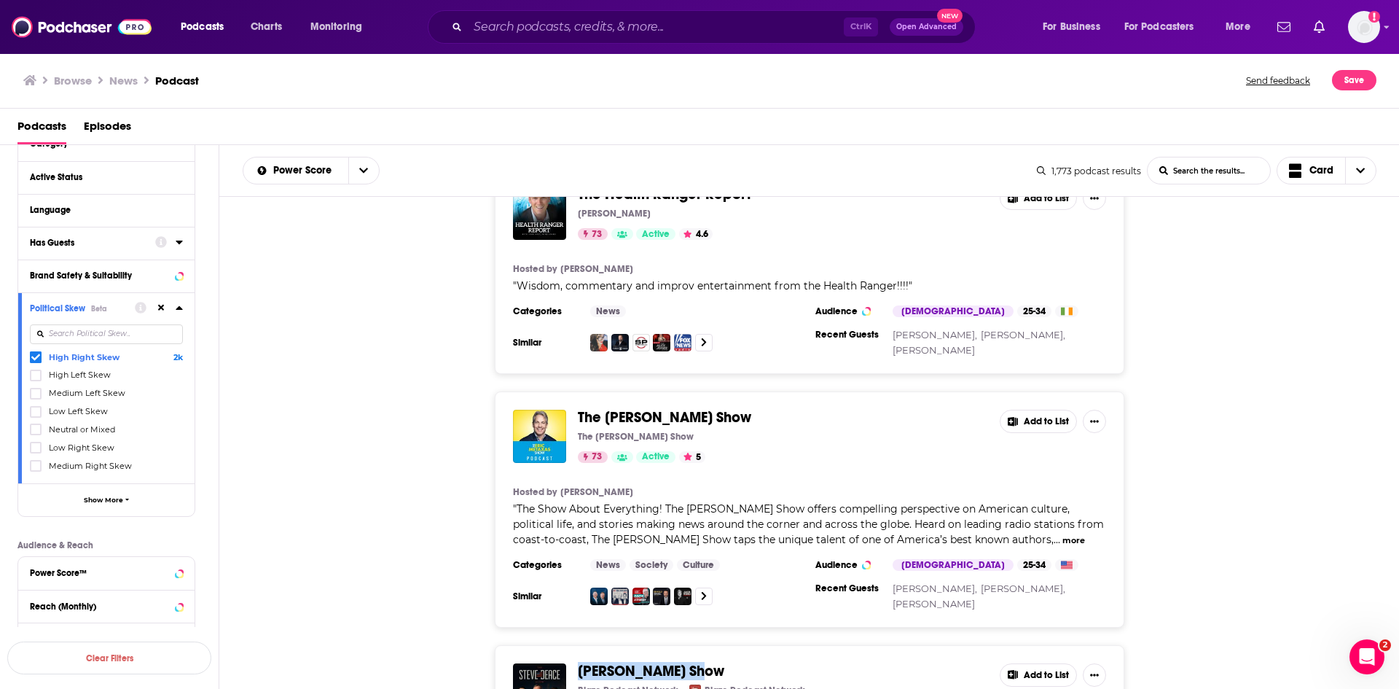
drag, startPoint x: 723, startPoint y: 443, endPoint x: 576, endPoint y: 436, distance: 147.3
click at [576, 663] on div "[PERSON_NAME] Show Blaze Podcast Network Blaze Podcast Network 73 Active 4.6 Ad…" at bounding box center [809, 689] width 593 height 53
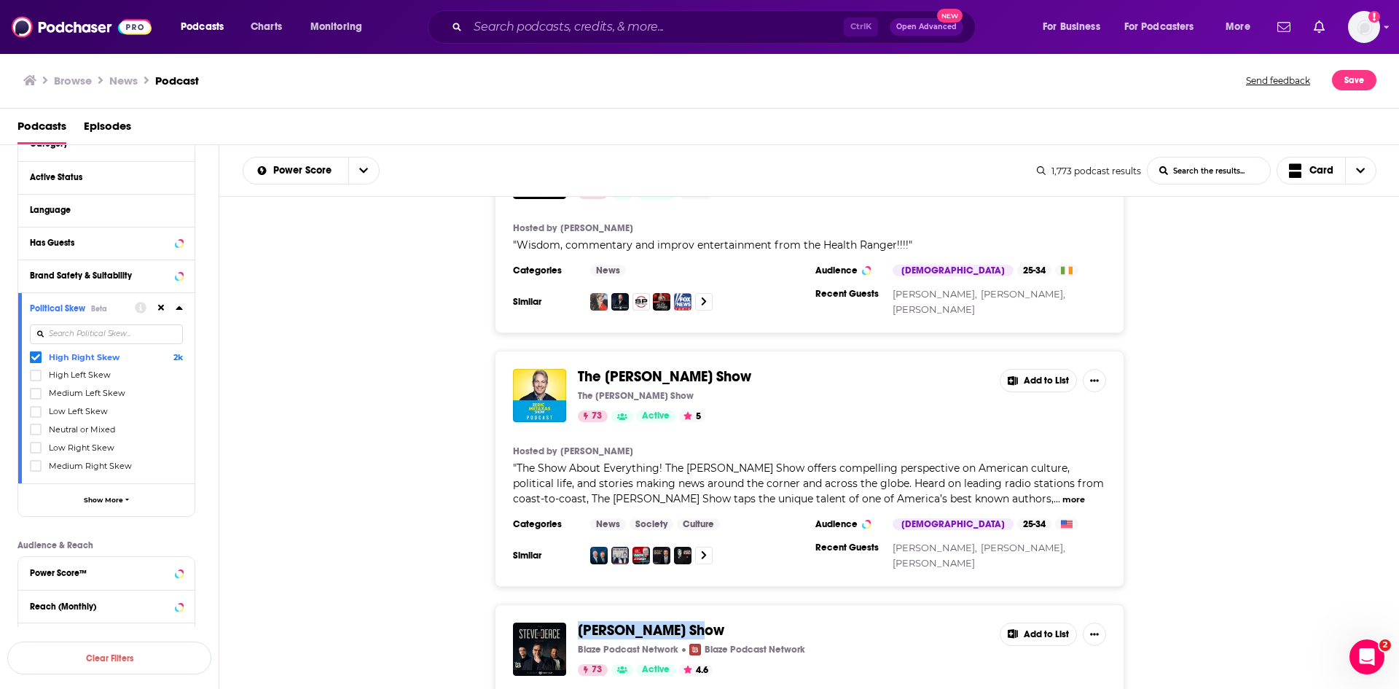
scroll to position [8160, 0]
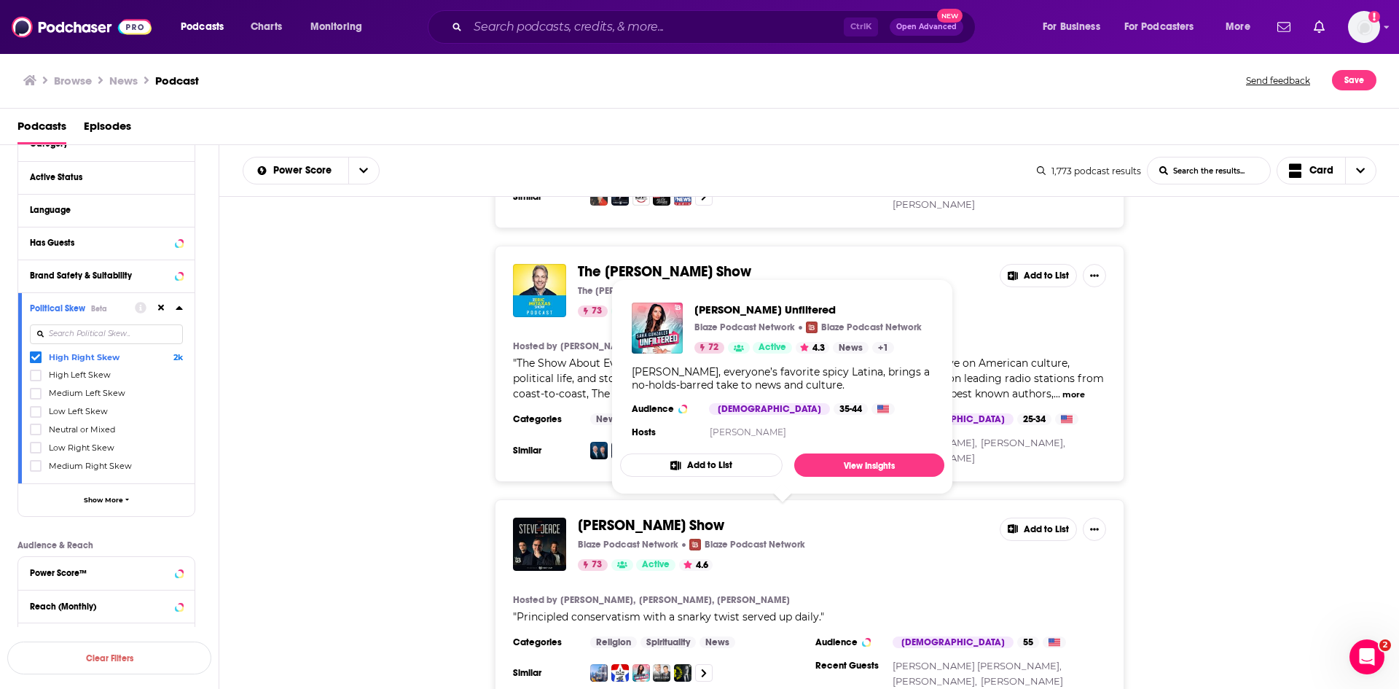
drag, startPoint x: 779, startPoint y: 515, endPoint x: 580, endPoint y: 521, distance: 199.0
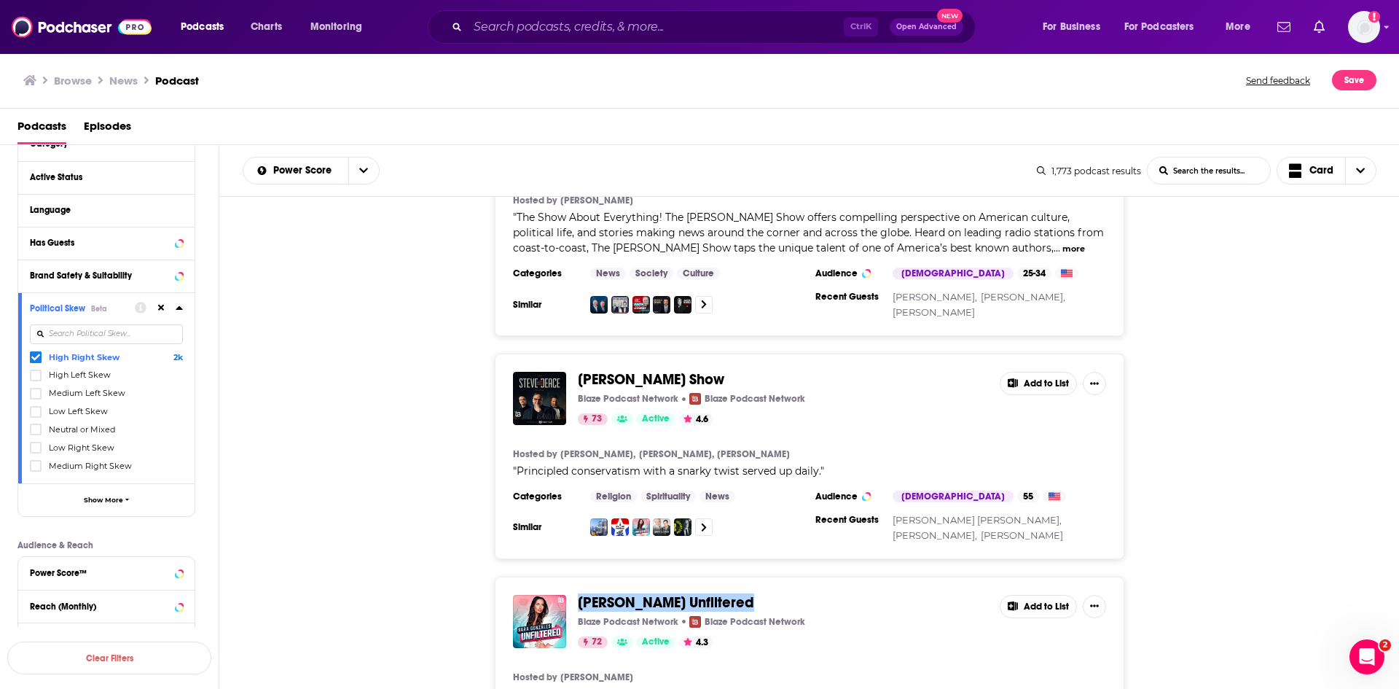
scroll to position [8378, 0]
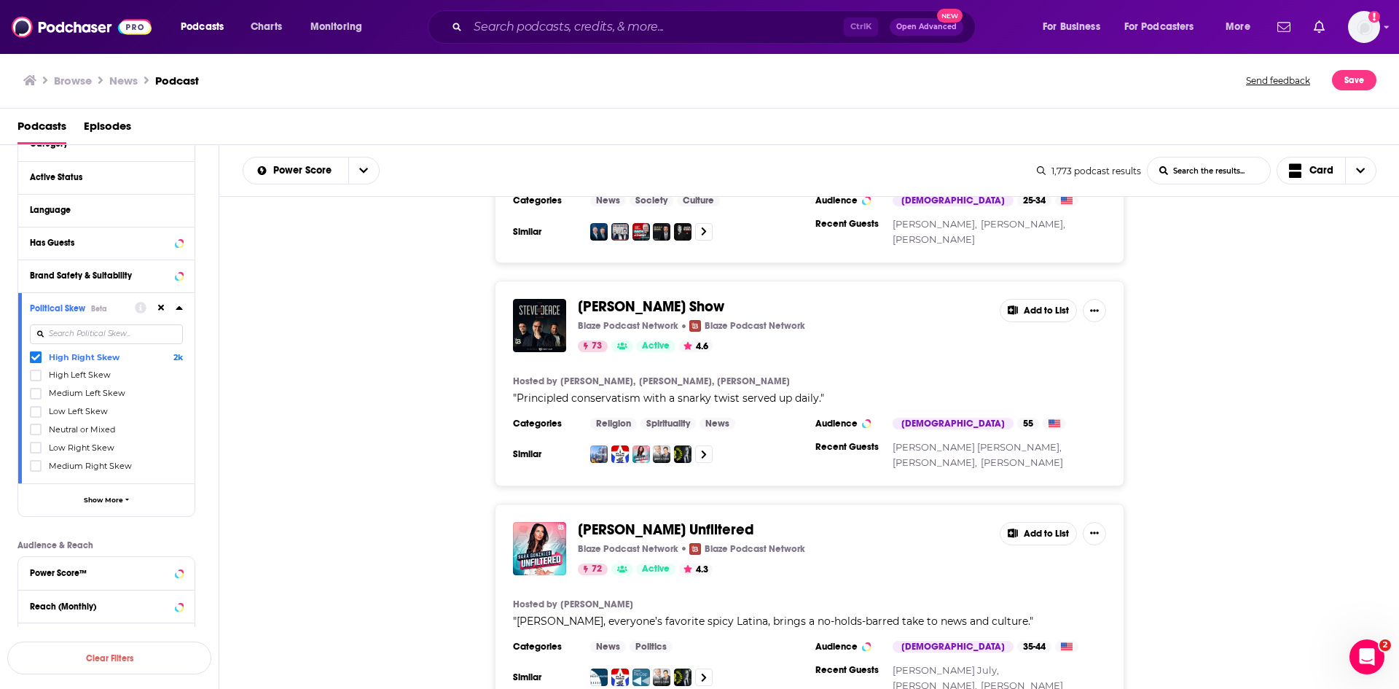
drag, startPoint x: 727, startPoint y: 522, endPoint x: 577, endPoint y: 525, distance: 149.4
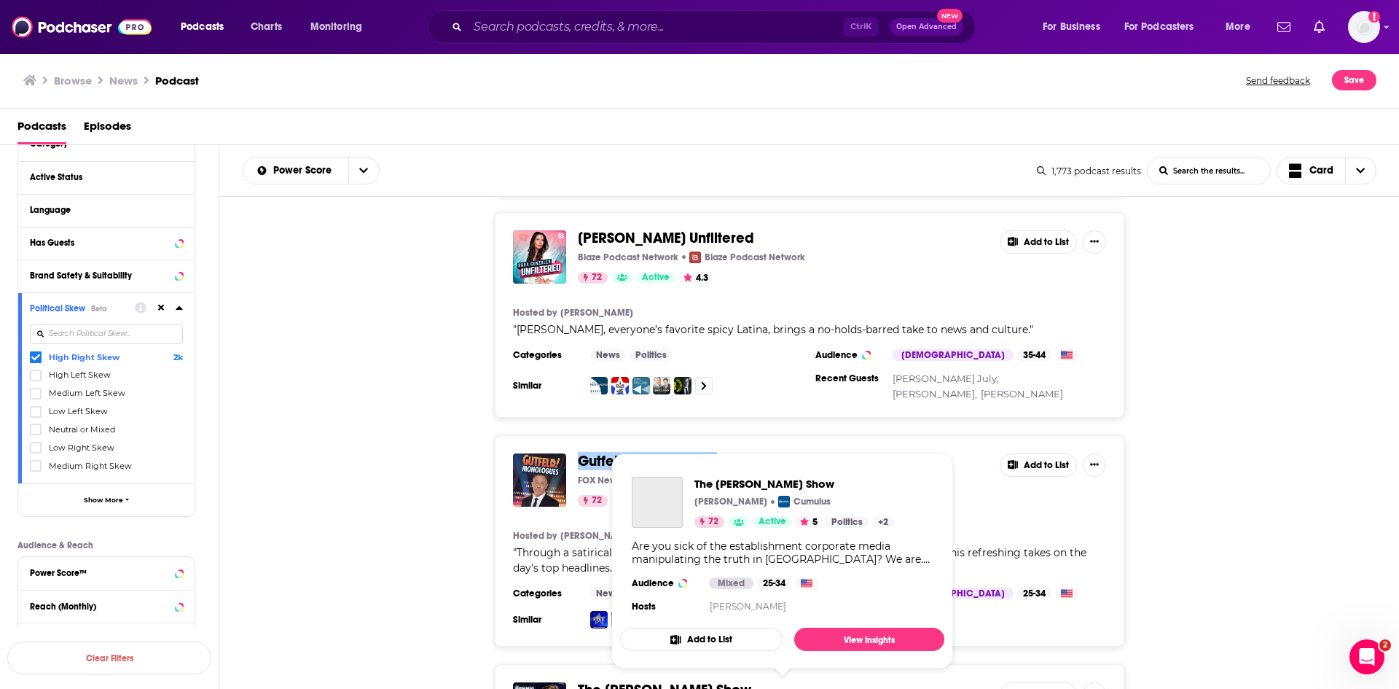
scroll to position [8816, 0]
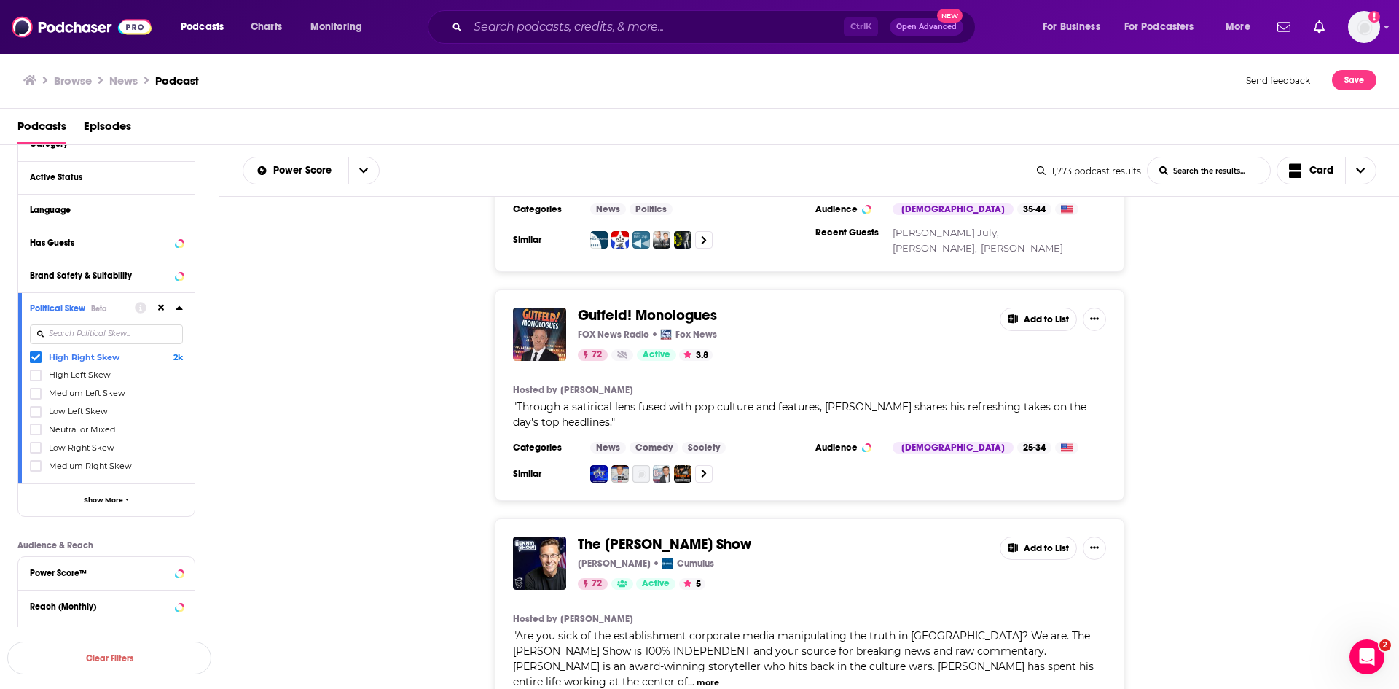
scroll to position [8961, 0]
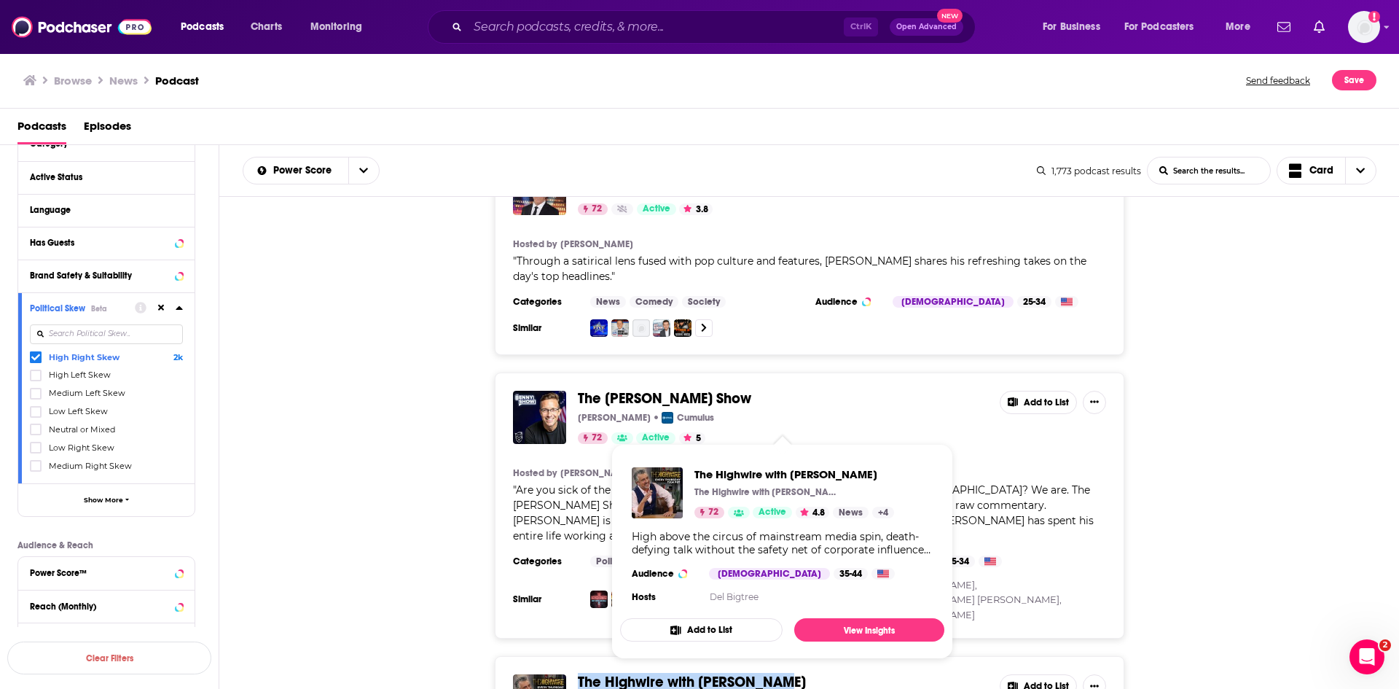
drag, startPoint x: 784, startPoint y: 420, endPoint x: 581, endPoint y: 421, distance: 203.3
click at [581, 674] on span "The Highwire with [PERSON_NAME]" at bounding box center [783, 682] width 410 height 16
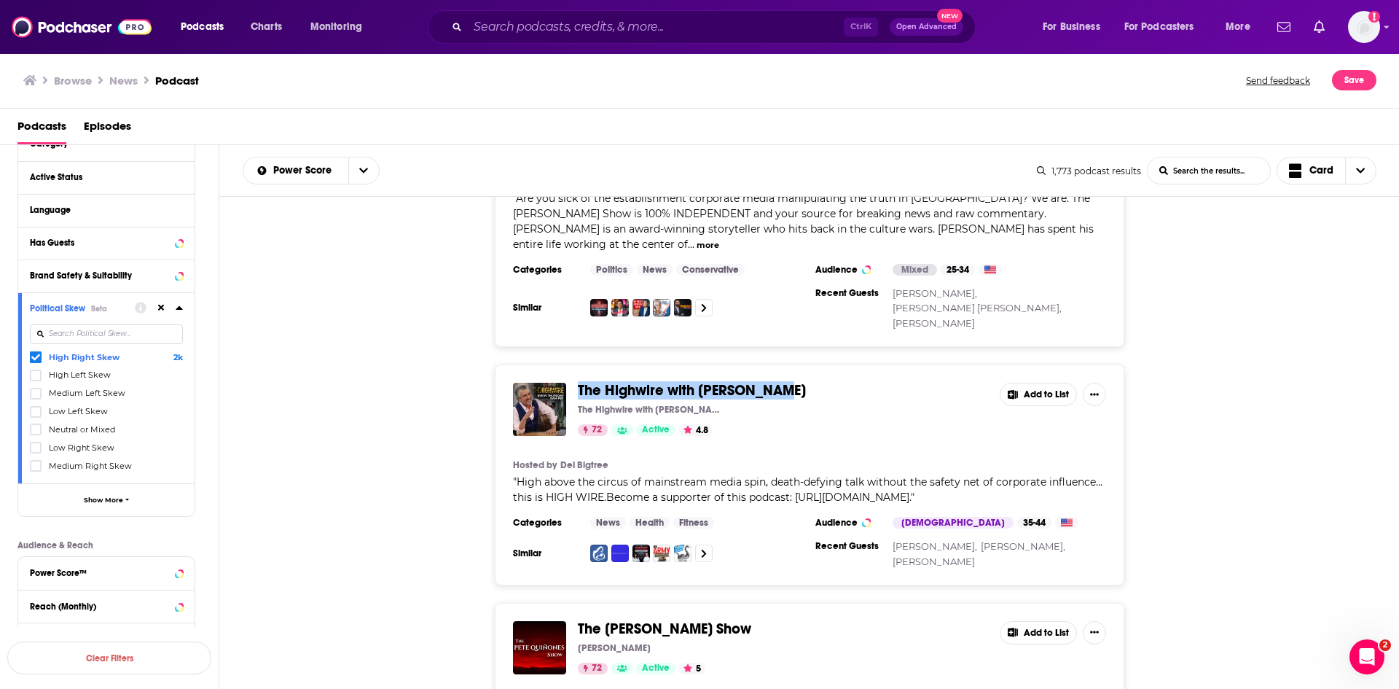
scroll to position [9399, 0]
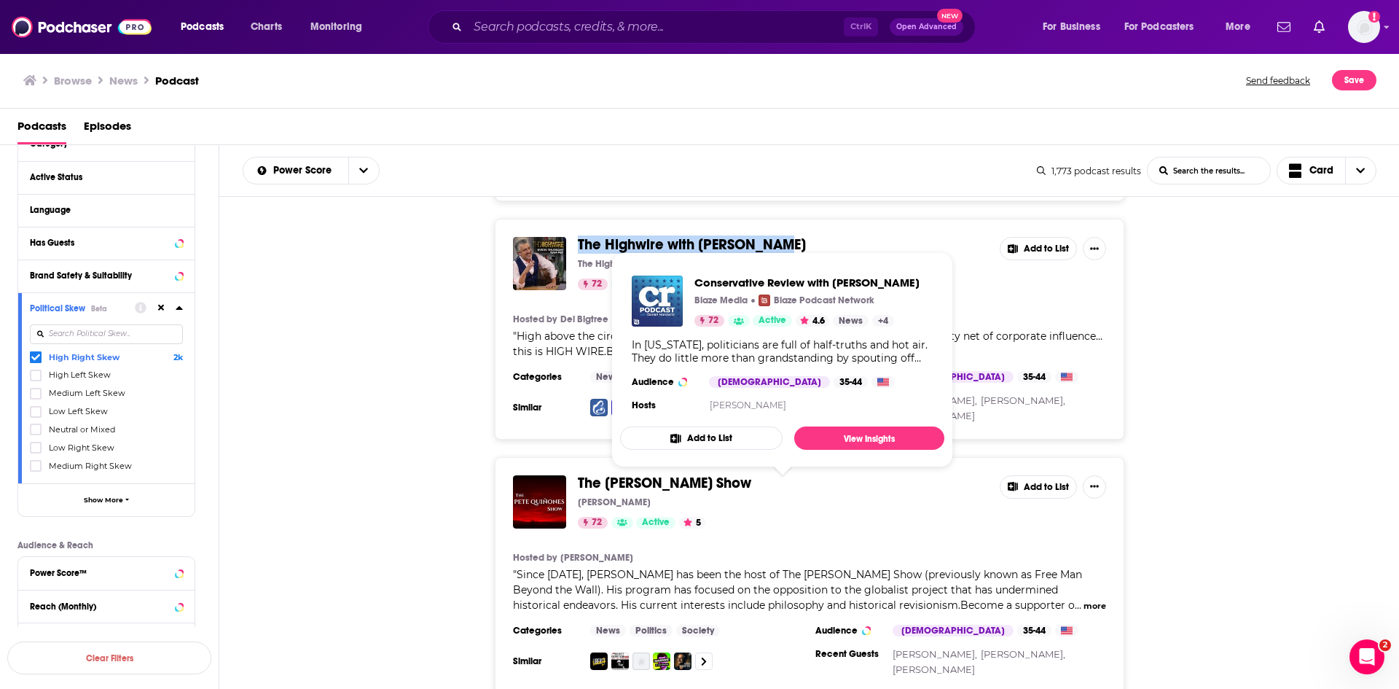
drag, startPoint x: 858, startPoint y: 489, endPoint x: 582, endPoint y: 482, distance: 275.5
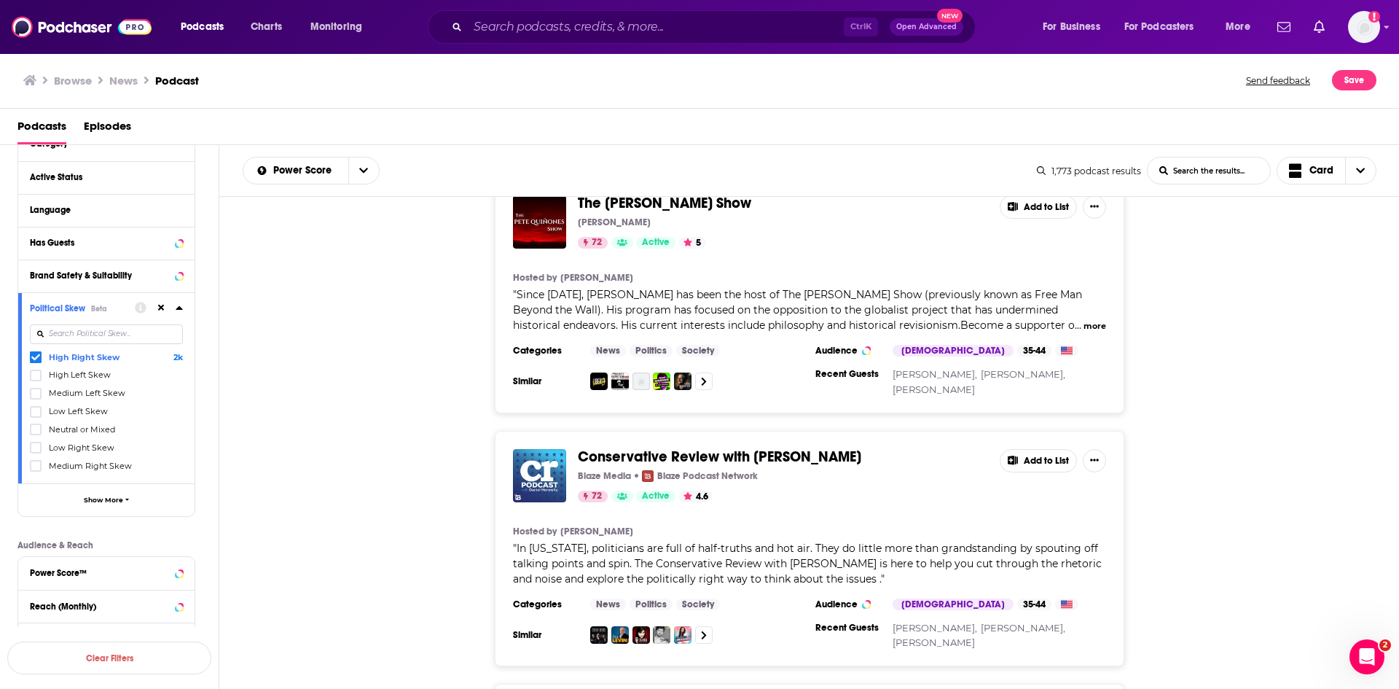
scroll to position [9690, 0]
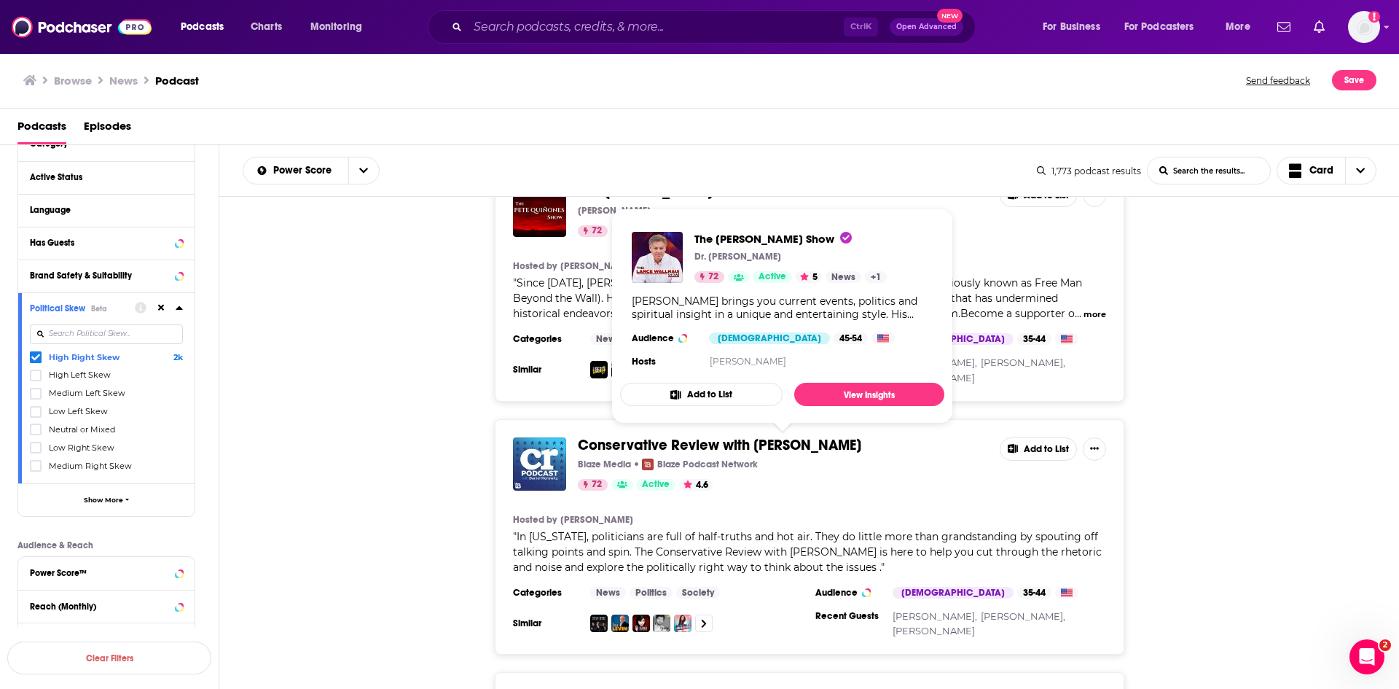
drag, startPoint x: 571, startPoint y: 439, endPoint x: 743, endPoint y: 445, distance: 172.1
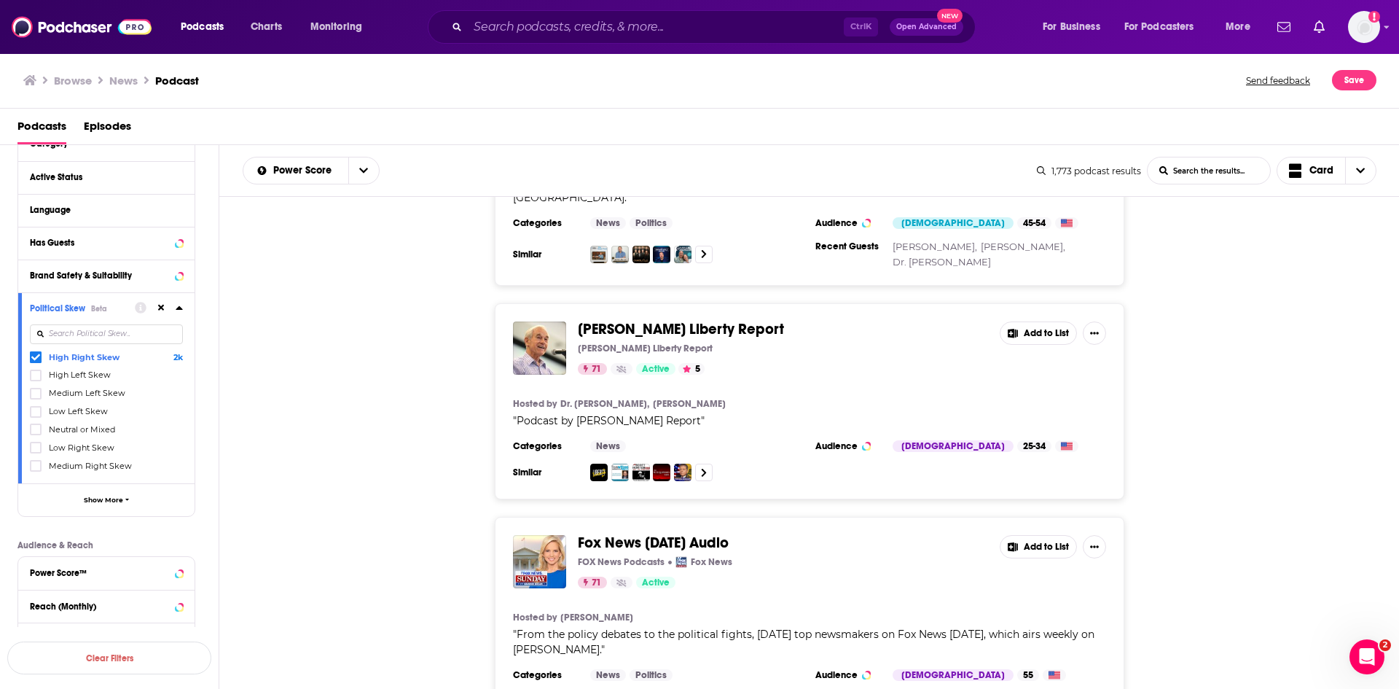
scroll to position [10346, 0]
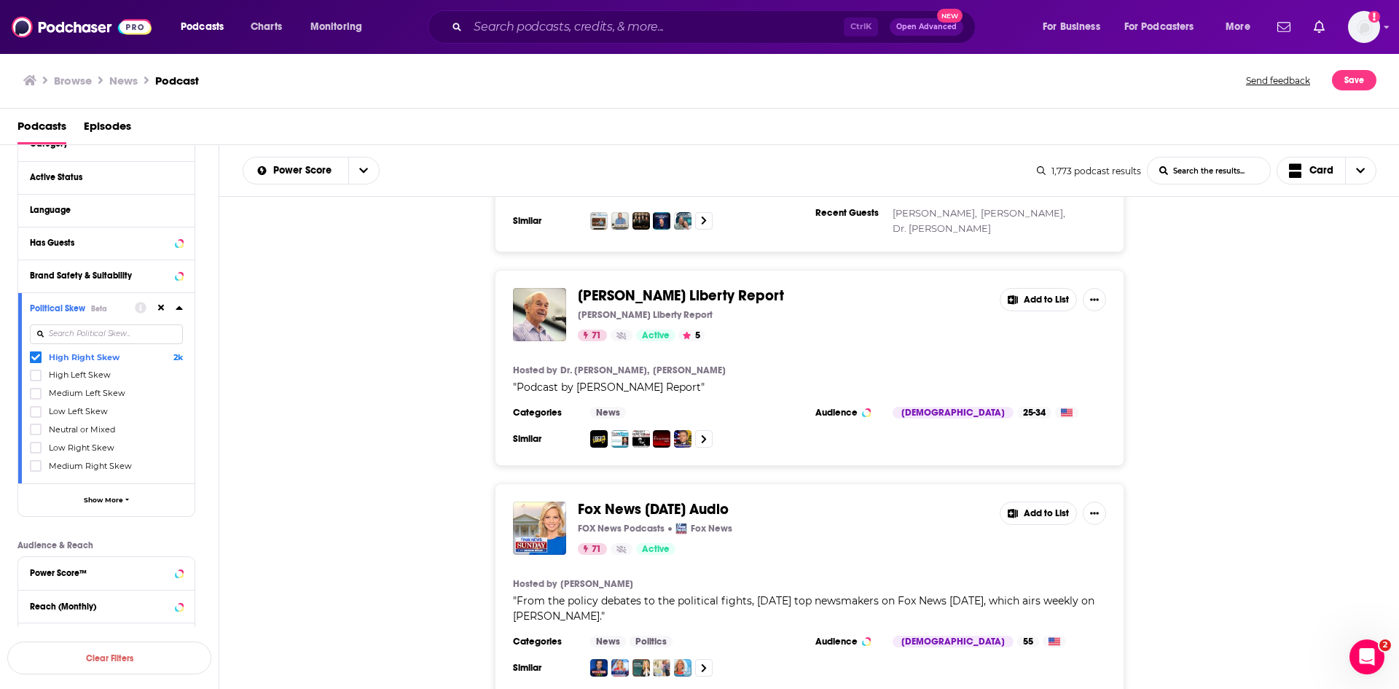
drag, startPoint x: 751, startPoint y: 473, endPoint x: 576, endPoint y: 463, distance: 175.9
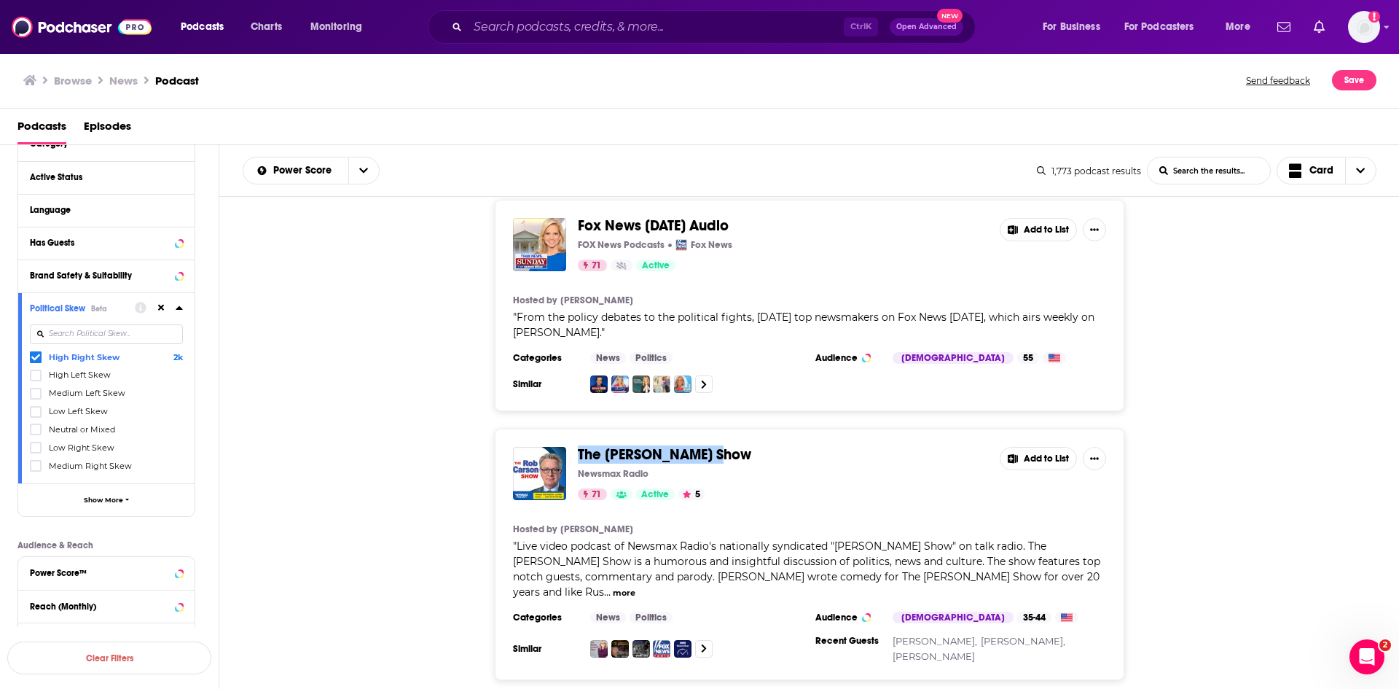
scroll to position [10637, 0]
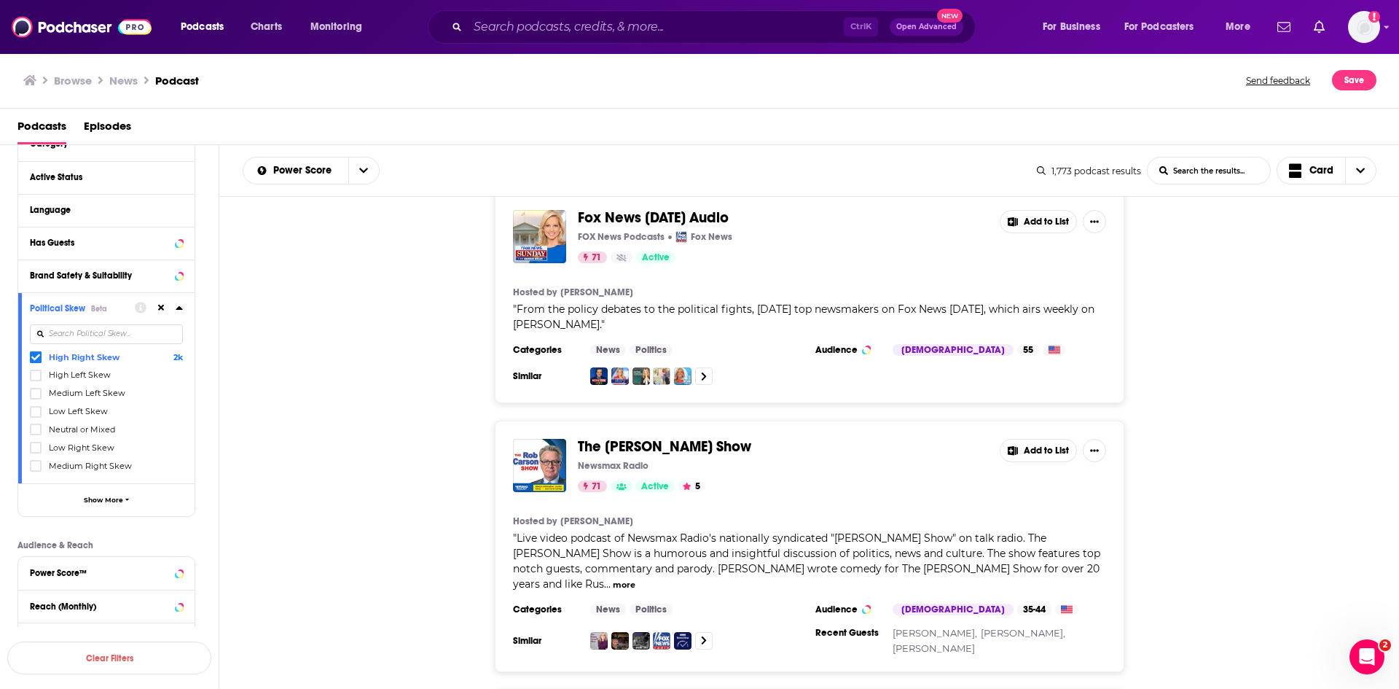
drag, startPoint x: 730, startPoint y: 420, endPoint x: 579, endPoint y: 418, distance: 151.6
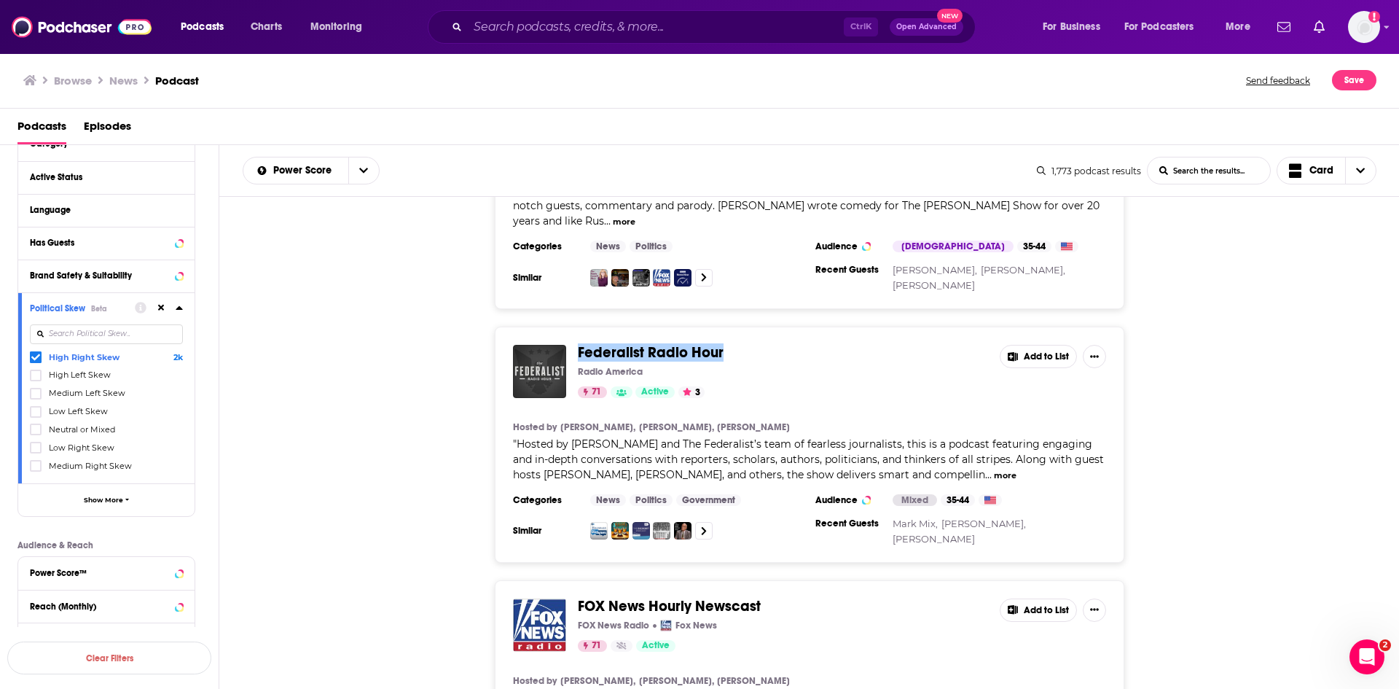
scroll to position [11002, 0]
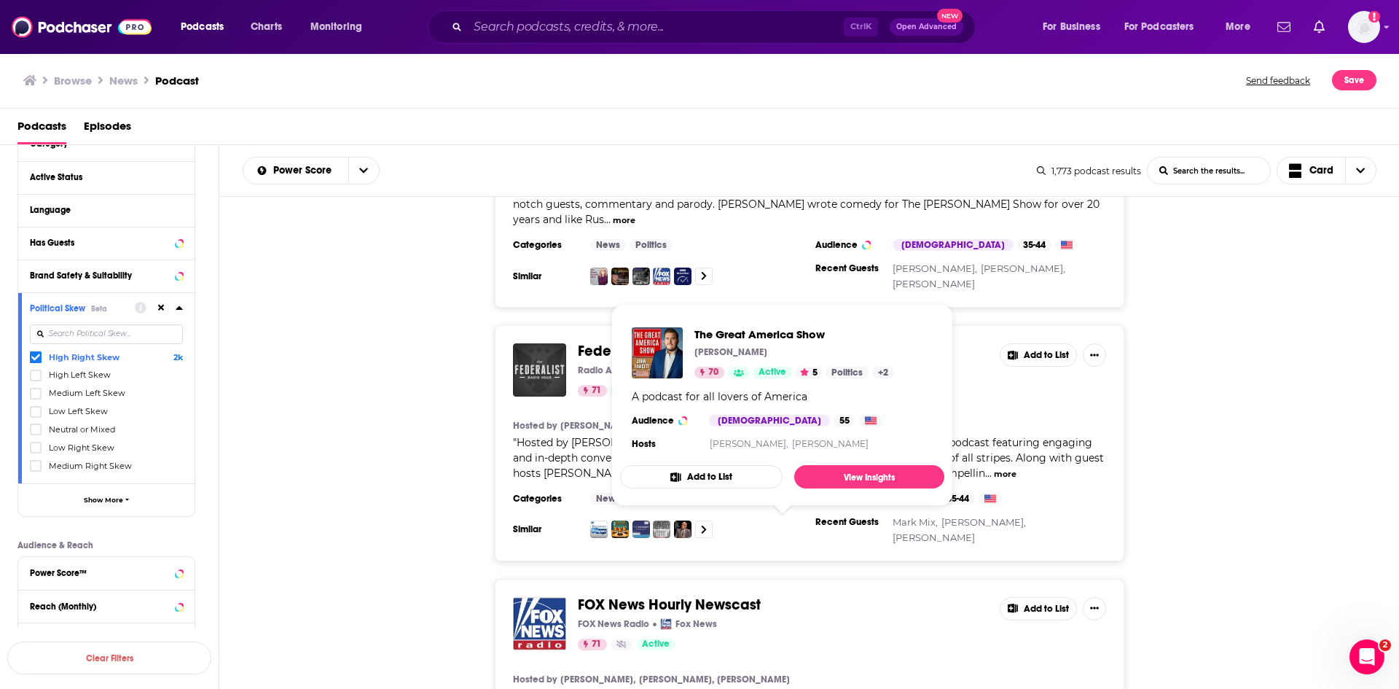
drag, startPoint x: 769, startPoint y: 527, endPoint x: 576, endPoint y: 523, distance: 193.1
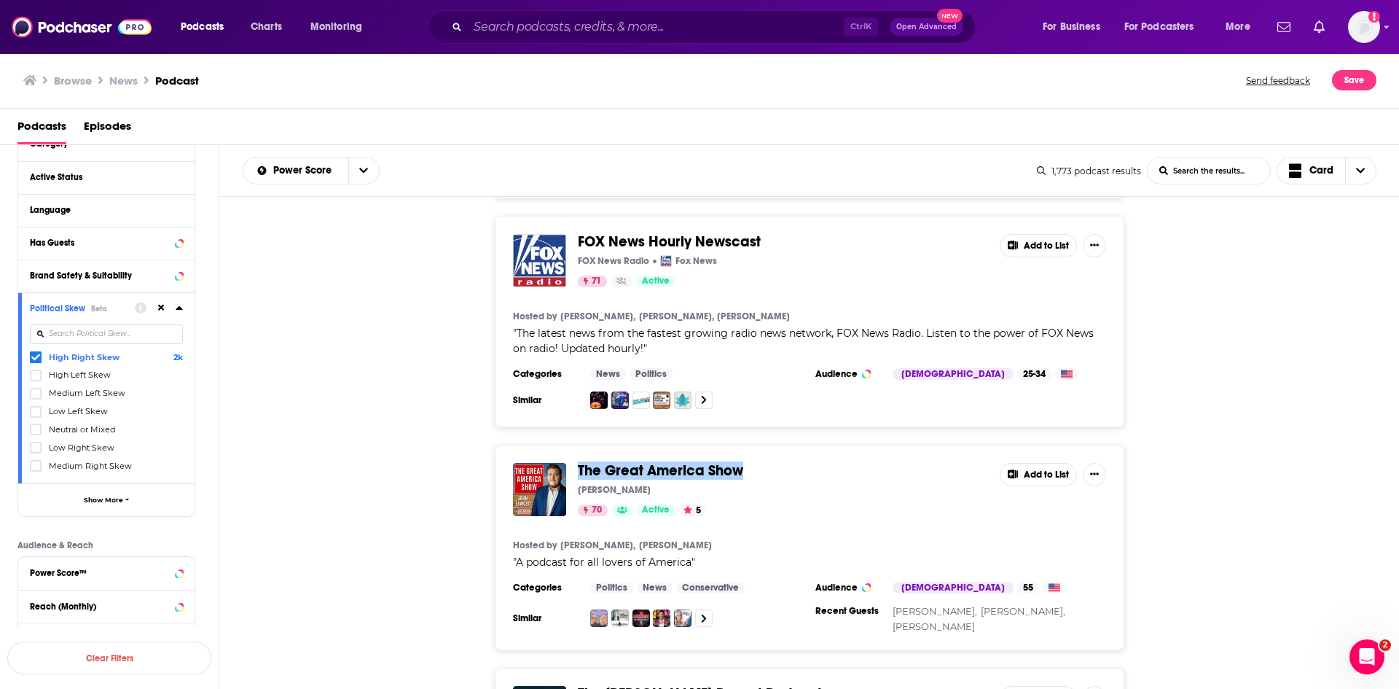
scroll to position [11366, 0]
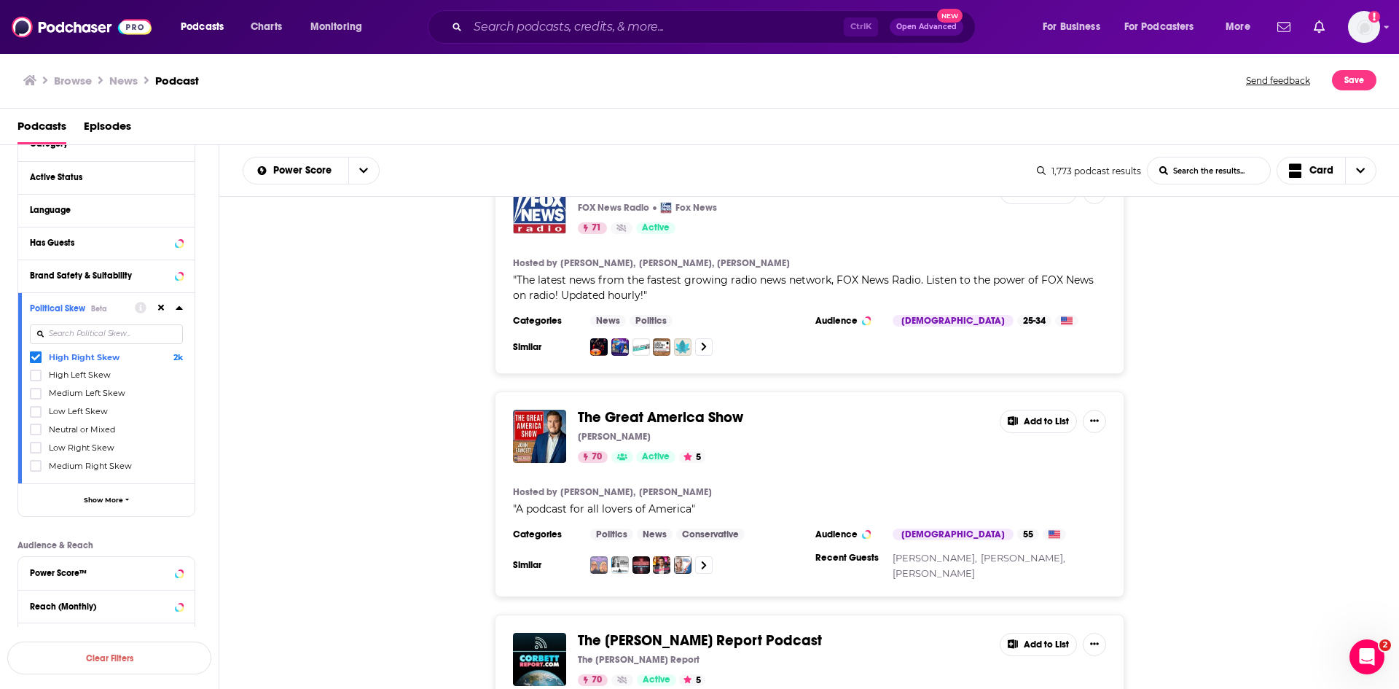
scroll to position [11512, 0]
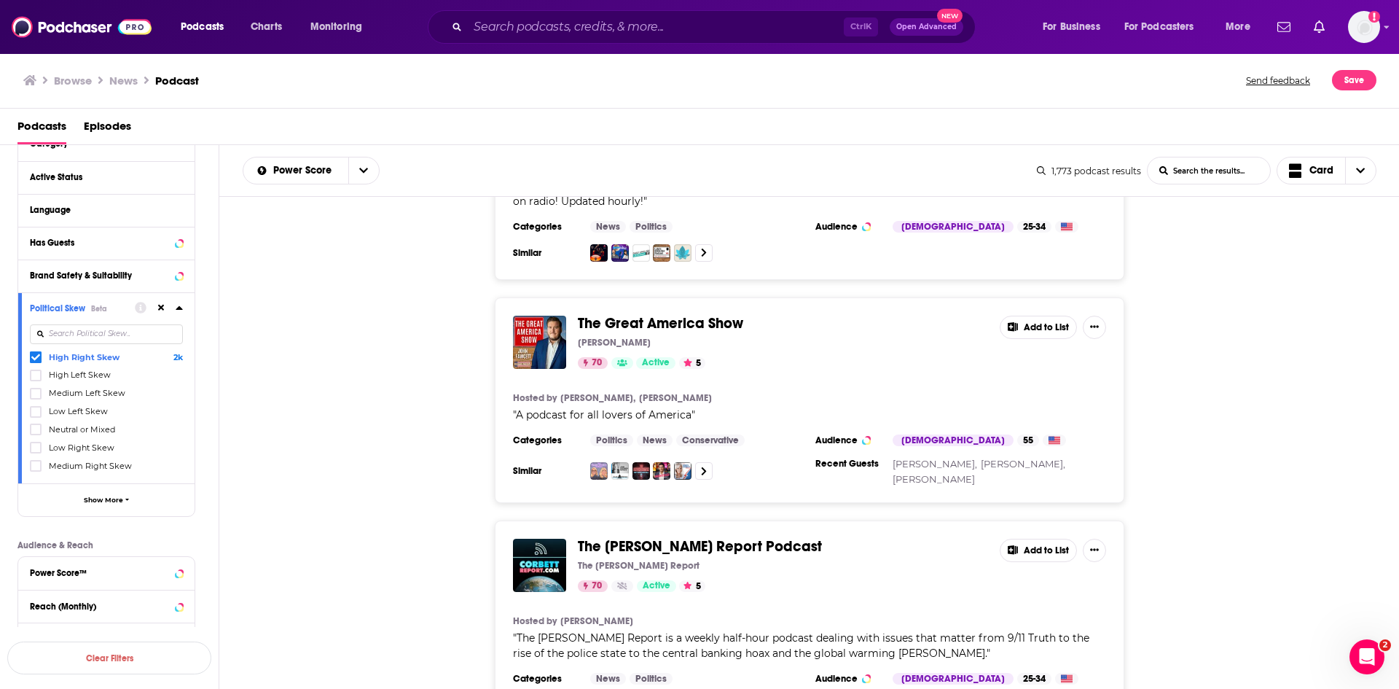
drag, startPoint x: 772, startPoint y: 457, endPoint x: 573, endPoint y: 464, distance: 198.3
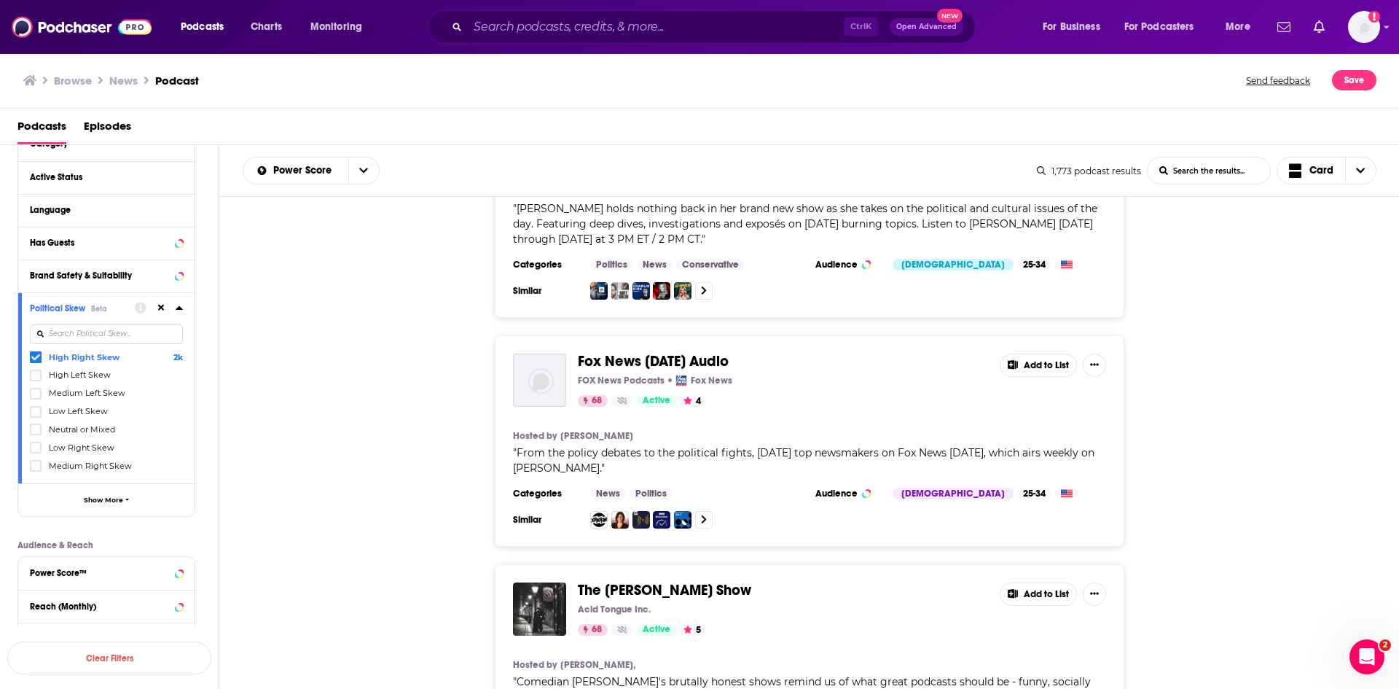
scroll to position [13187, 0]
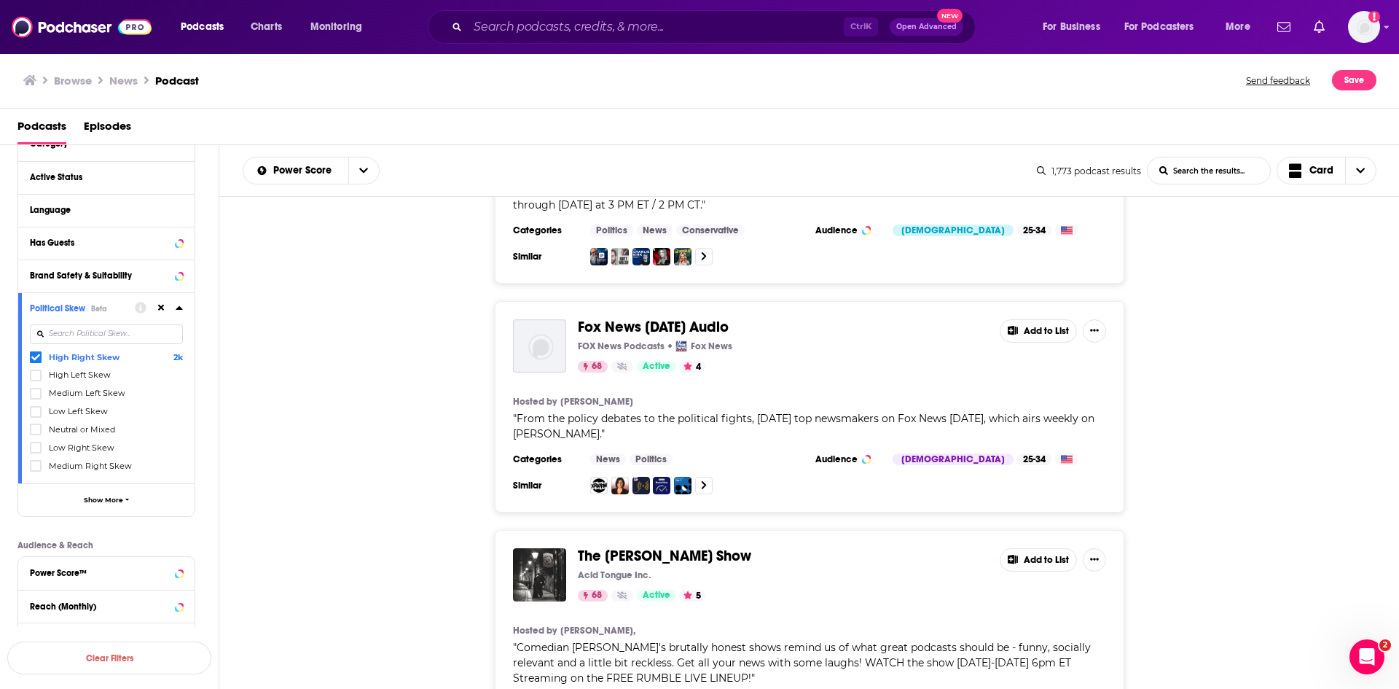
drag, startPoint x: 699, startPoint y: 472, endPoint x: 565, endPoint y: 477, distance: 134.2
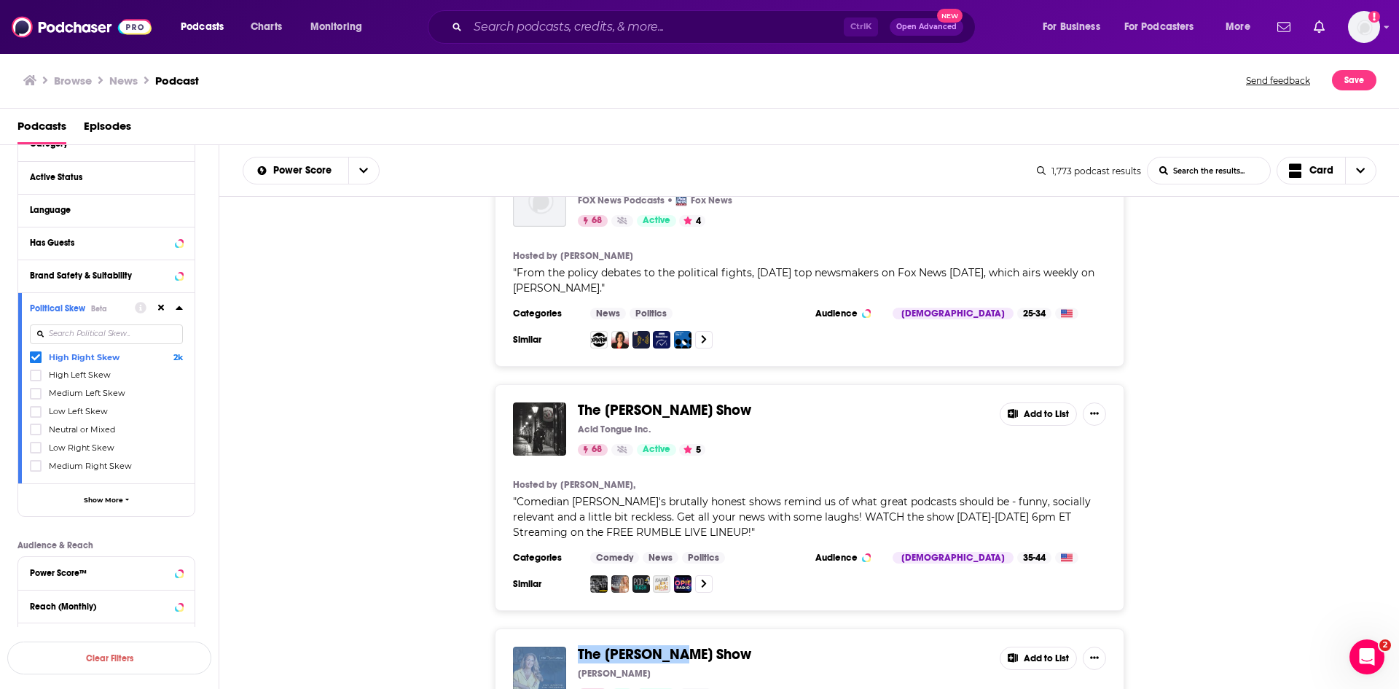
scroll to position [13406, 0]
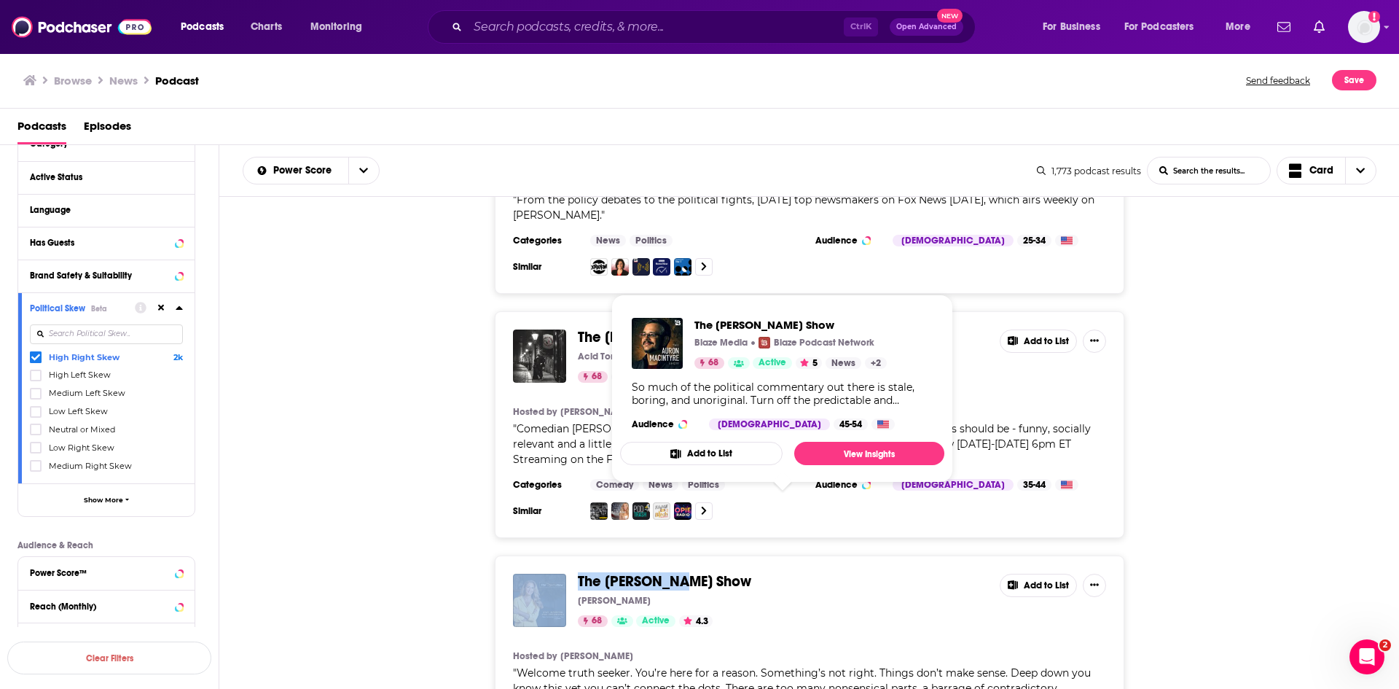
drag, startPoint x: 768, startPoint y: 507, endPoint x: 579, endPoint y: 509, distance: 189.5
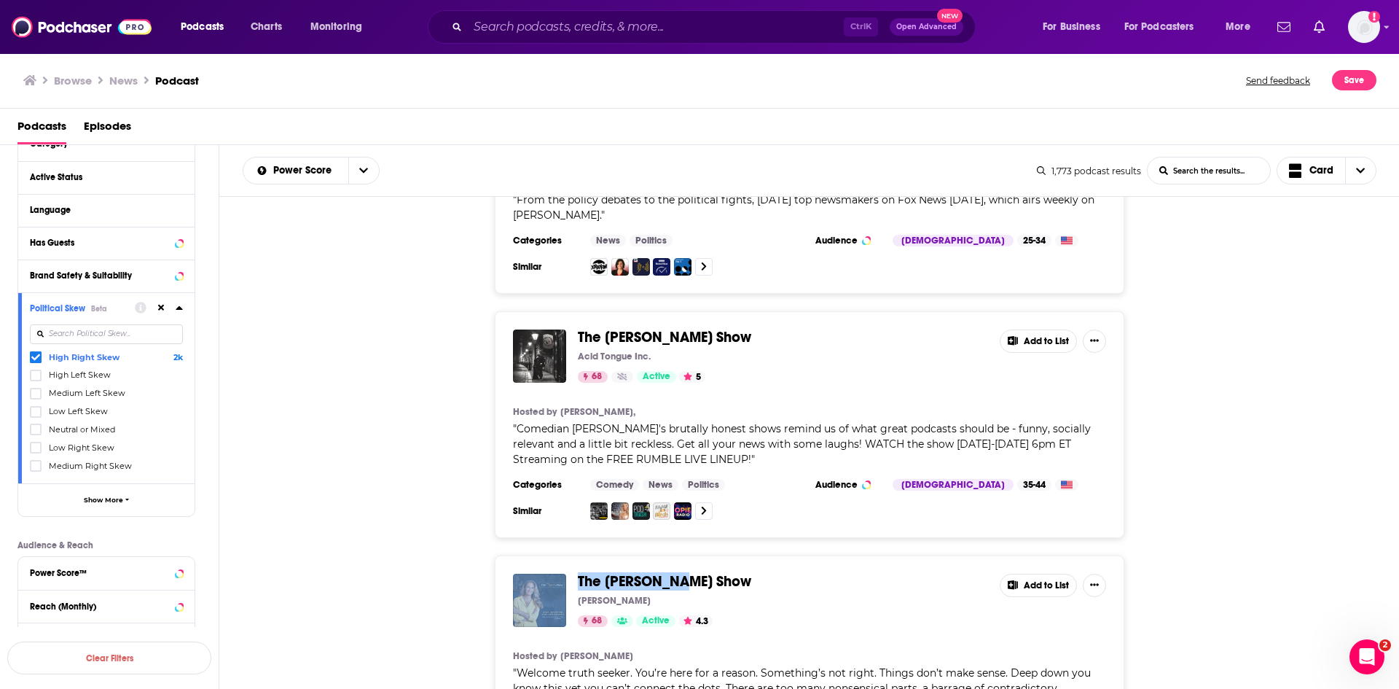
scroll to position [13624, 0]
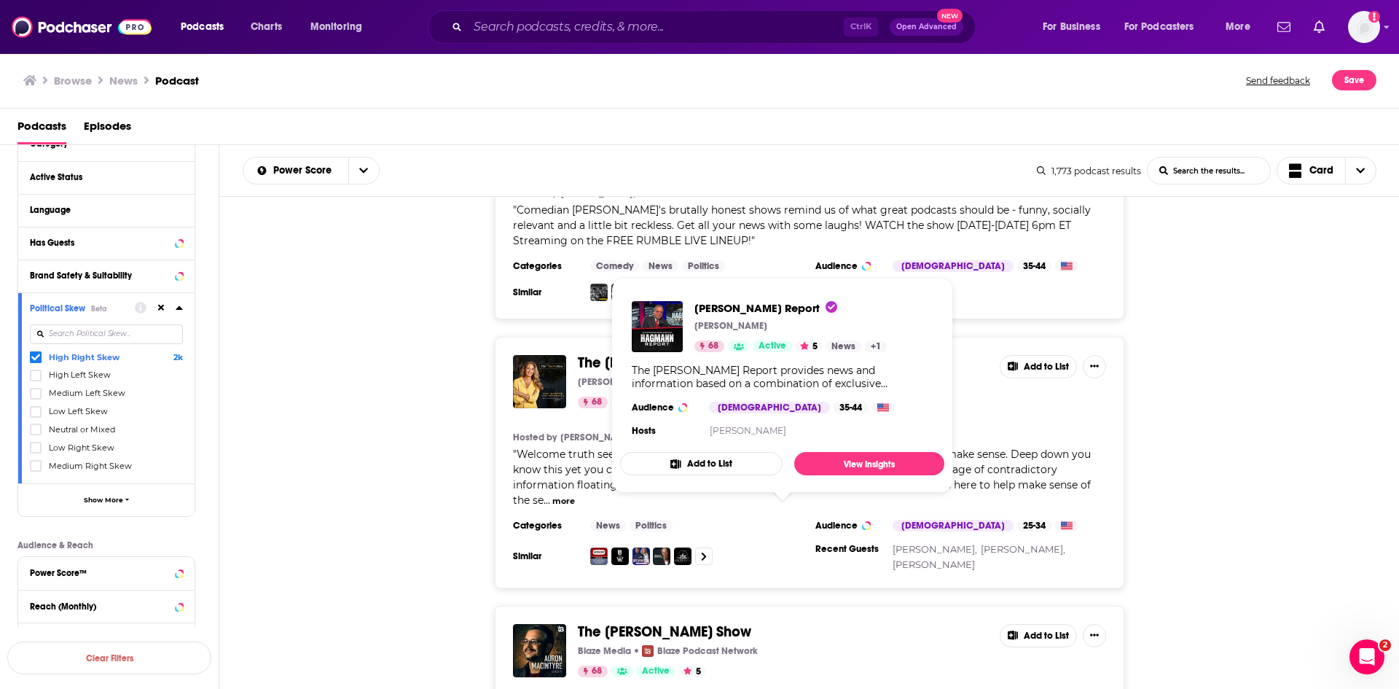
drag, startPoint x: 572, startPoint y: 513, endPoint x: 691, endPoint y: 509, distance: 118.8
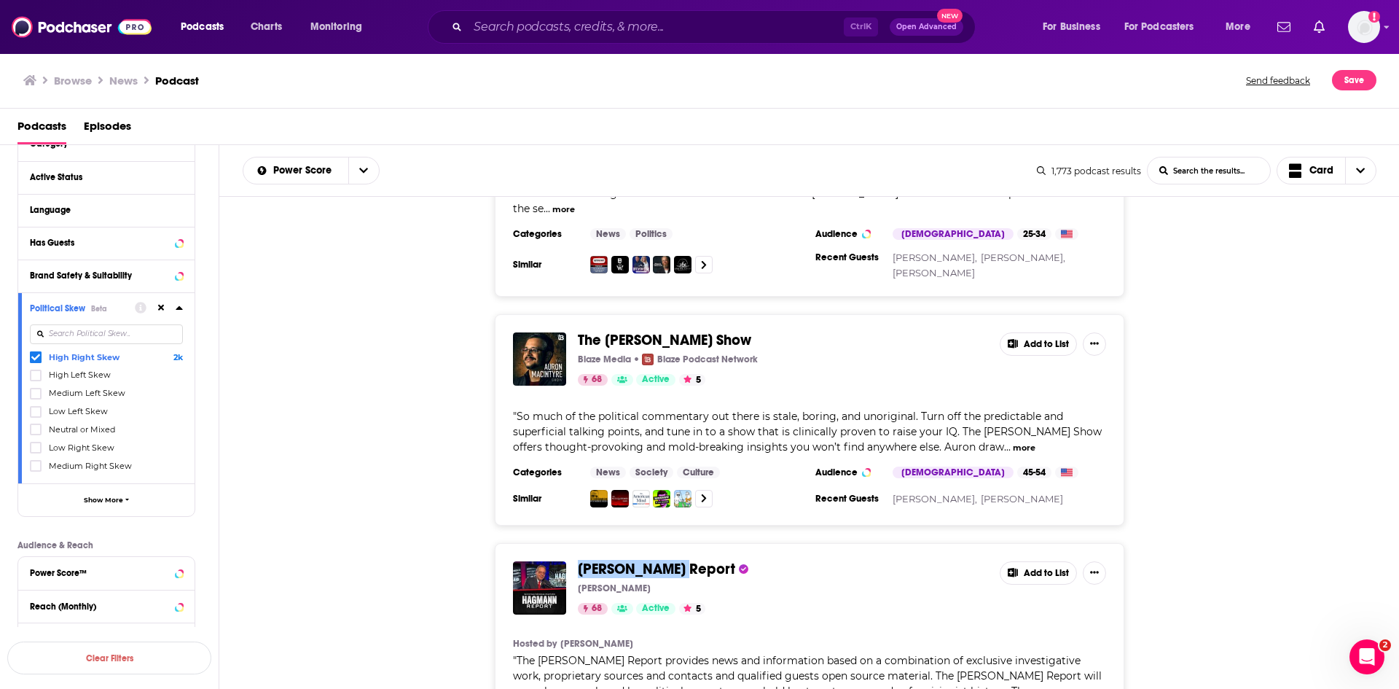
scroll to position [13989, 0]
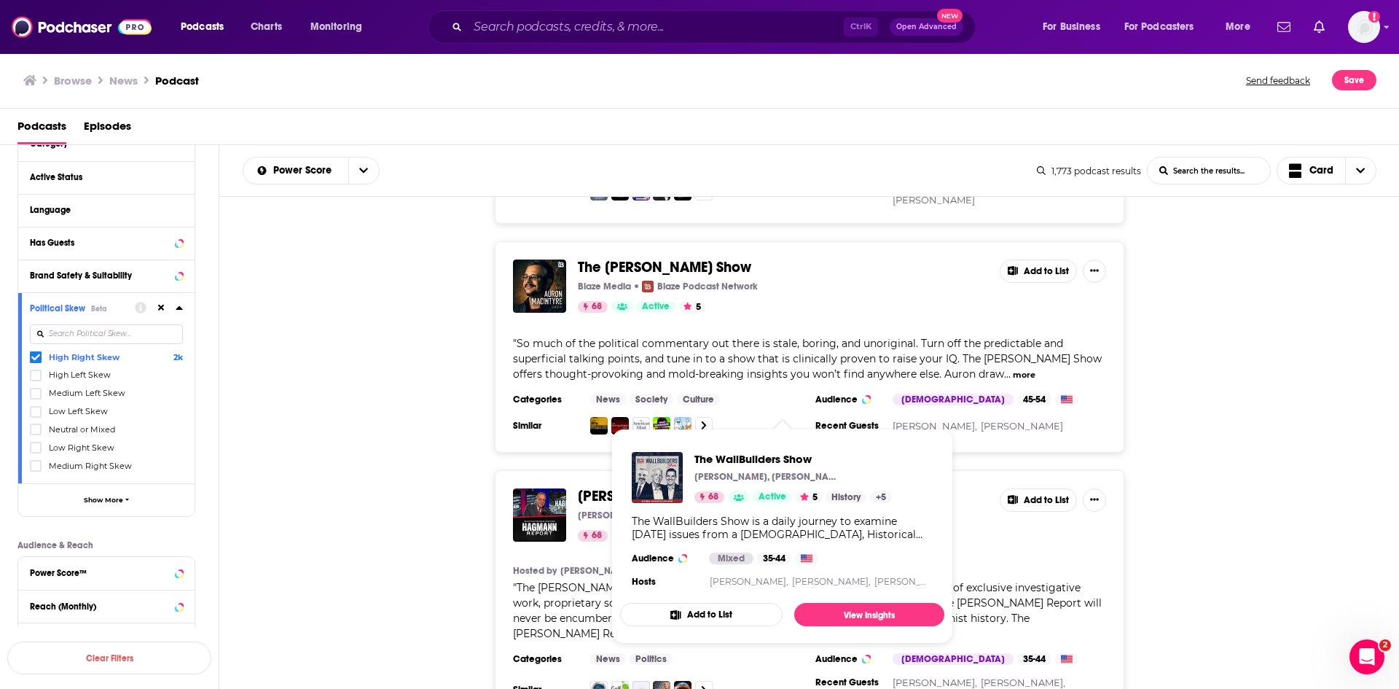
drag, startPoint x: 749, startPoint y: 401, endPoint x: 580, endPoint y: 395, distance: 169.2
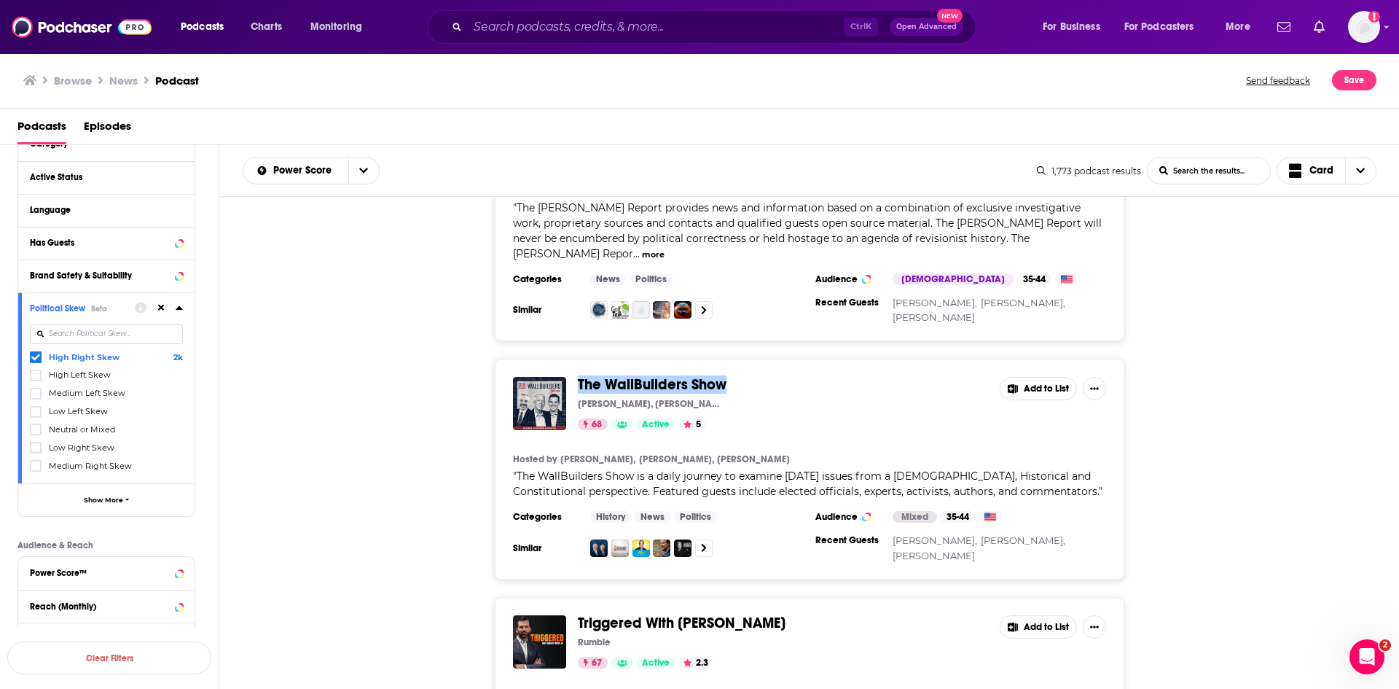
scroll to position [14426, 0]
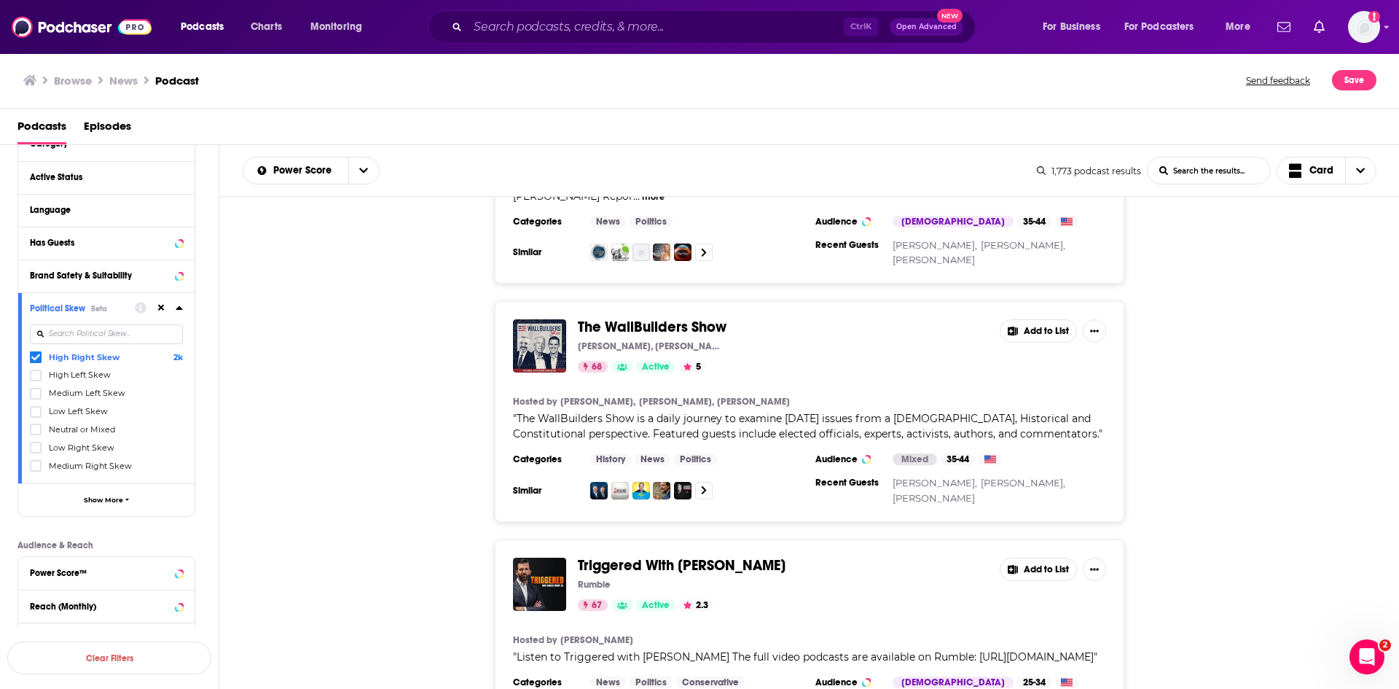
drag, startPoint x: 807, startPoint y: 426, endPoint x: 581, endPoint y: 425, distance: 225.9
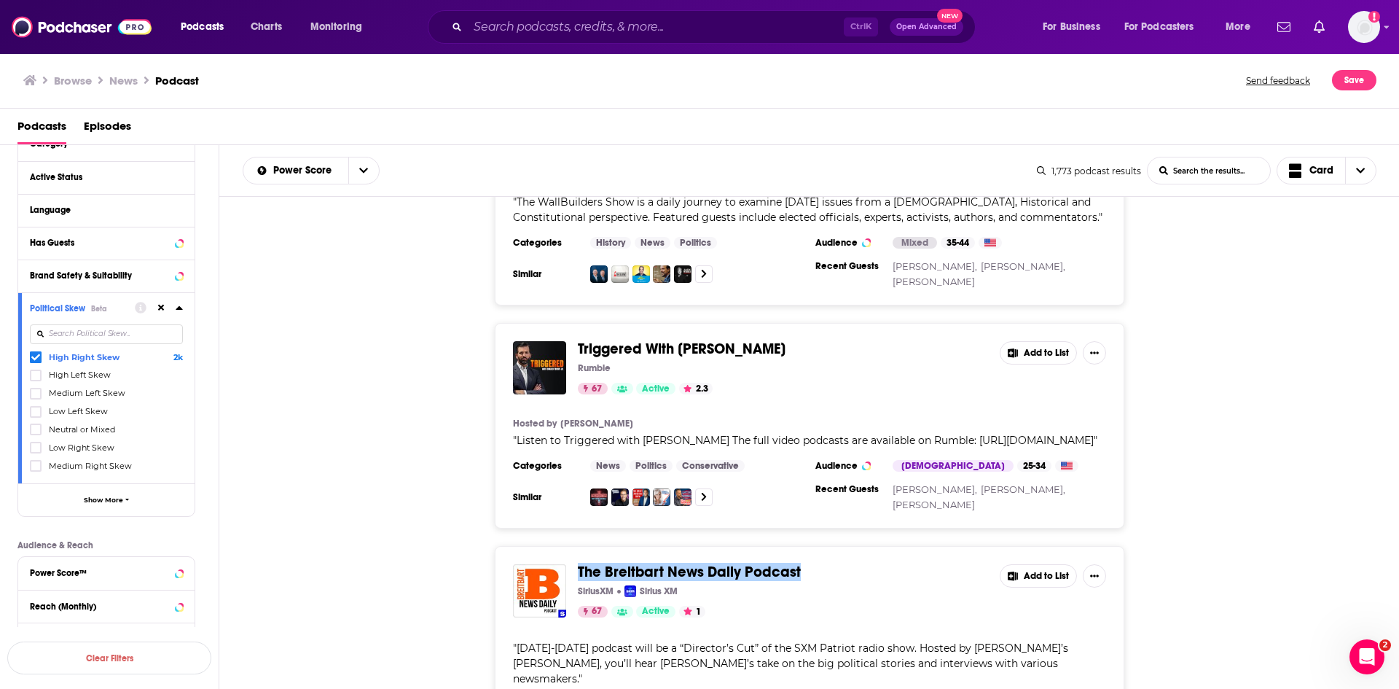
scroll to position [14644, 0]
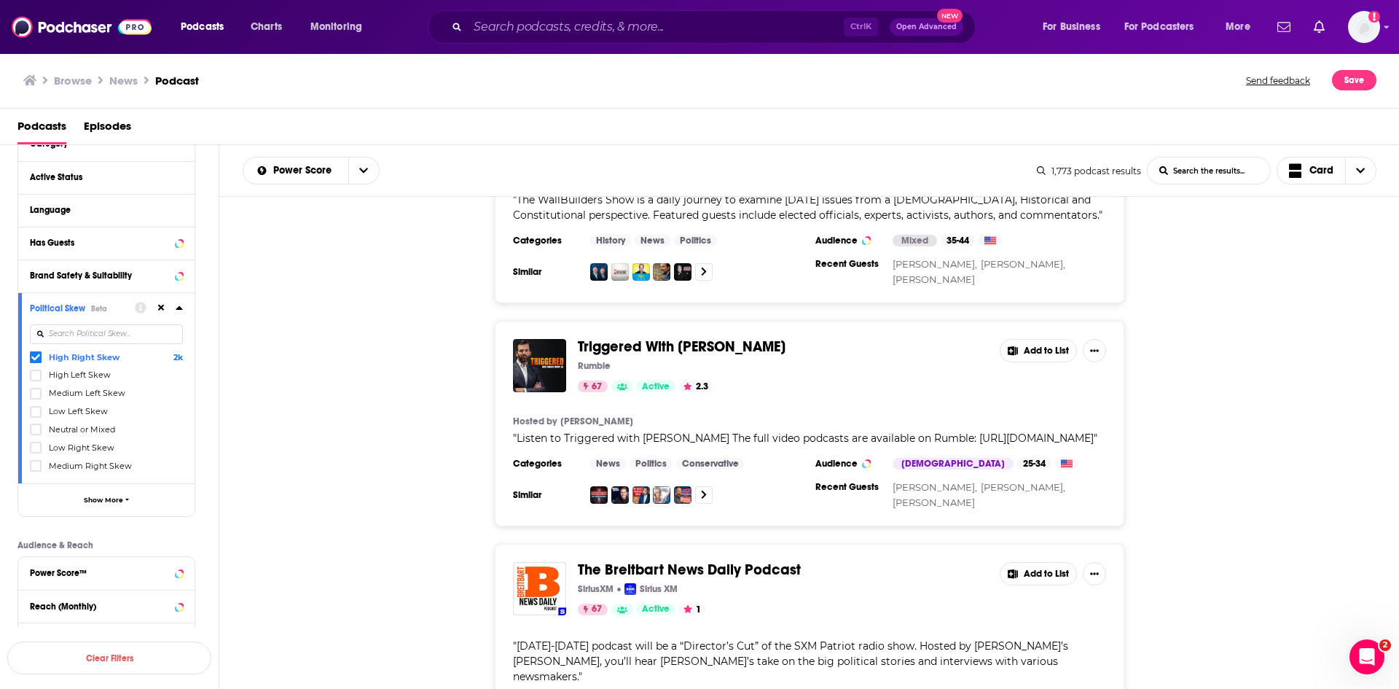
scroll to position [14790, 0]
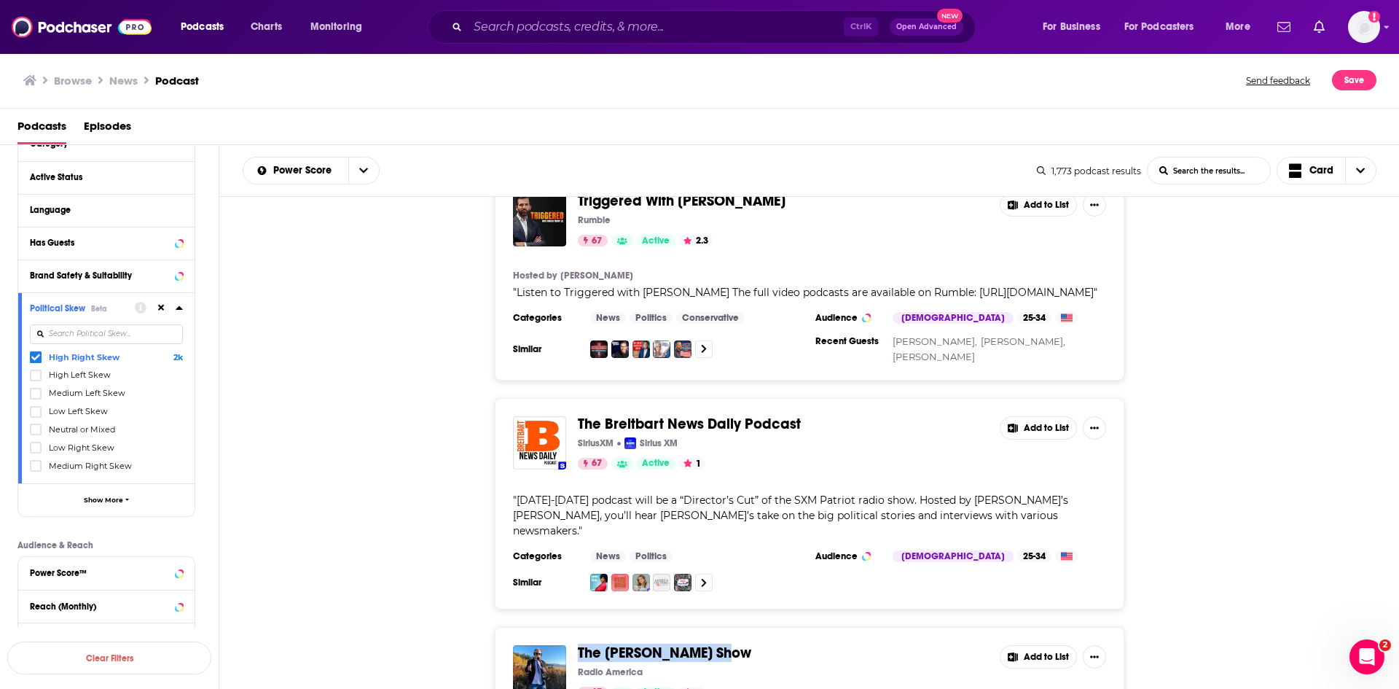
drag, startPoint x: 775, startPoint y: 271, endPoint x: 577, endPoint y: 264, distance: 197.6
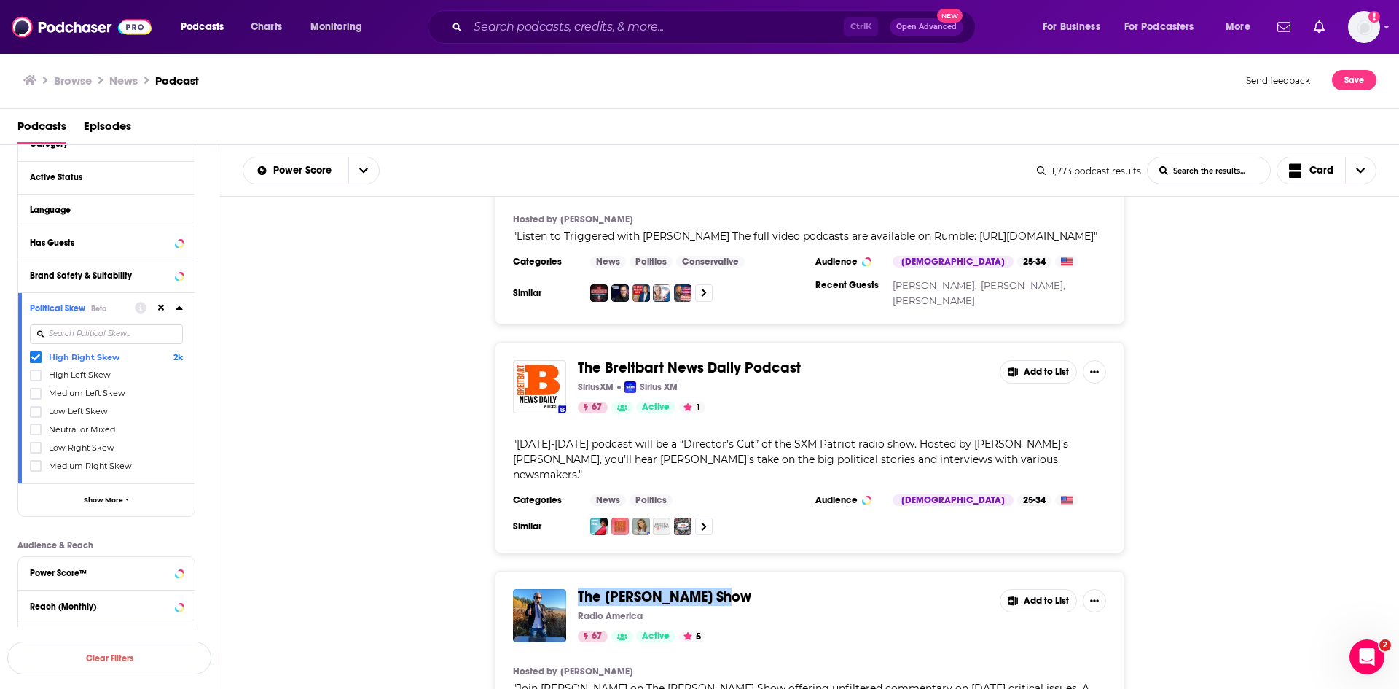
scroll to position [14863, 0]
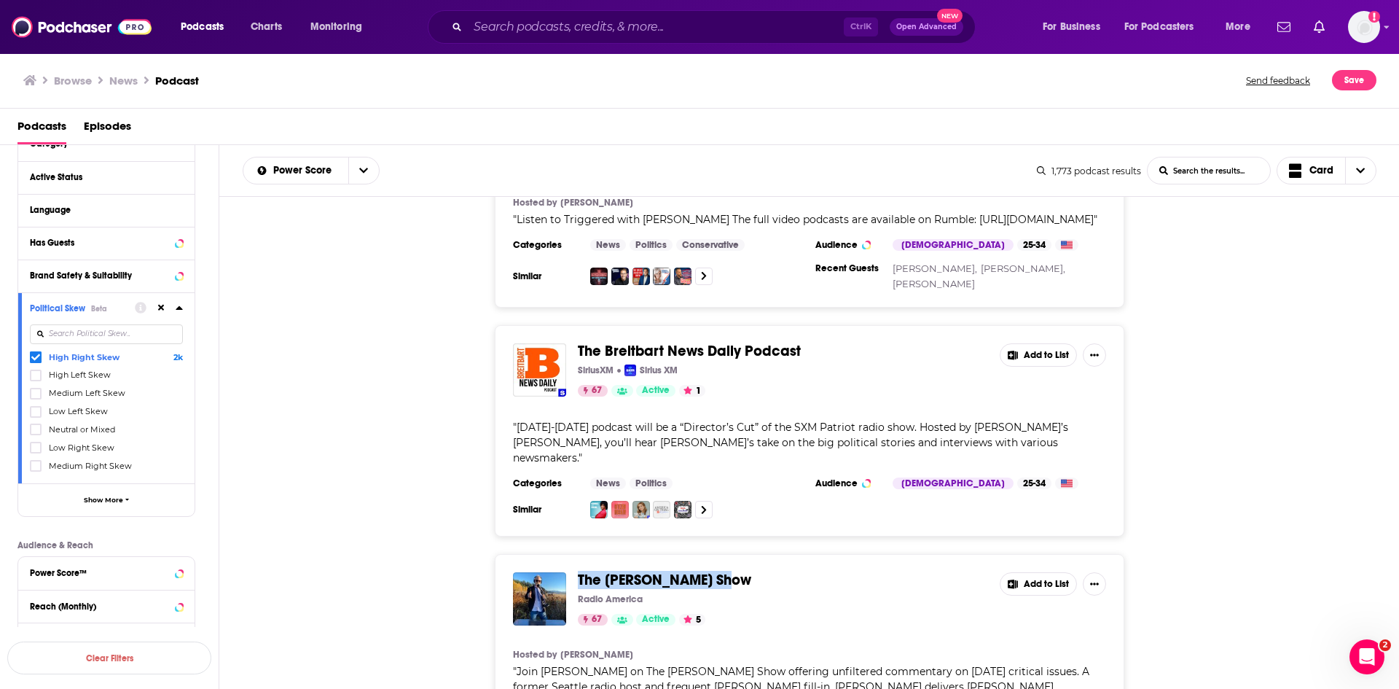
drag, startPoint x: 878, startPoint y: 446, endPoint x: 577, endPoint y: 443, distance: 301.0
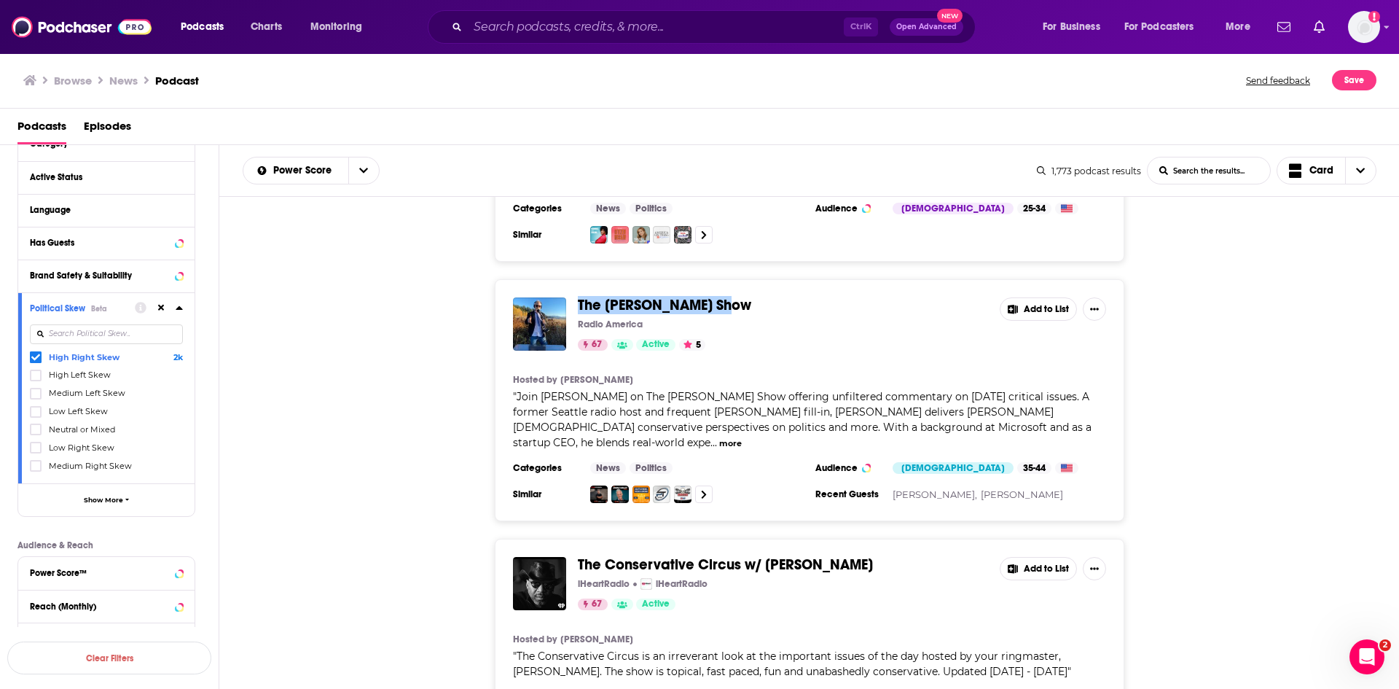
scroll to position [15155, 0]
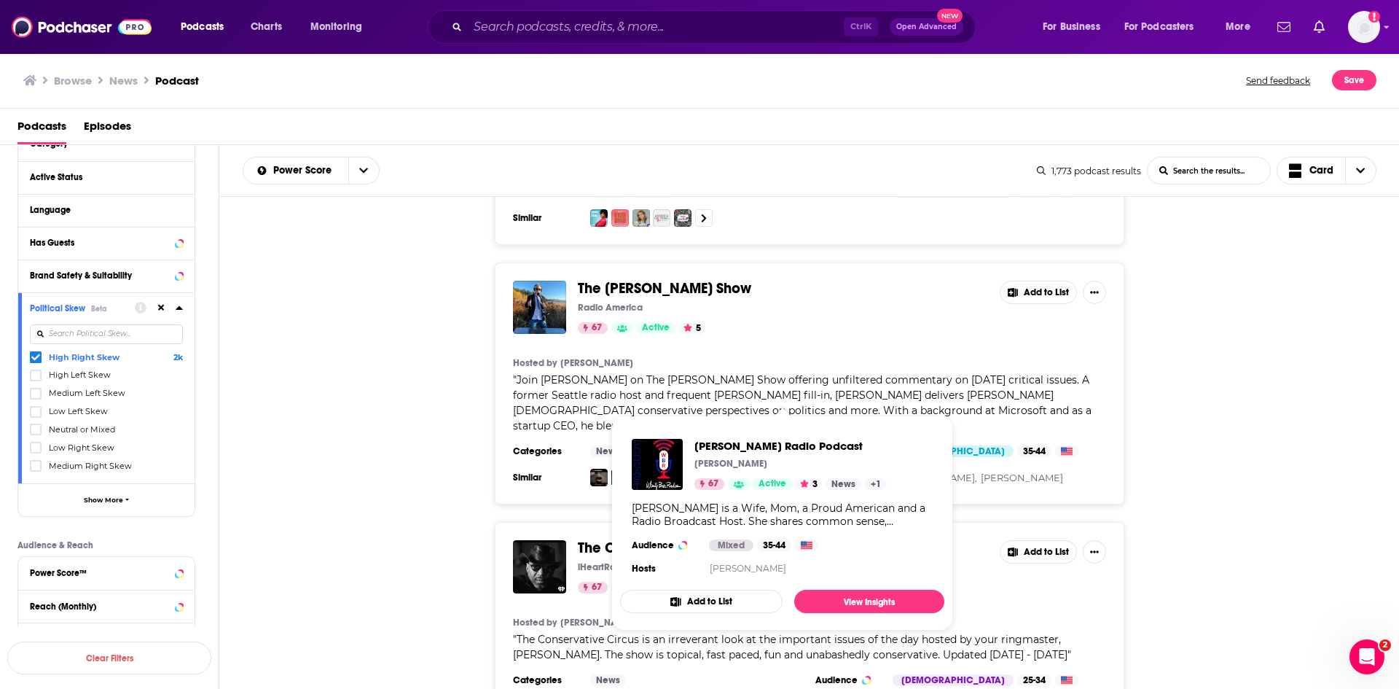
drag, startPoint x: 576, startPoint y: 388, endPoint x: 651, endPoint y: 392, distance: 75.9
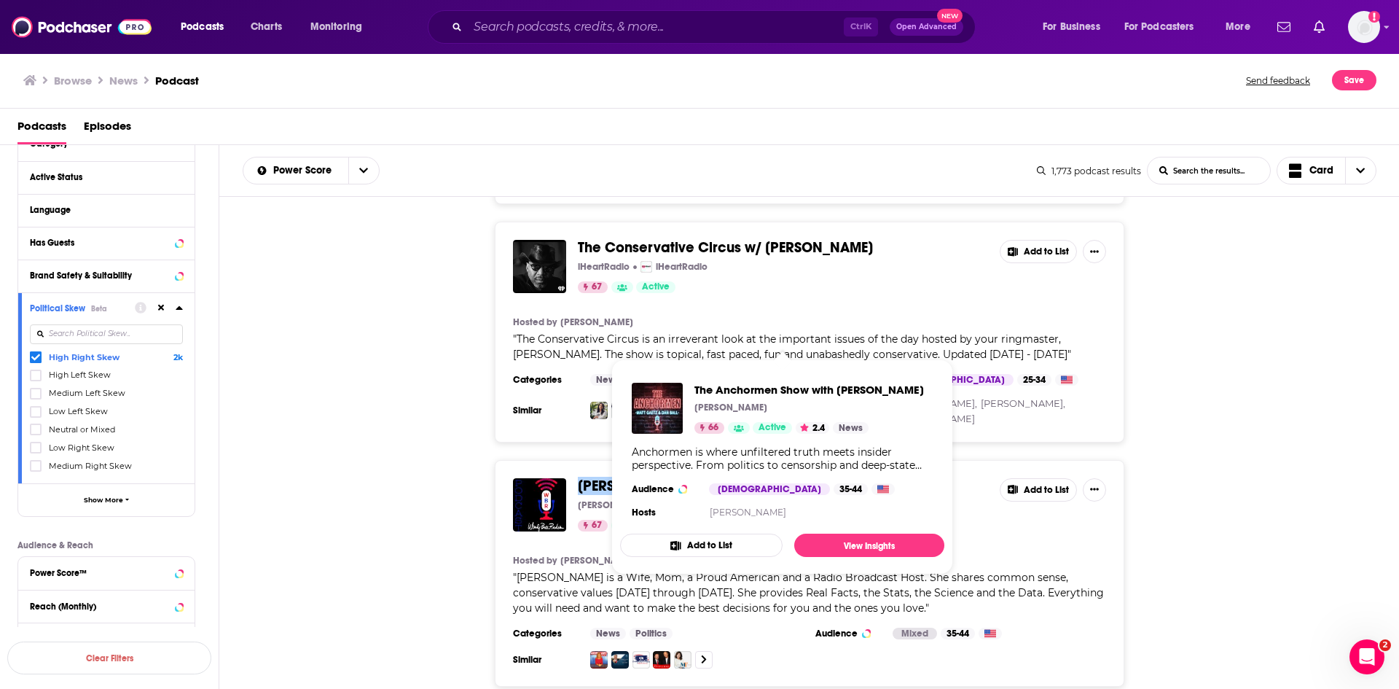
scroll to position [15519, 0]
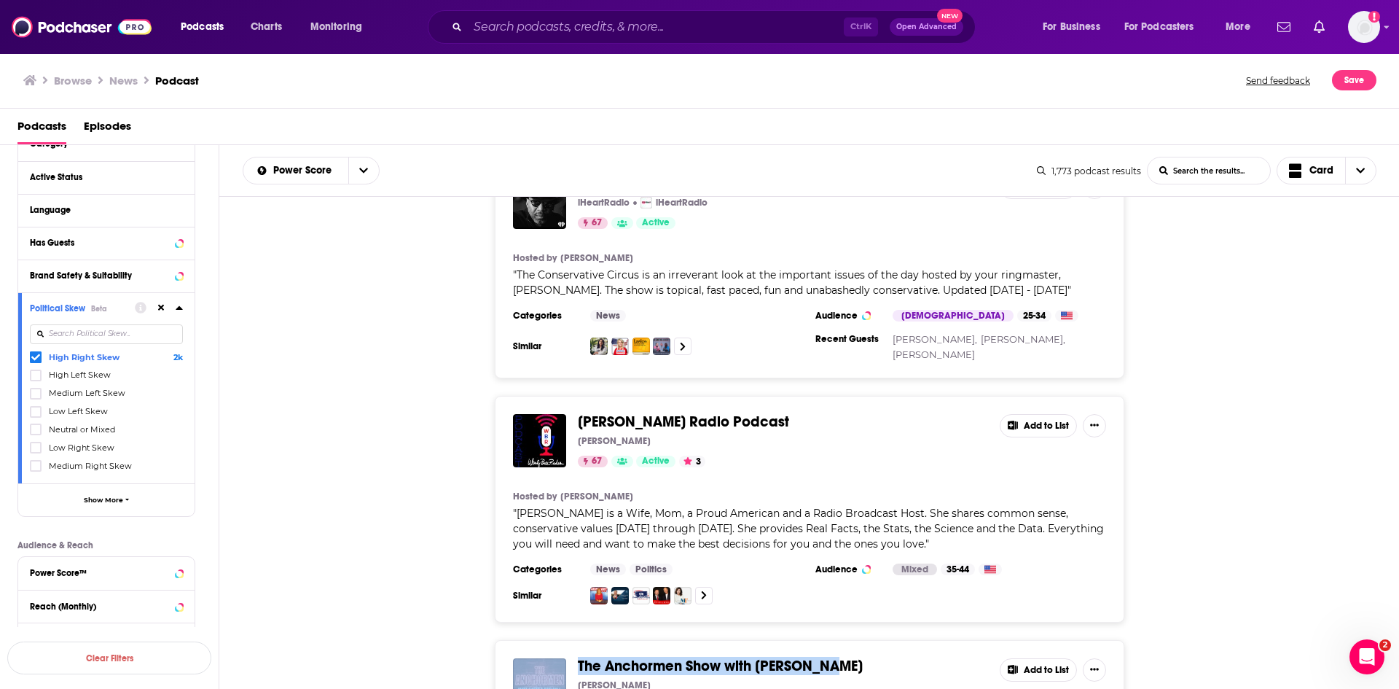
drag, startPoint x: 842, startPoint y: 270, endPoint x: 563, endPoint y: 277, distance: 279.2
click at [563, 658] on div "The Anchormen Show with [PERSON_NAME] [PERSON_NAME] 66 Active 2.4 Add to List" at bounding box center [809, 684] width 593 height 53
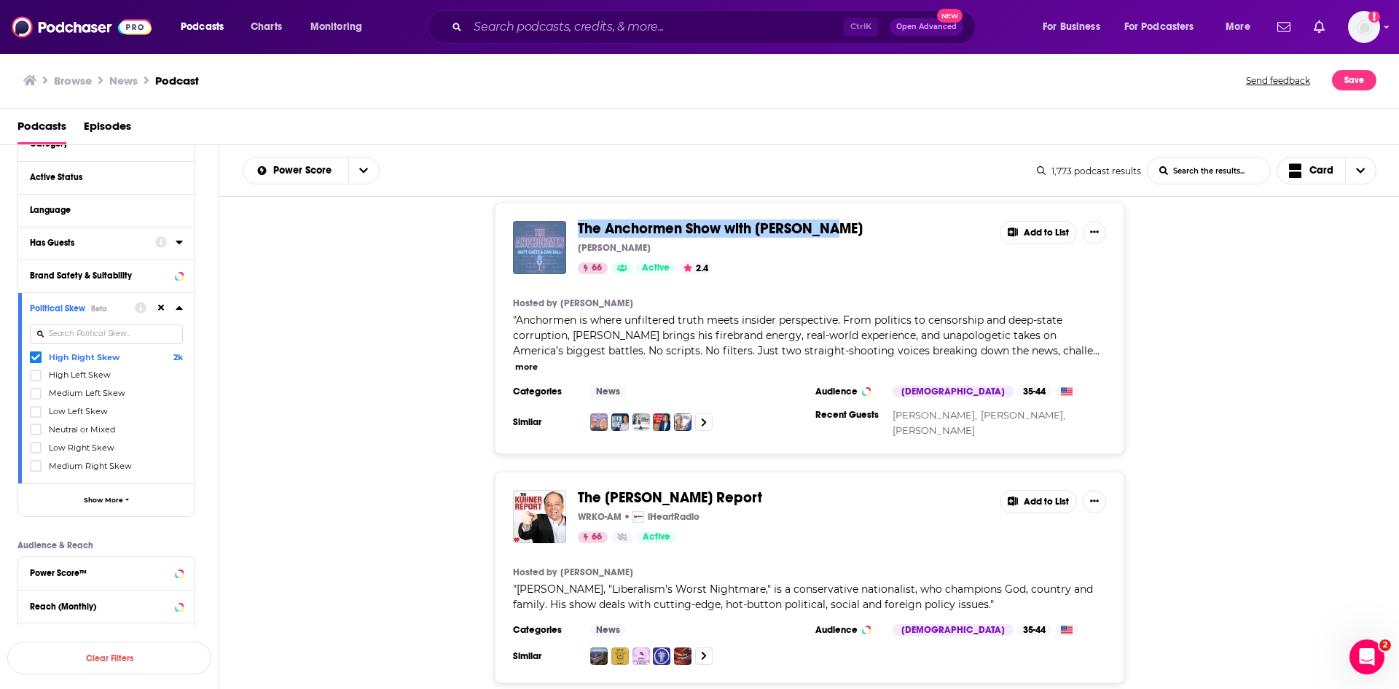
scroll to position [16029, 0]
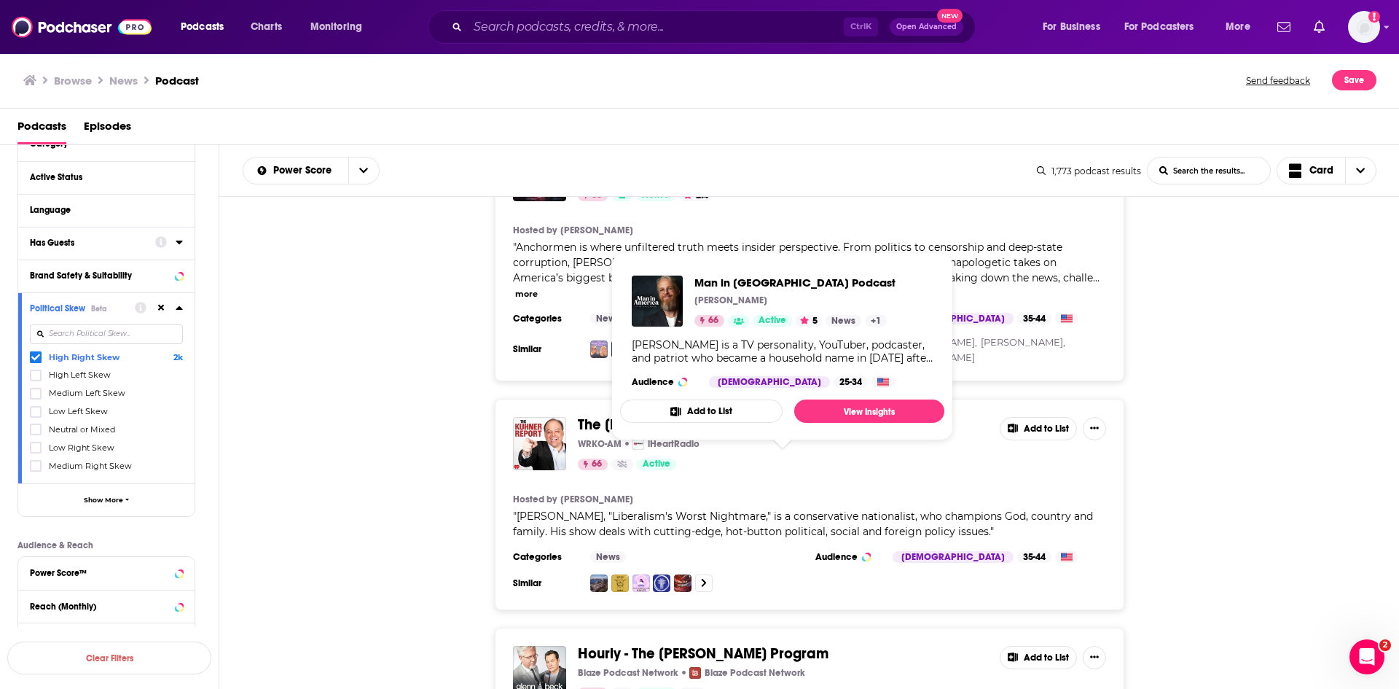
drag, startPoint x: 757, startPoint y: 466, endPoint x: 576, endPoint y: 463, distance: 181.5
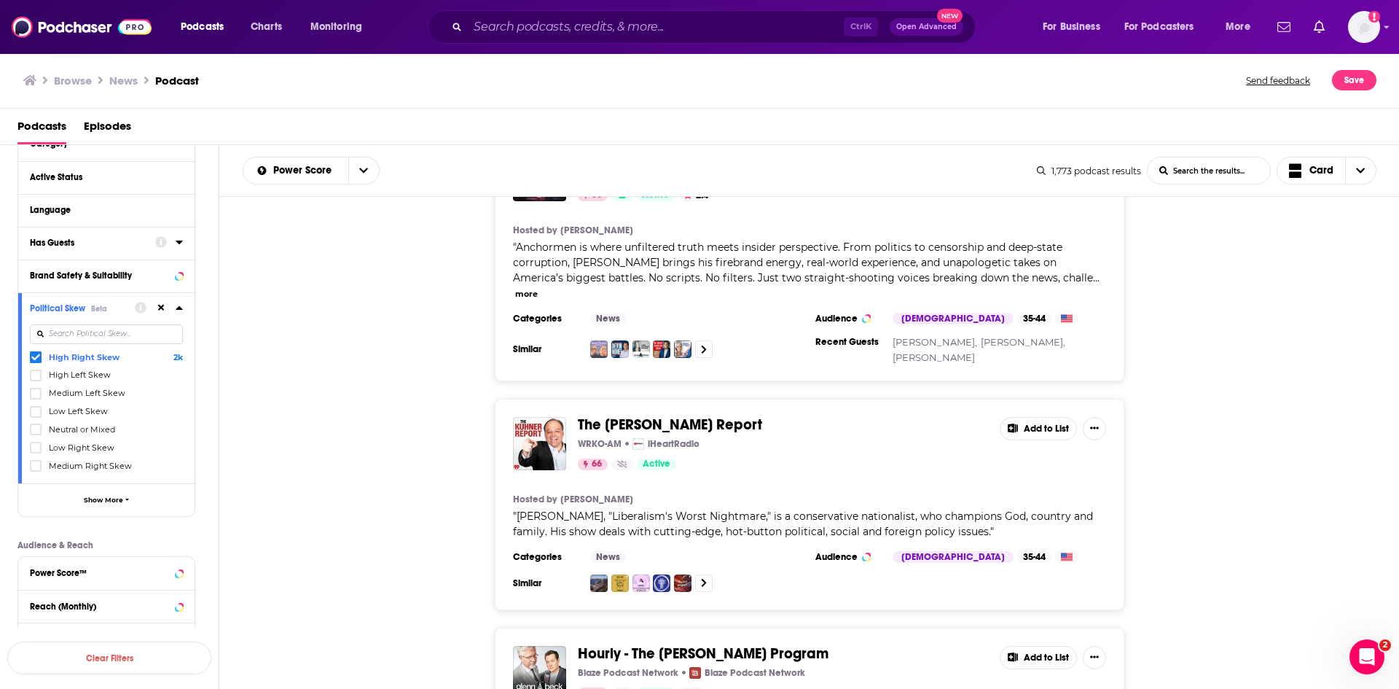
drag, startPoint x: 653, startPoint y: 484, endPoint x: 576, endPoint y: 482, distance: 76.5
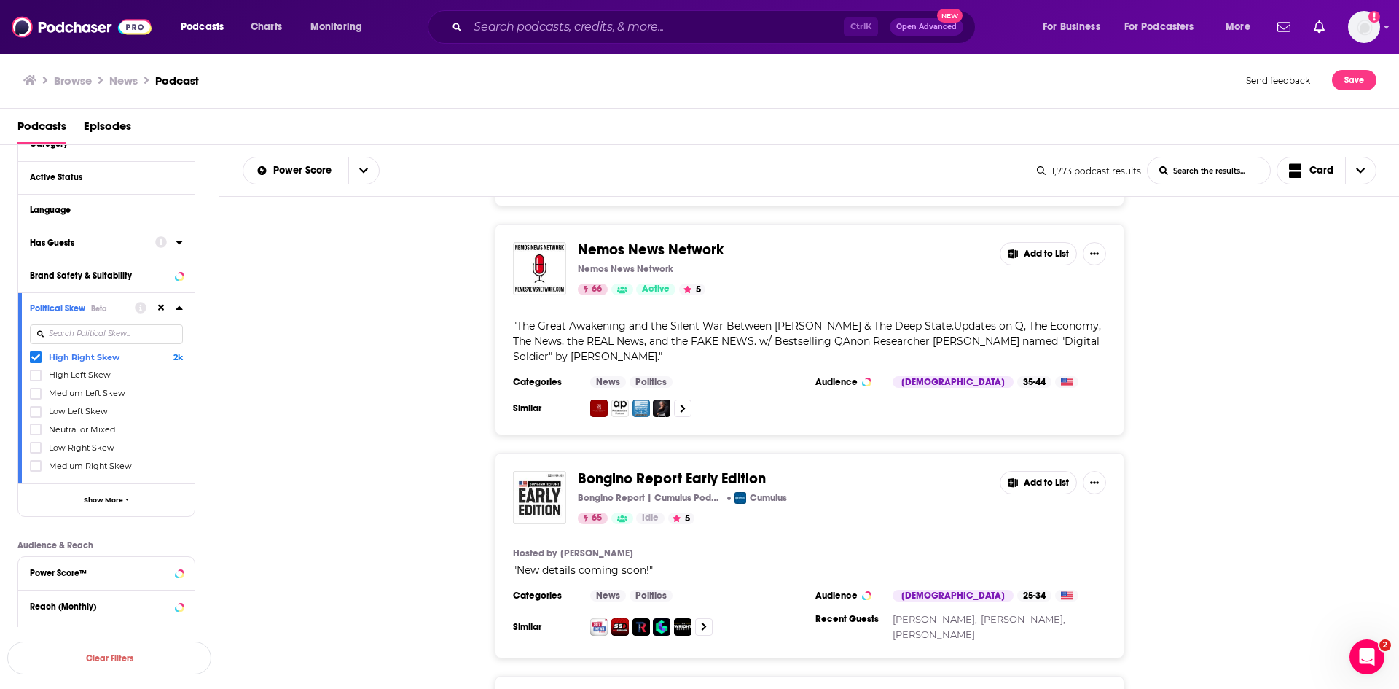
scroll to position [17413, 0]
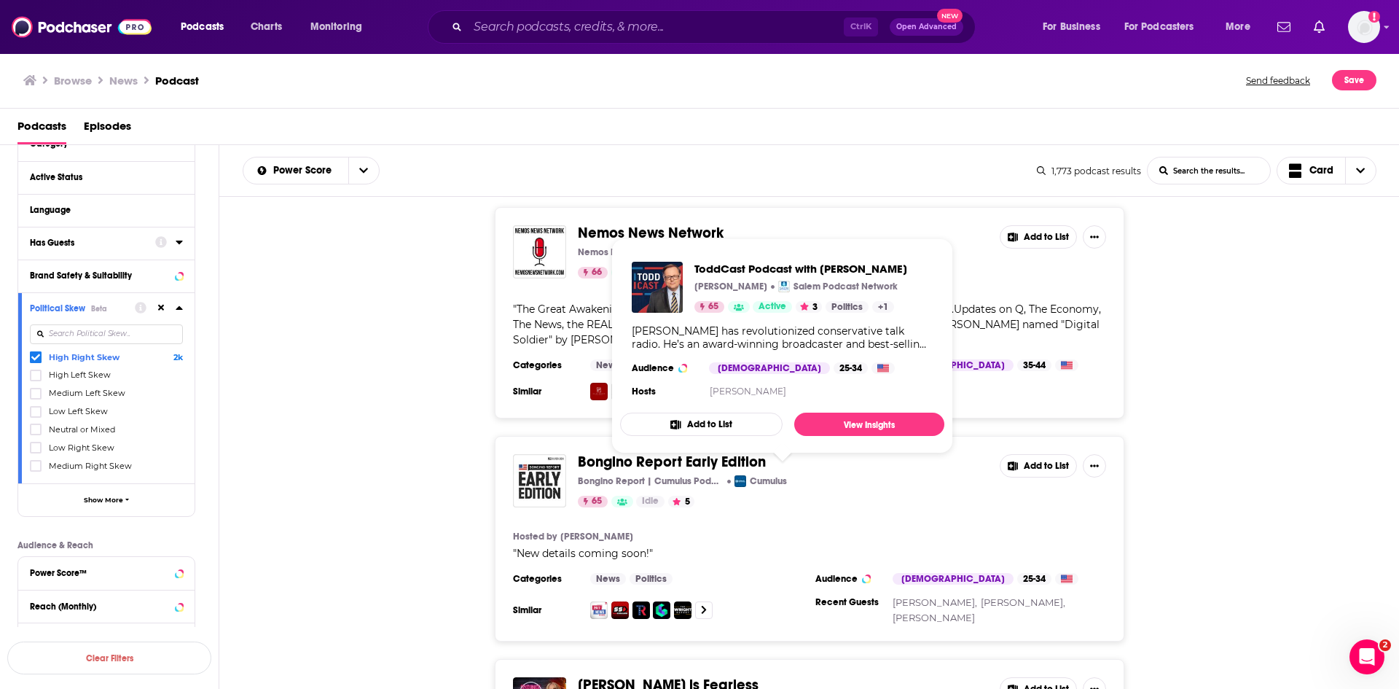
drag, startPoint x: 842, startPoint y: 480, endPoint x: 733, endPoint y: 478, distance: 109.3
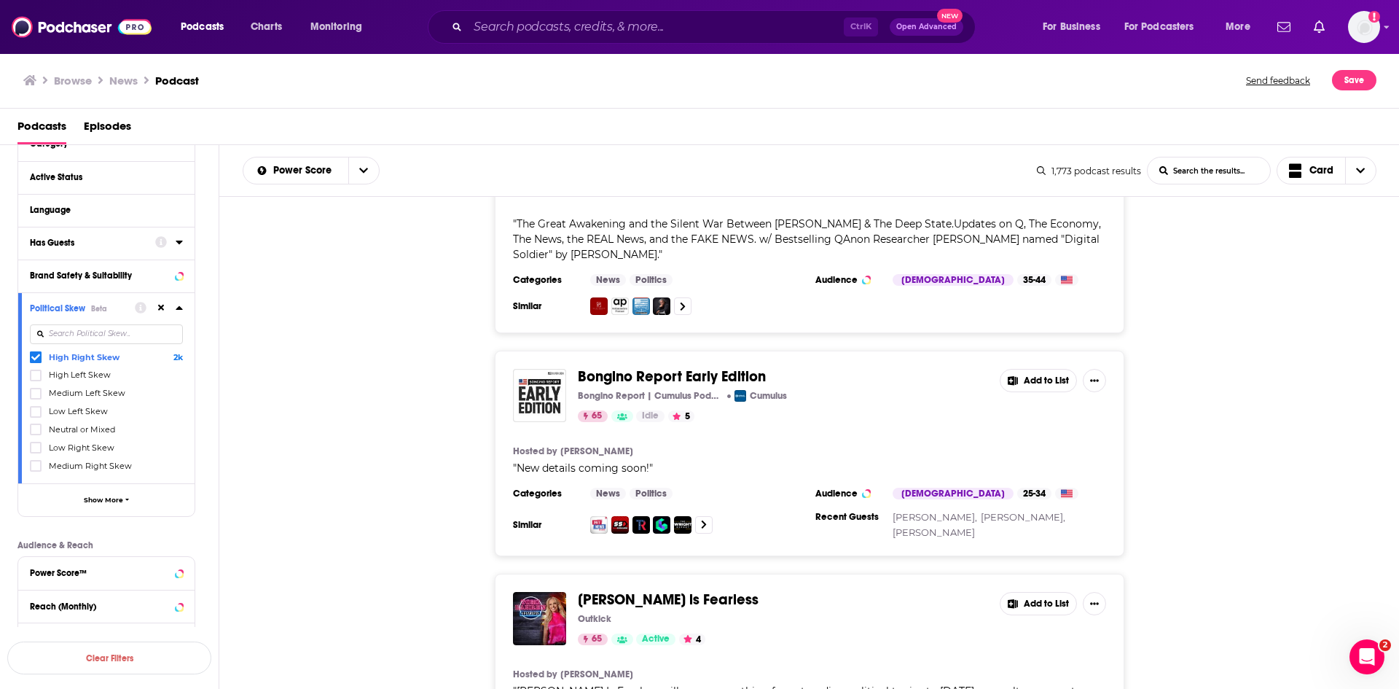
scroll to position [17502, 0]
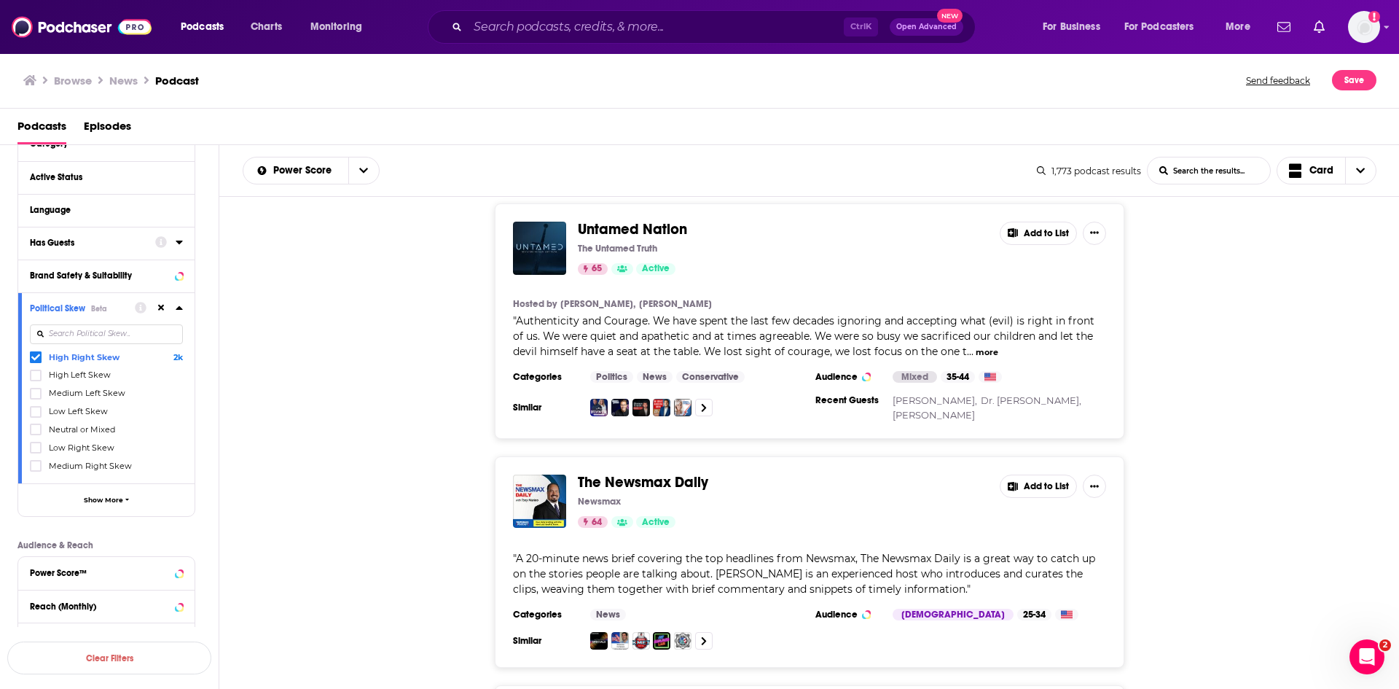
scroll to position [18522, 0]
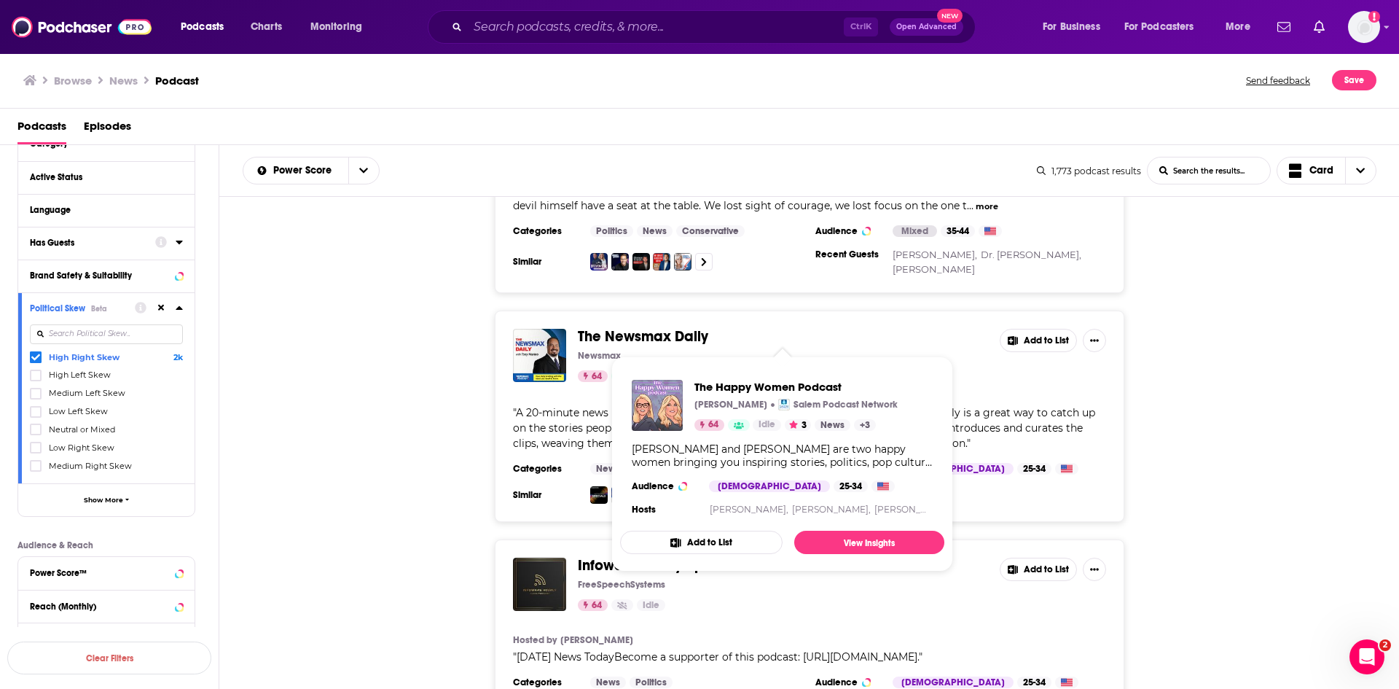
drag, startPoint x: 786, startPoint y: 329, endPoint x: 579, endPoint y: 332, distance: 207.0
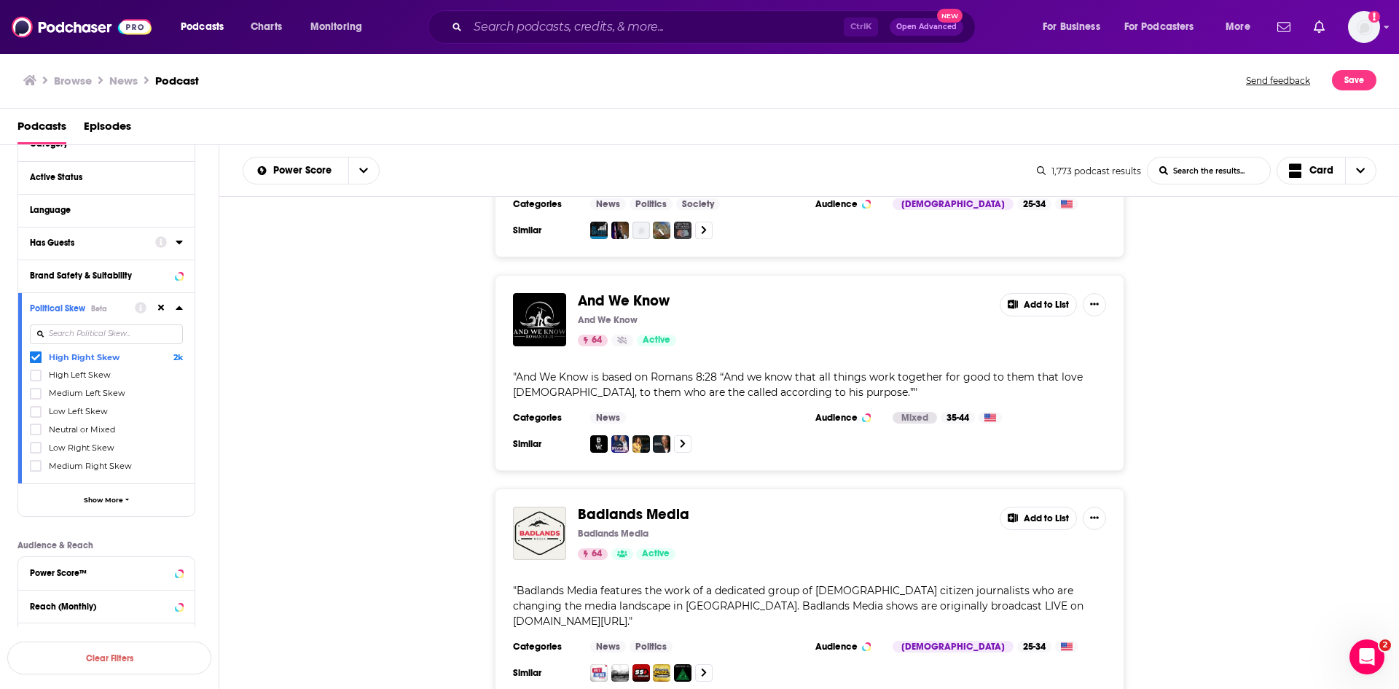
scroll to position [19979, 0]
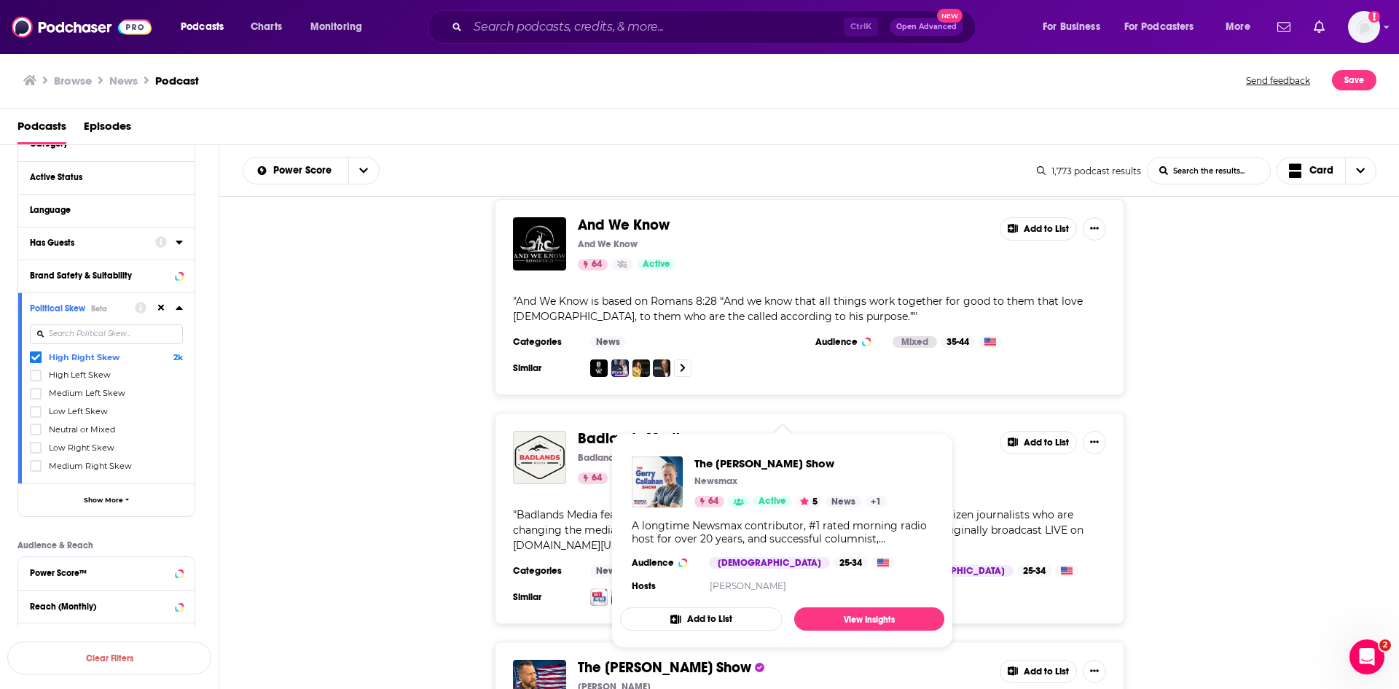
drag, startPoint x: 577, startPoint y: 404, endPoint x: 744, endPoint y: 410, distance: 167.0
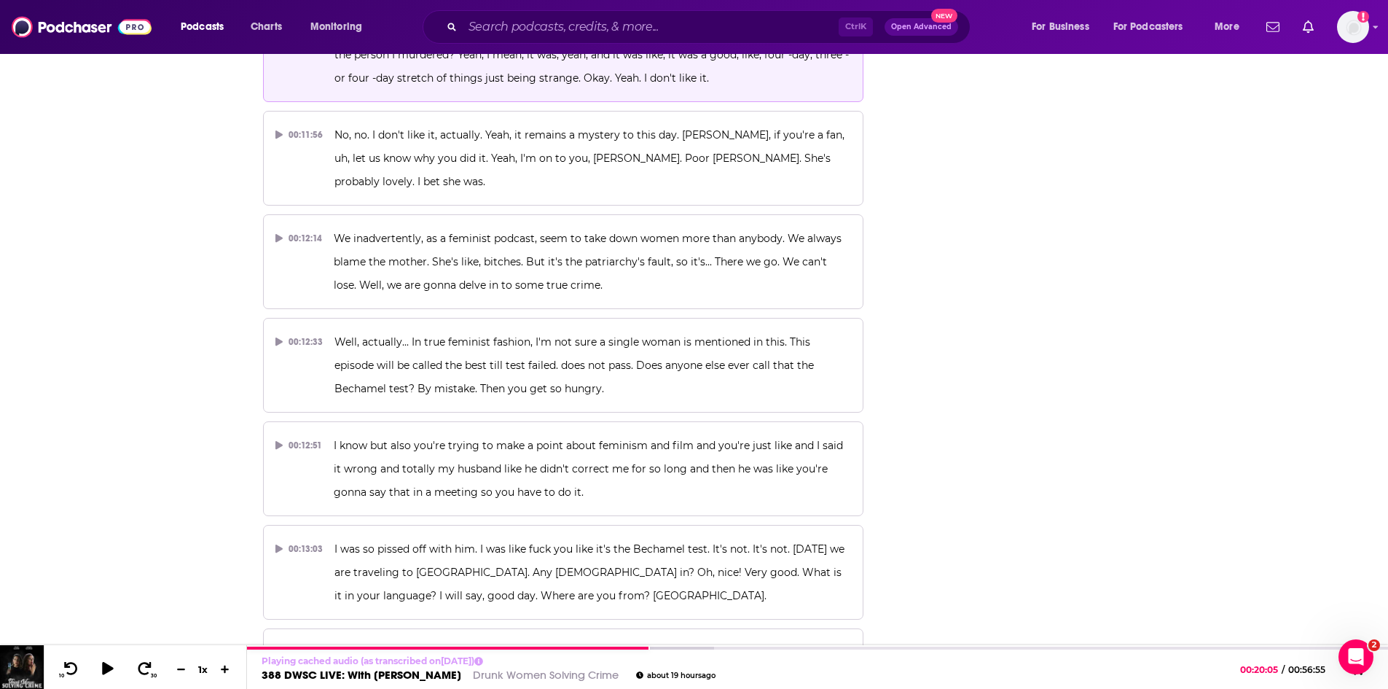
scroll to position [4436, 0]
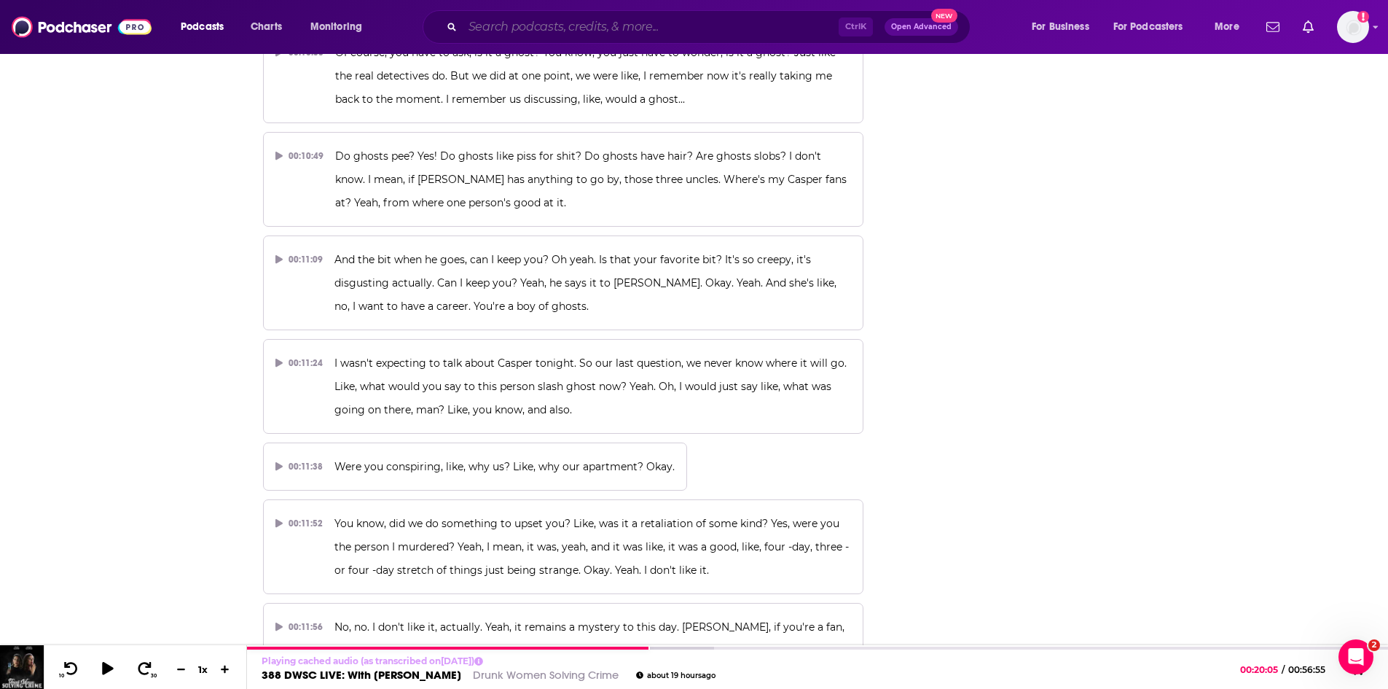
click at [513, 32] on input "Search podcasts, credits, & more..." at bounding box center [651, 26] width 376 height 23
